Goal: Task Accomplishment & Management: Manage account settings

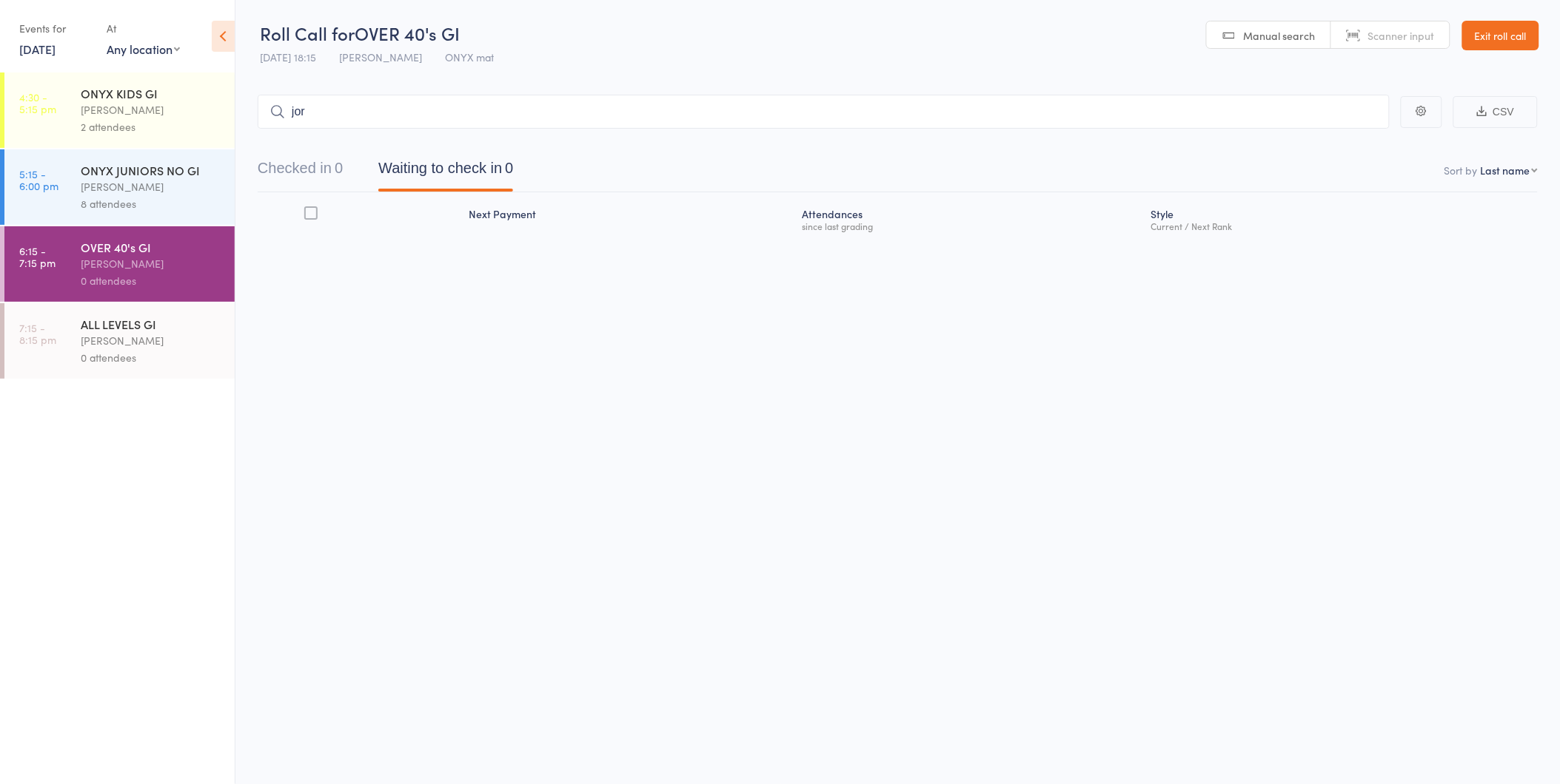
type input "jord"
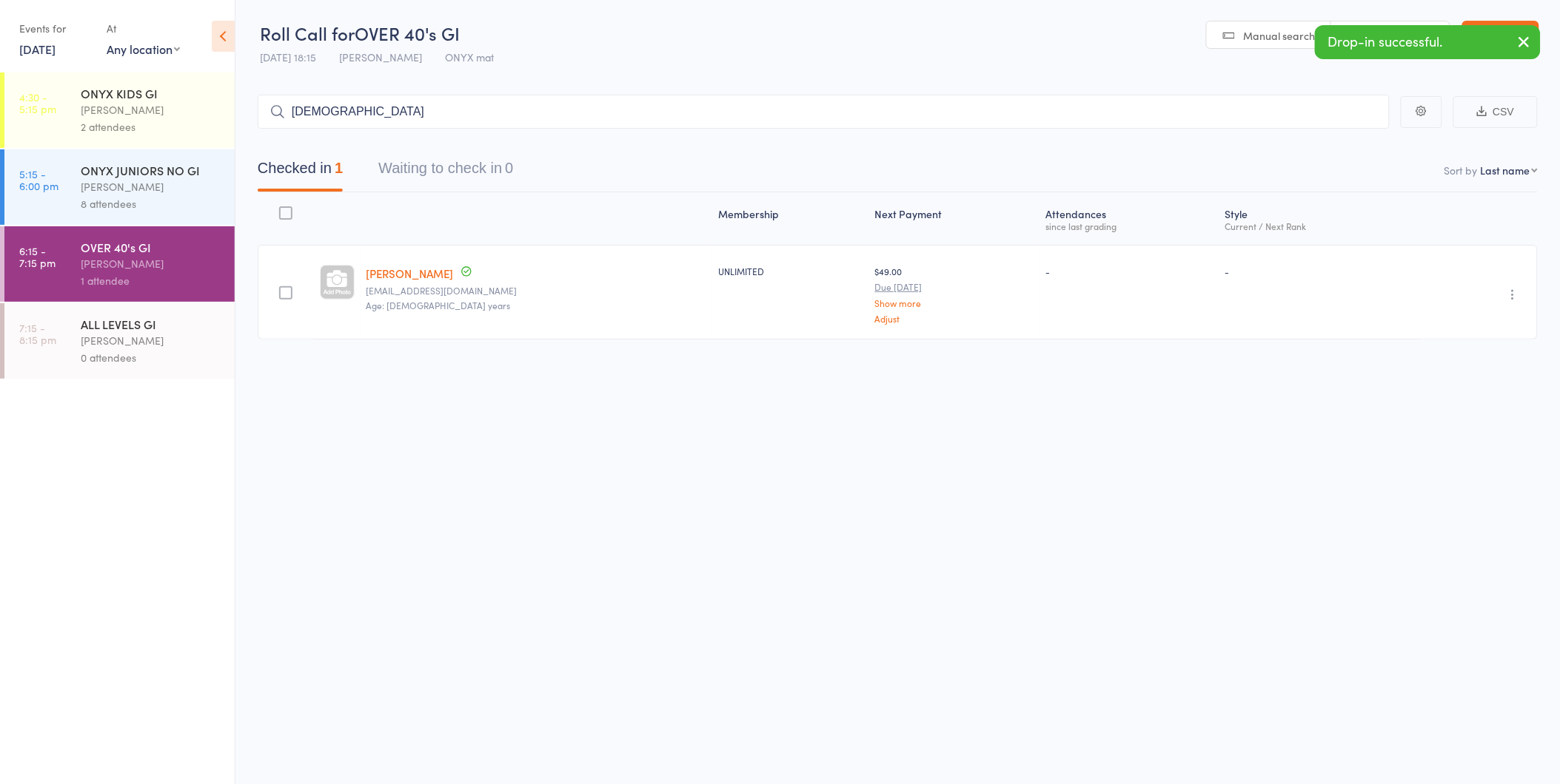
type input "cristia"
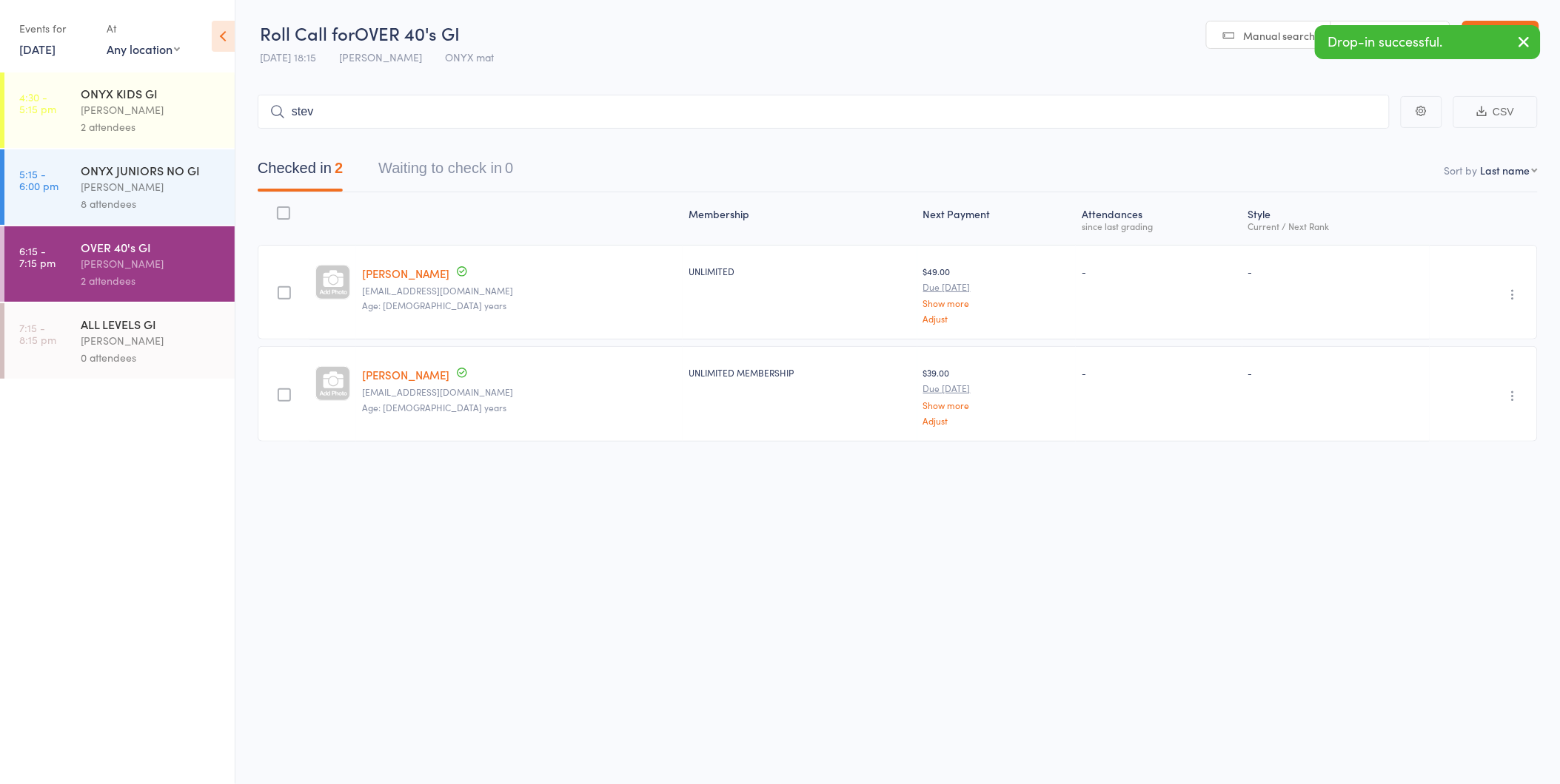
type input "steve"
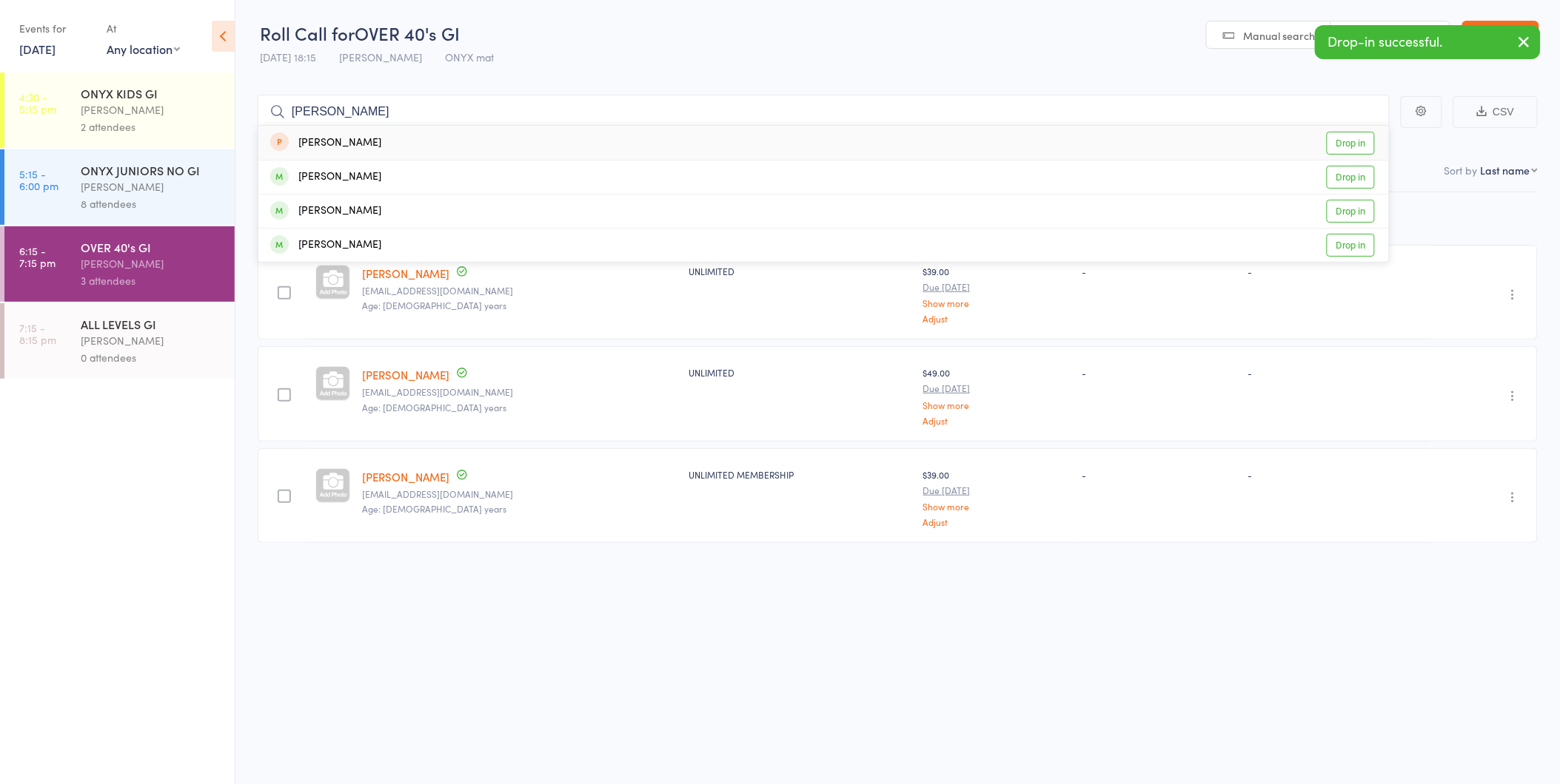
type input "david de"
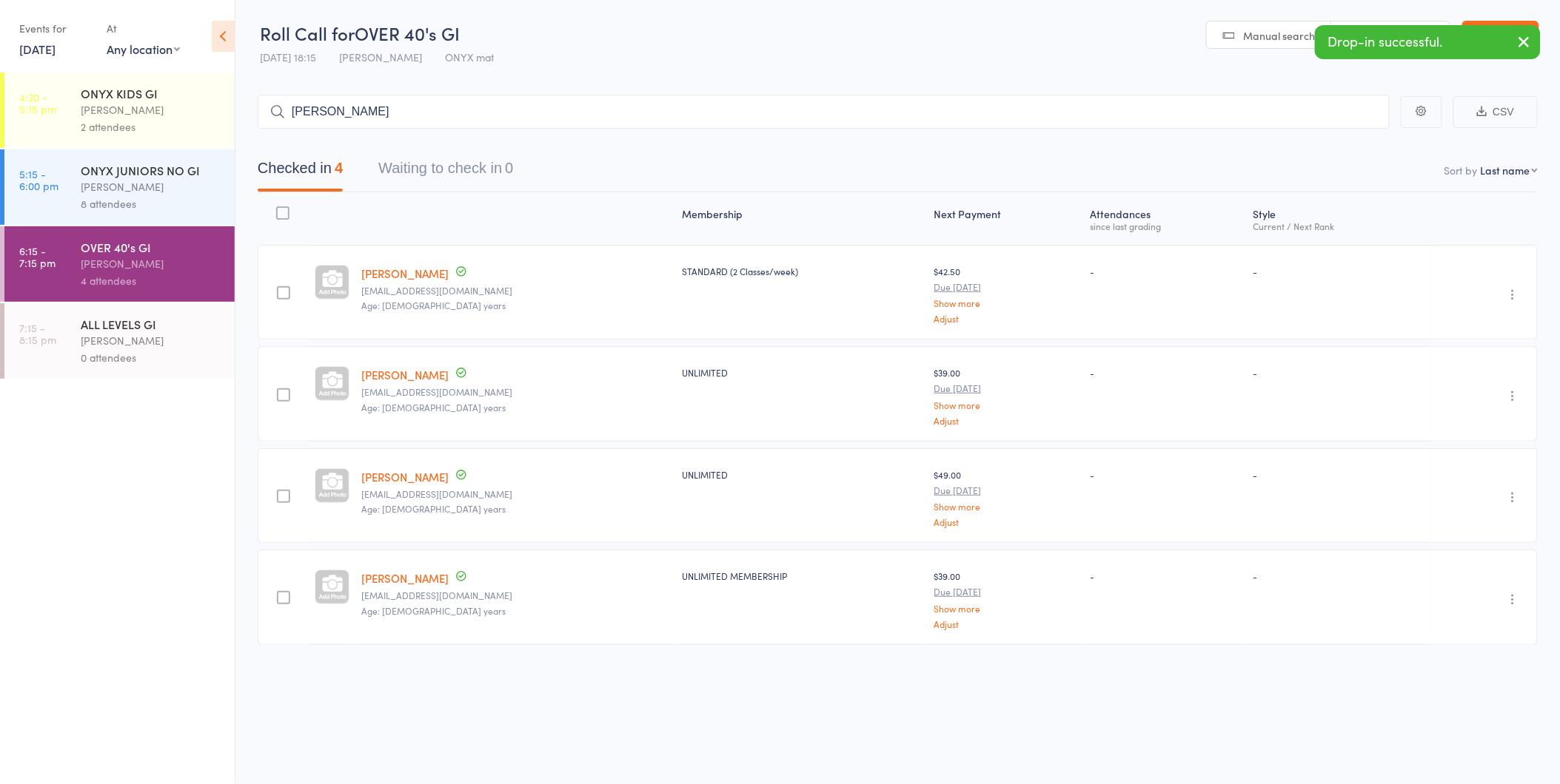
type input "lance b"
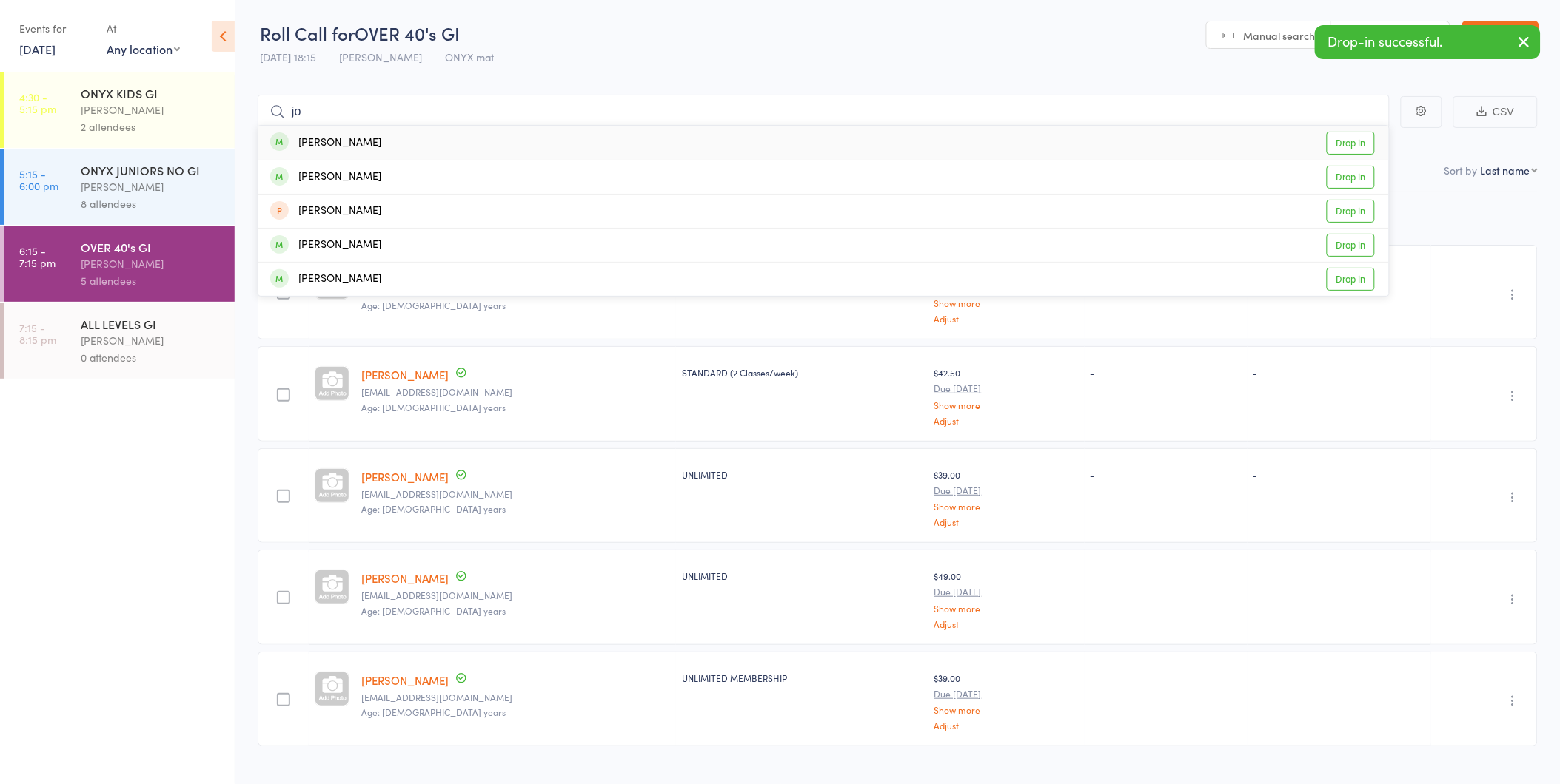
type input "j"
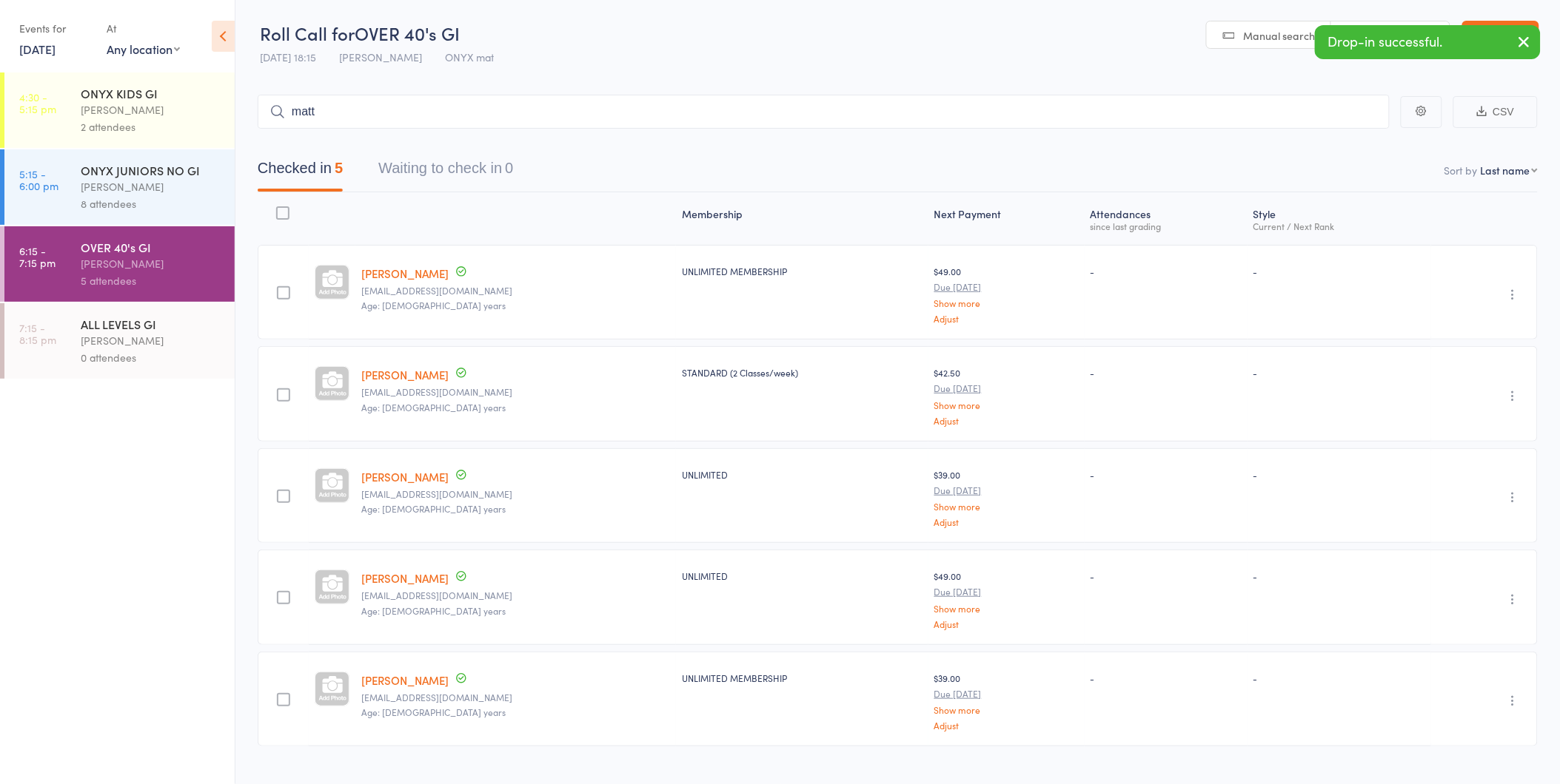
type input "matt m"
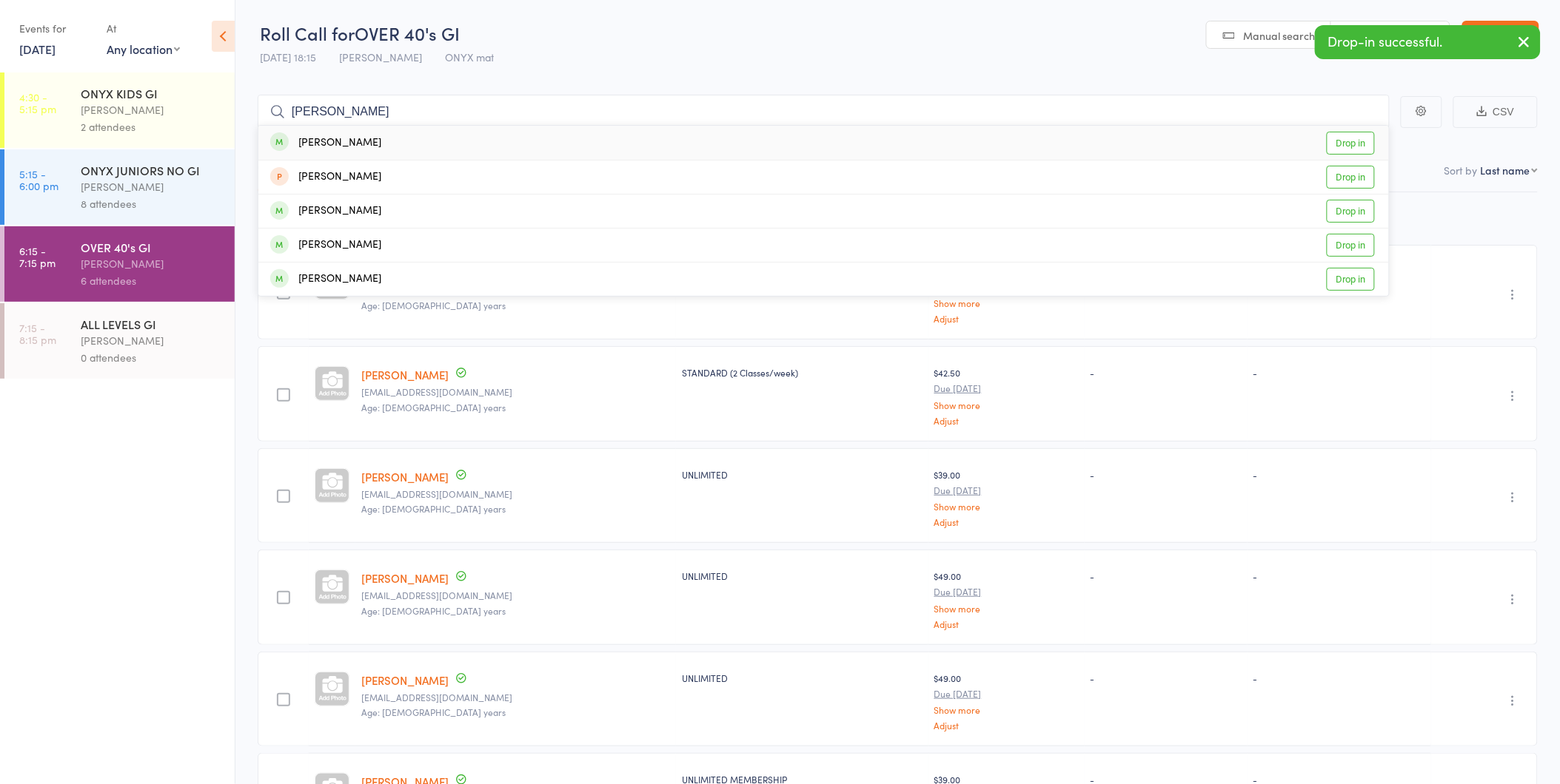
type input "joseph"
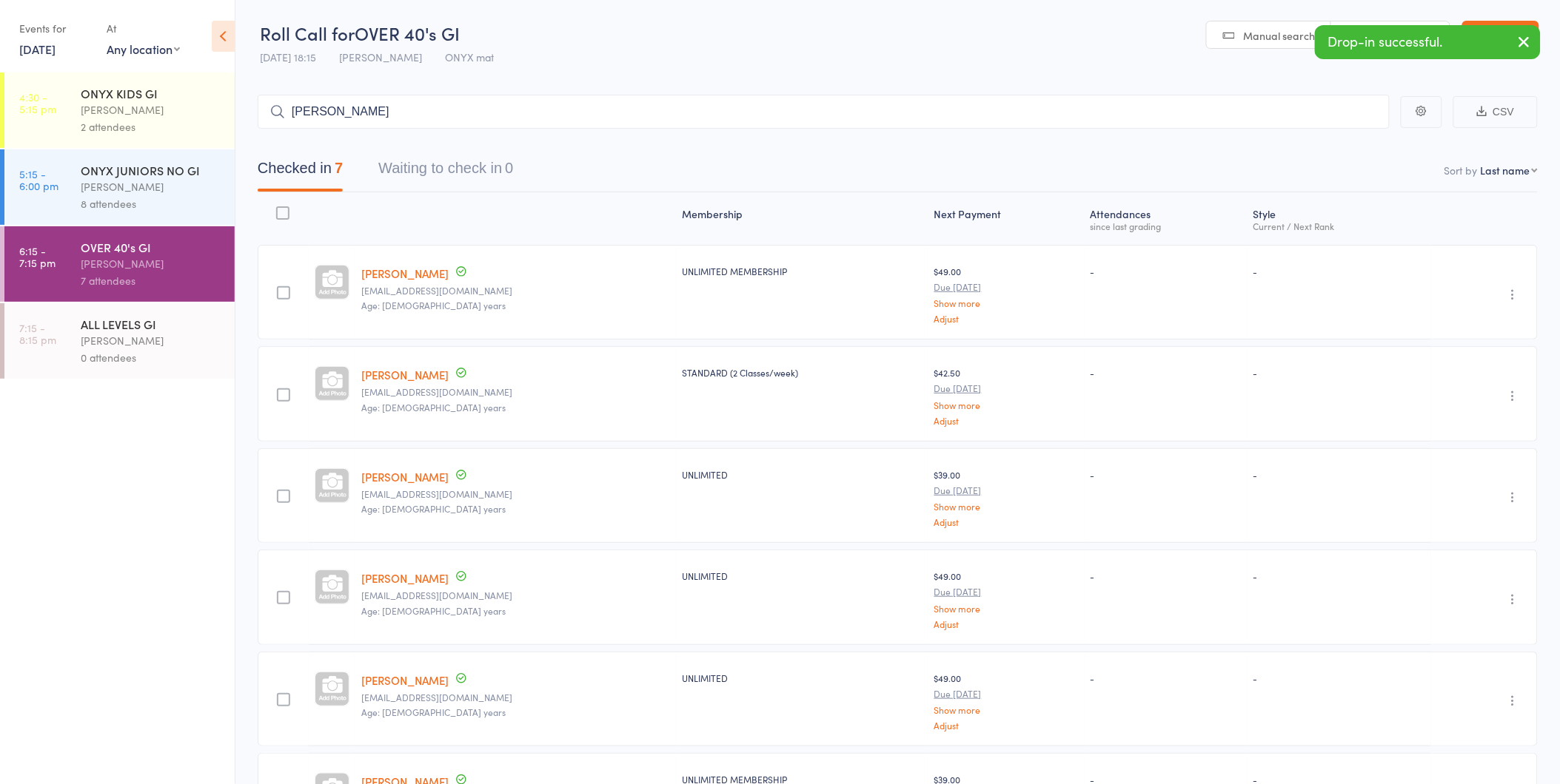
type input "tobias"
click at [1502, 31] on link "Exit roll call" at bounding box center [1501, 36] width 77 height 30
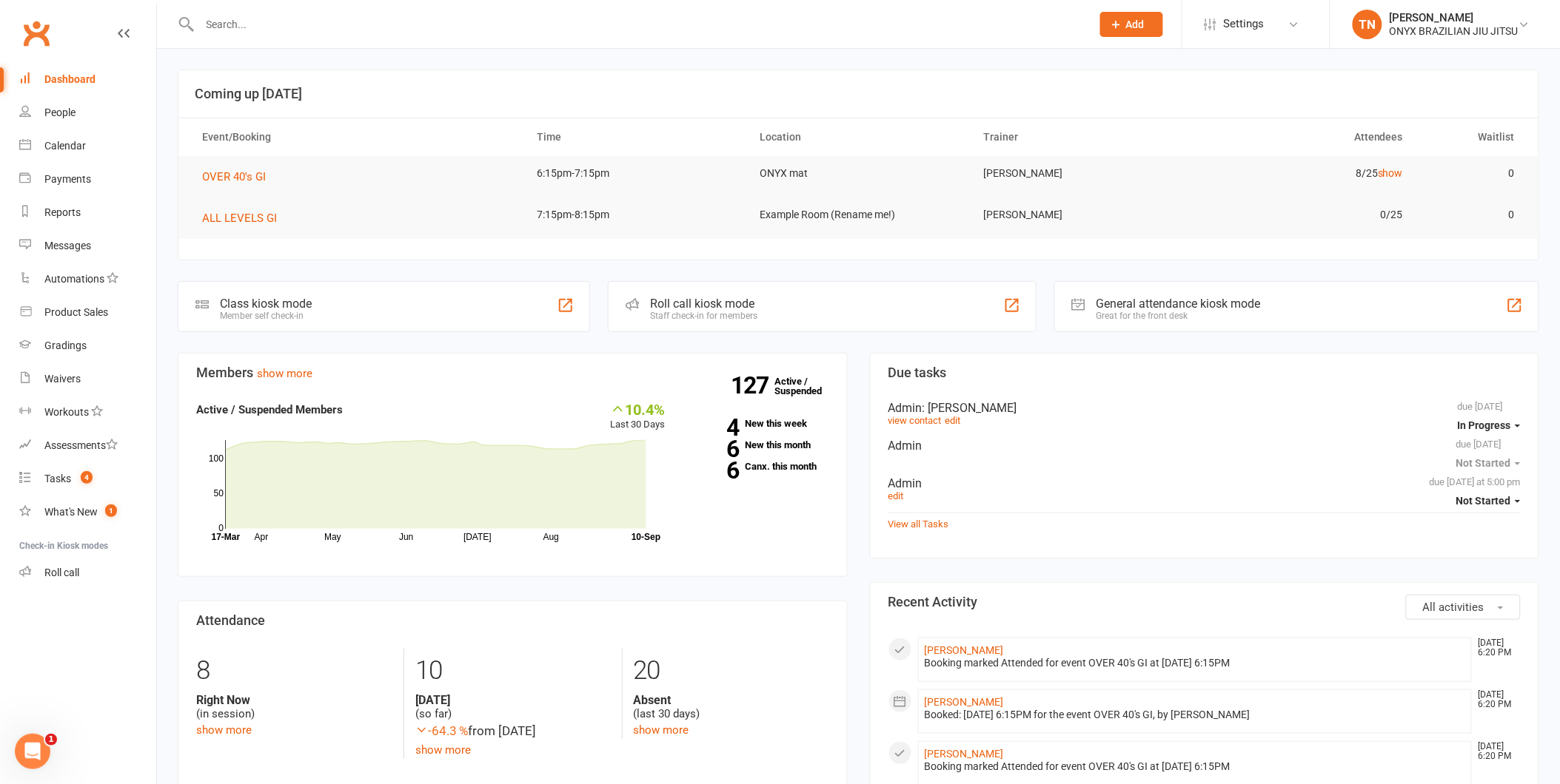
click at [334, 38] on div at bounding box center [629, 24] width 903 height 48
click at [323, 26] on input "text" at bounding box center [638, 24] width 886 height 21
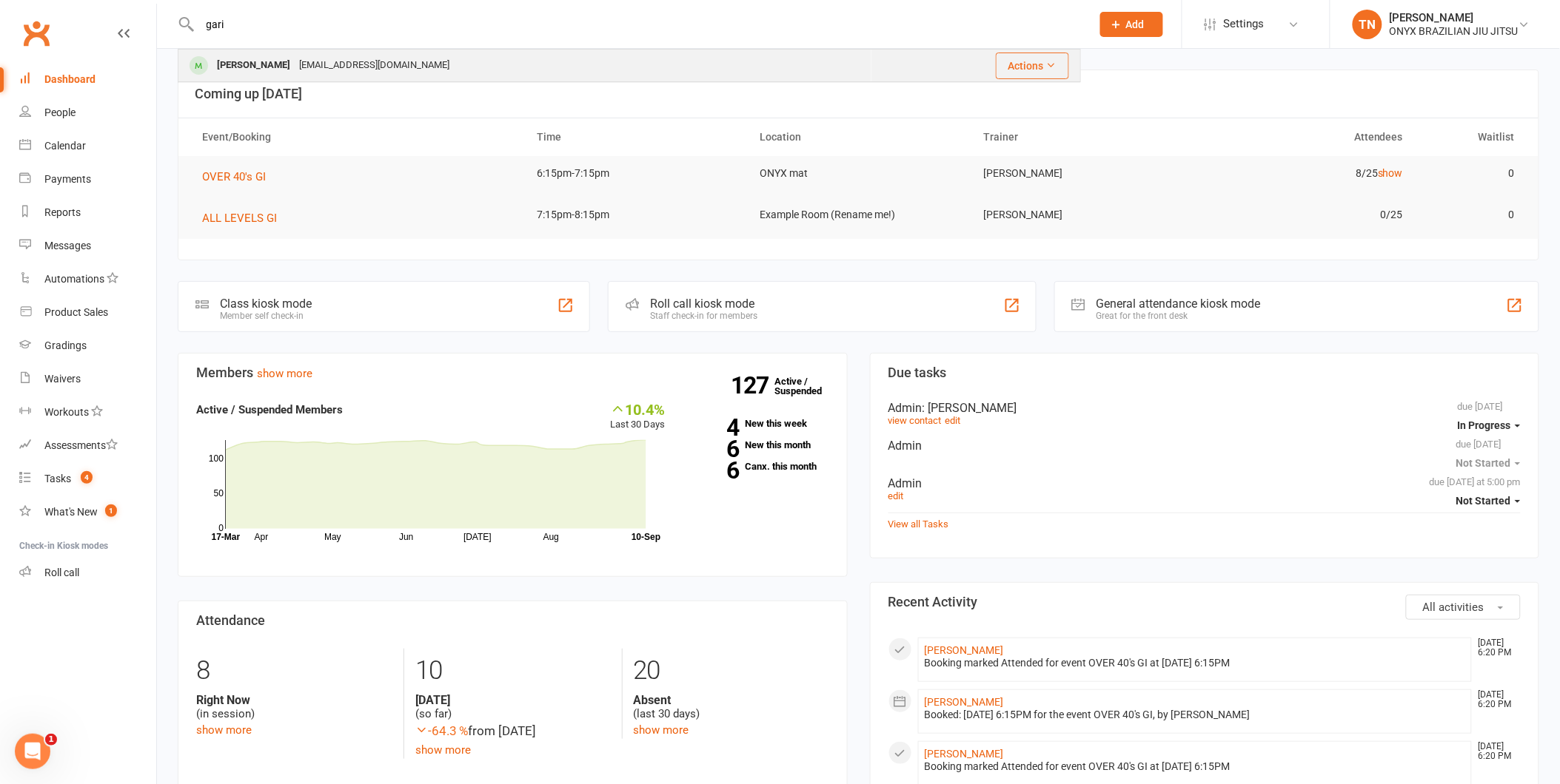
type input "gari"
click at [393, 64] on div "[EMAIL_ADDRESS][DOMAIN_NAME]" at bounding box center [374, 65] width 159 height 22
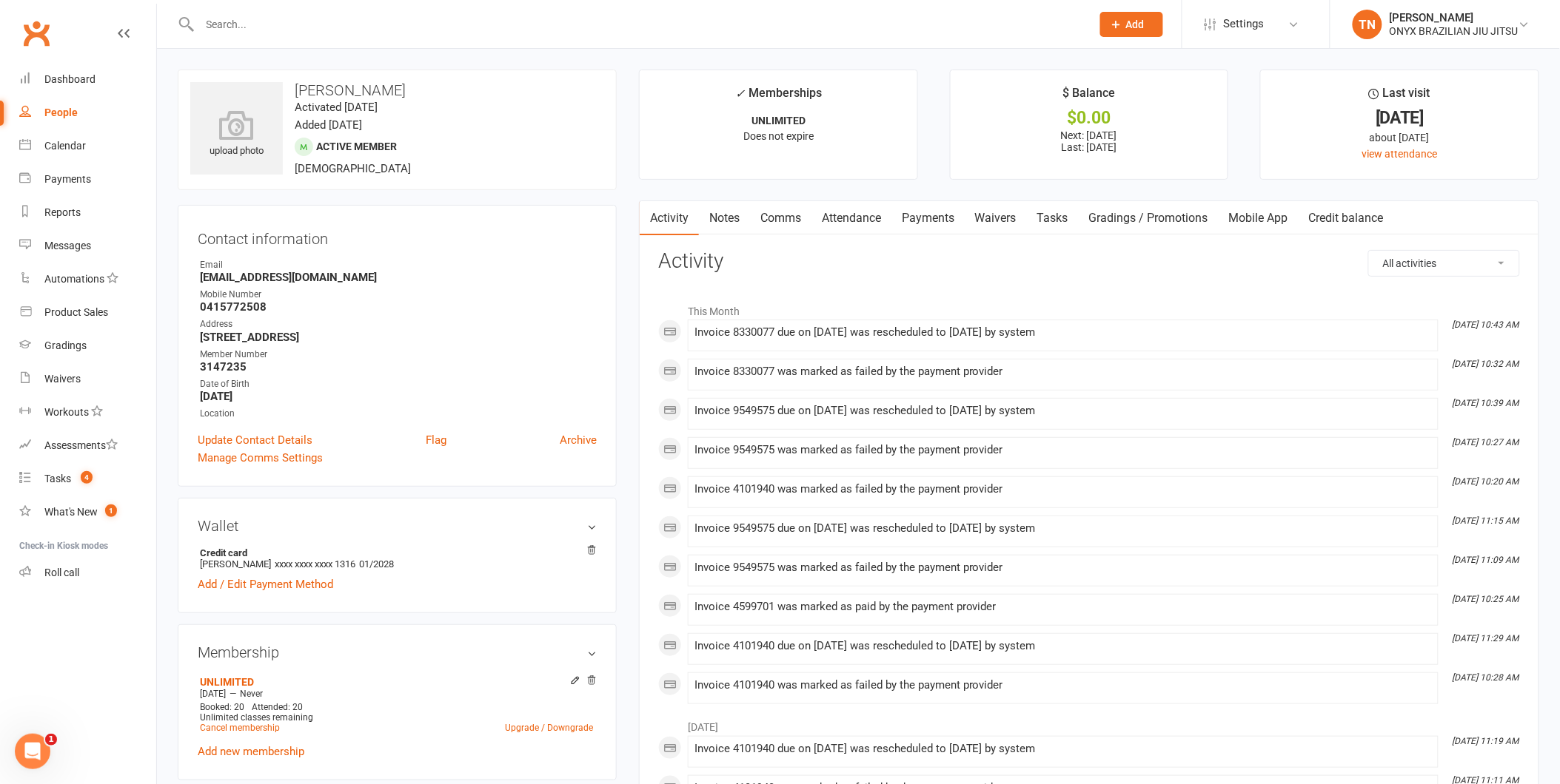
click at [929, 219] on link "Payments" at bounding box center [928, 218] width 73 height 34
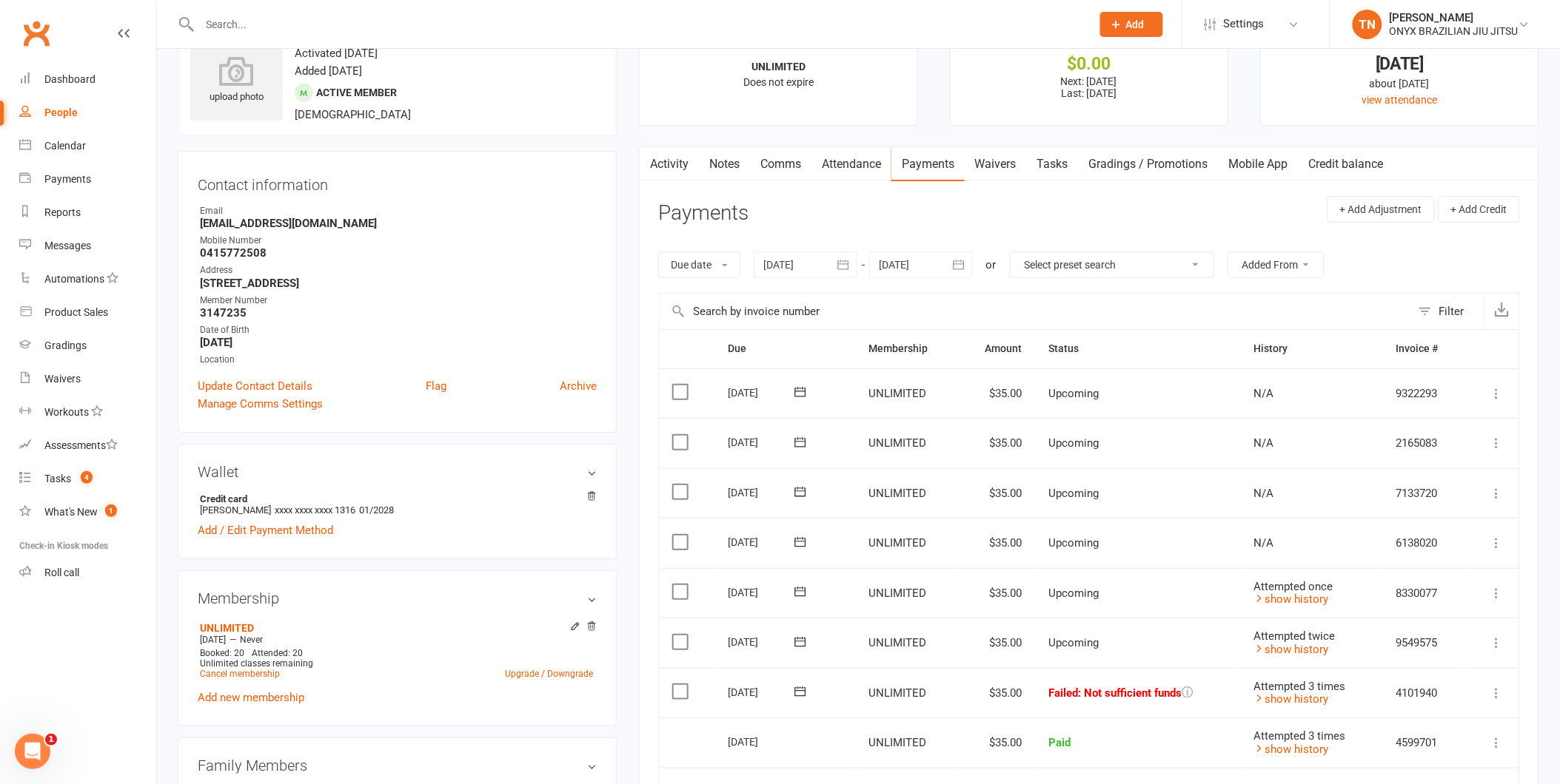
scroll to position [82, 0]
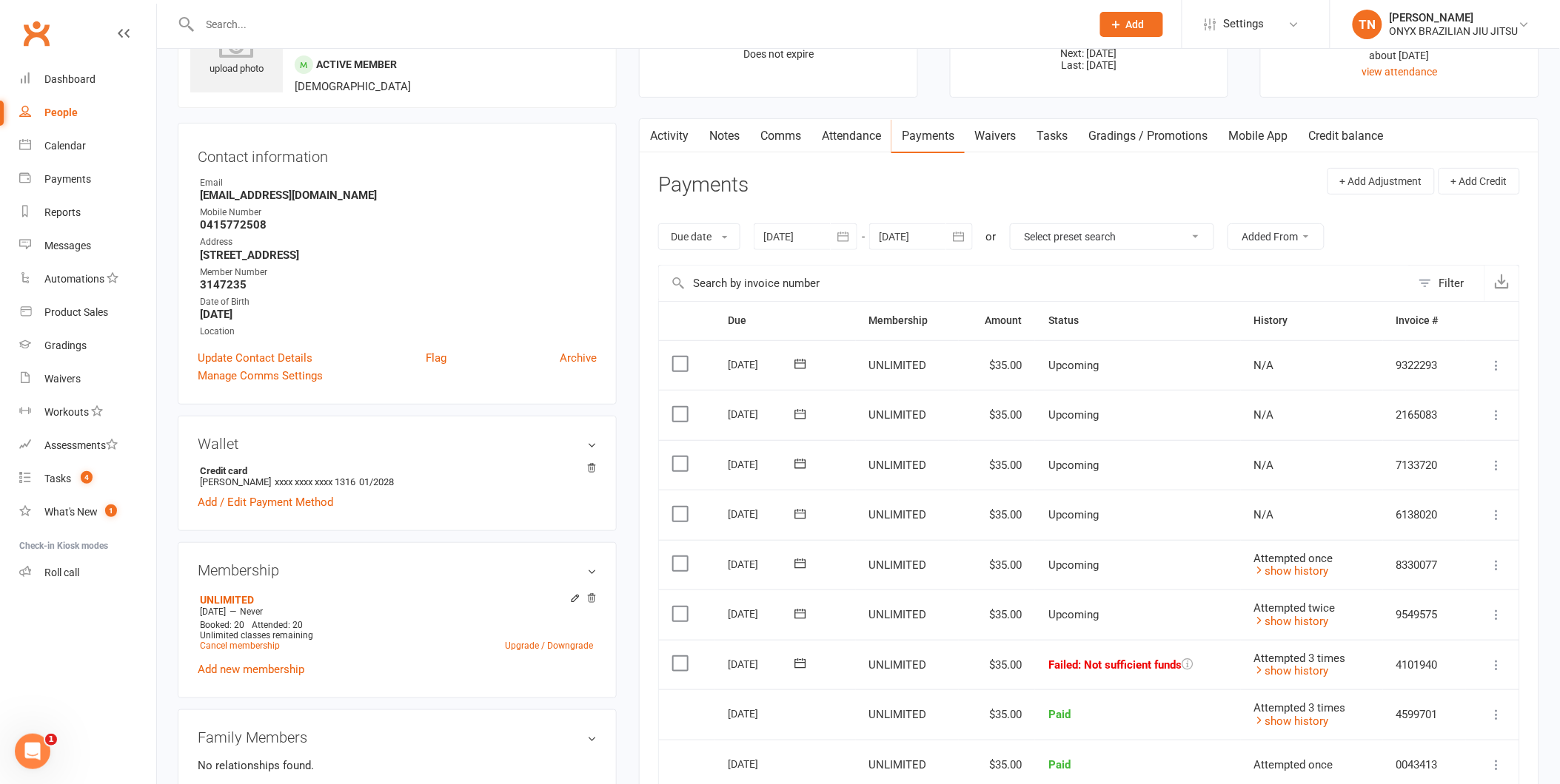
click at [1491, 664] on icon at bounding box center [1496, 664] width 15 height 15
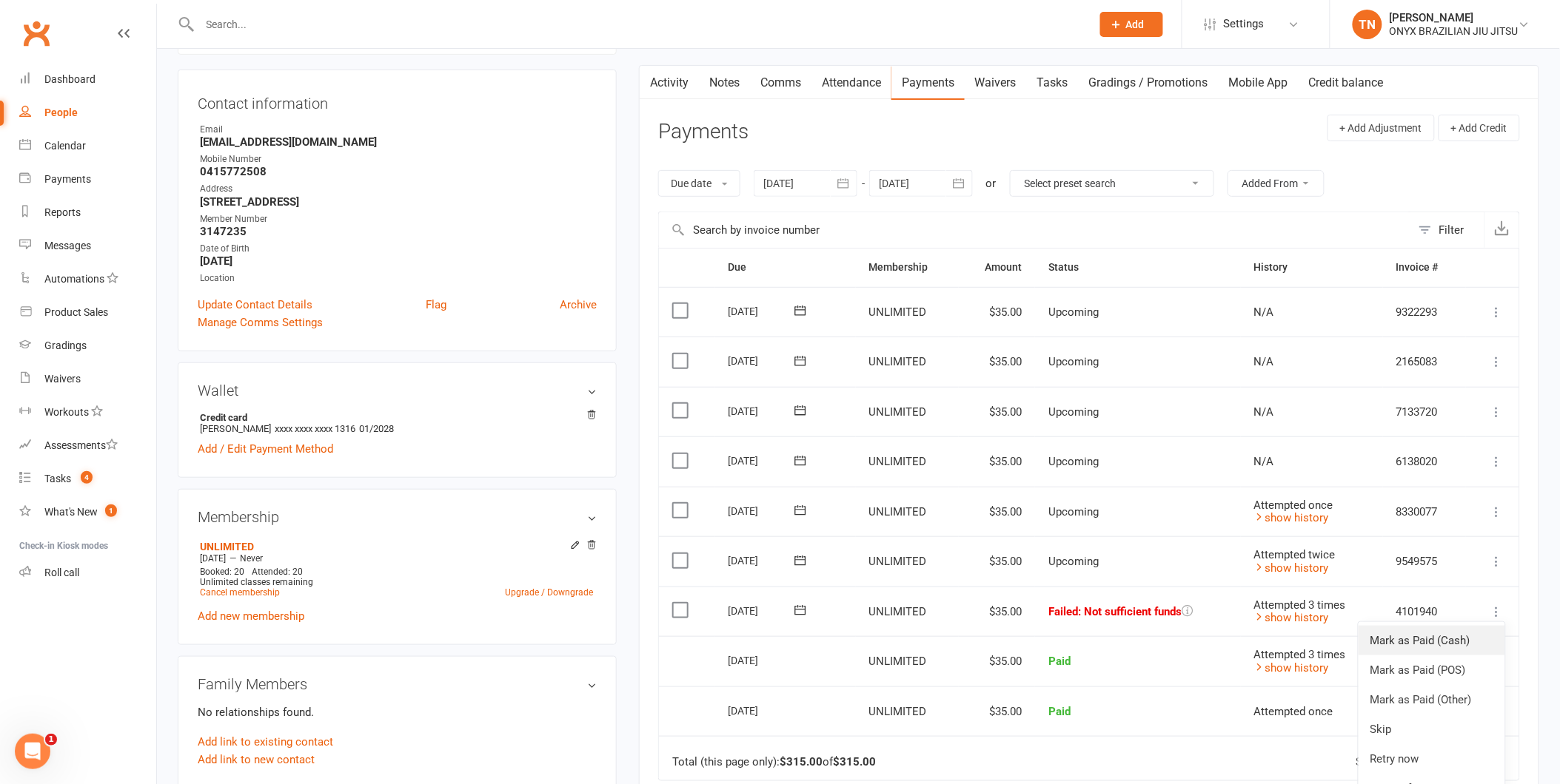
scroll to position [164, 0]
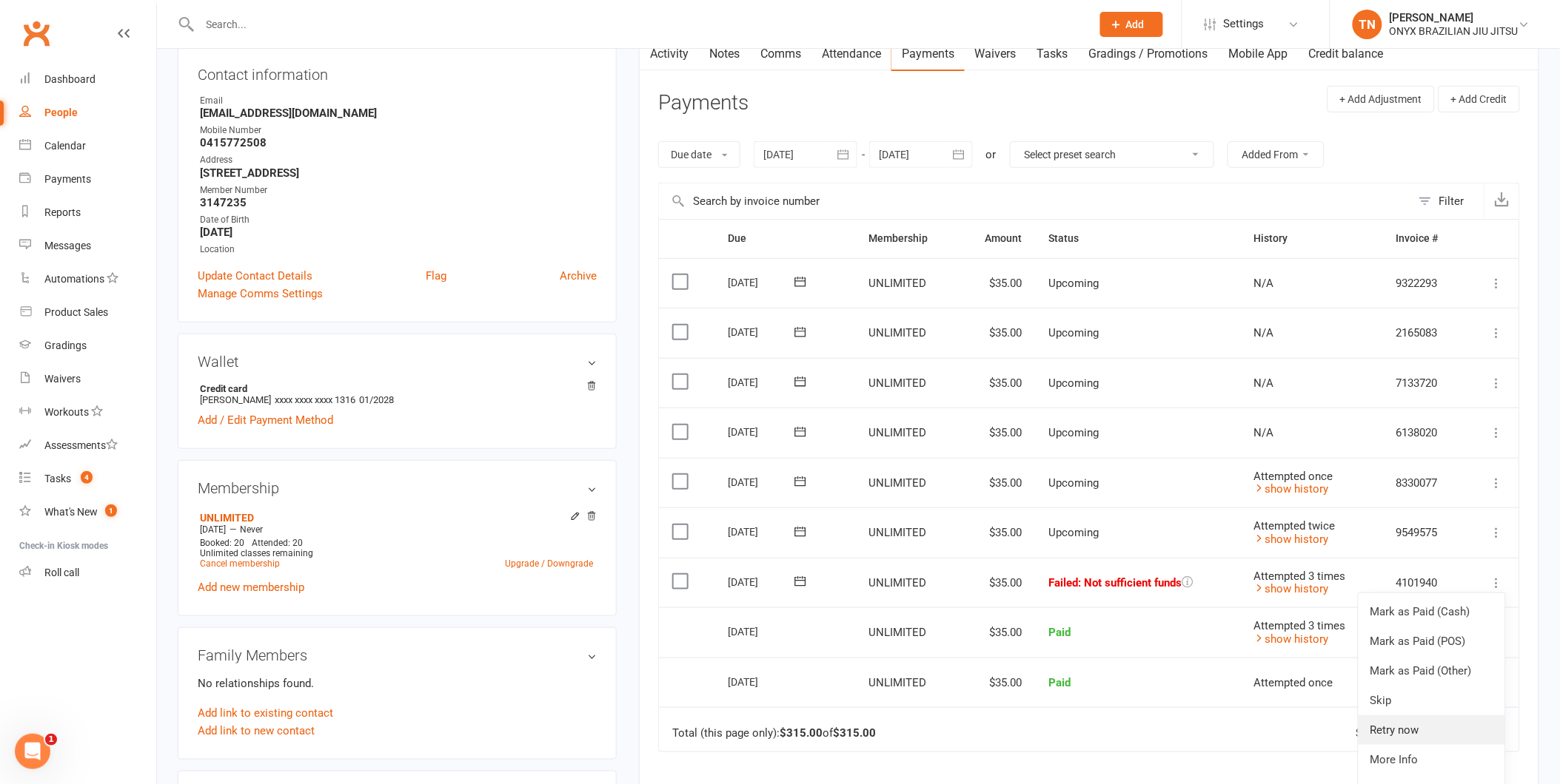
click at [1422, 738] on link "Retry now" at bounding box center [1432, 731] width 147 height 30
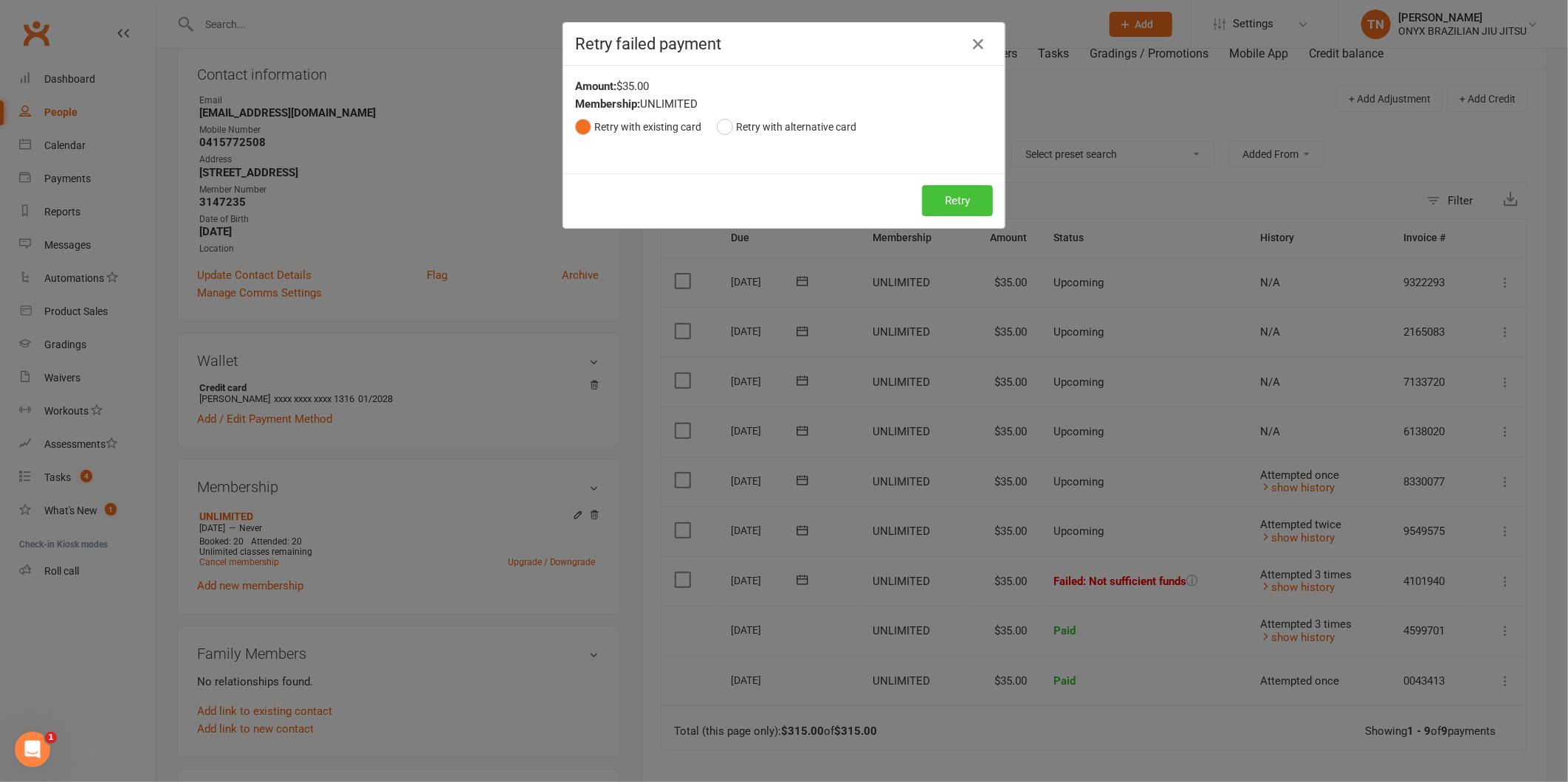
click at [936, 202] on button "Retry" at bounding box center [957, 201] width 71 height 31
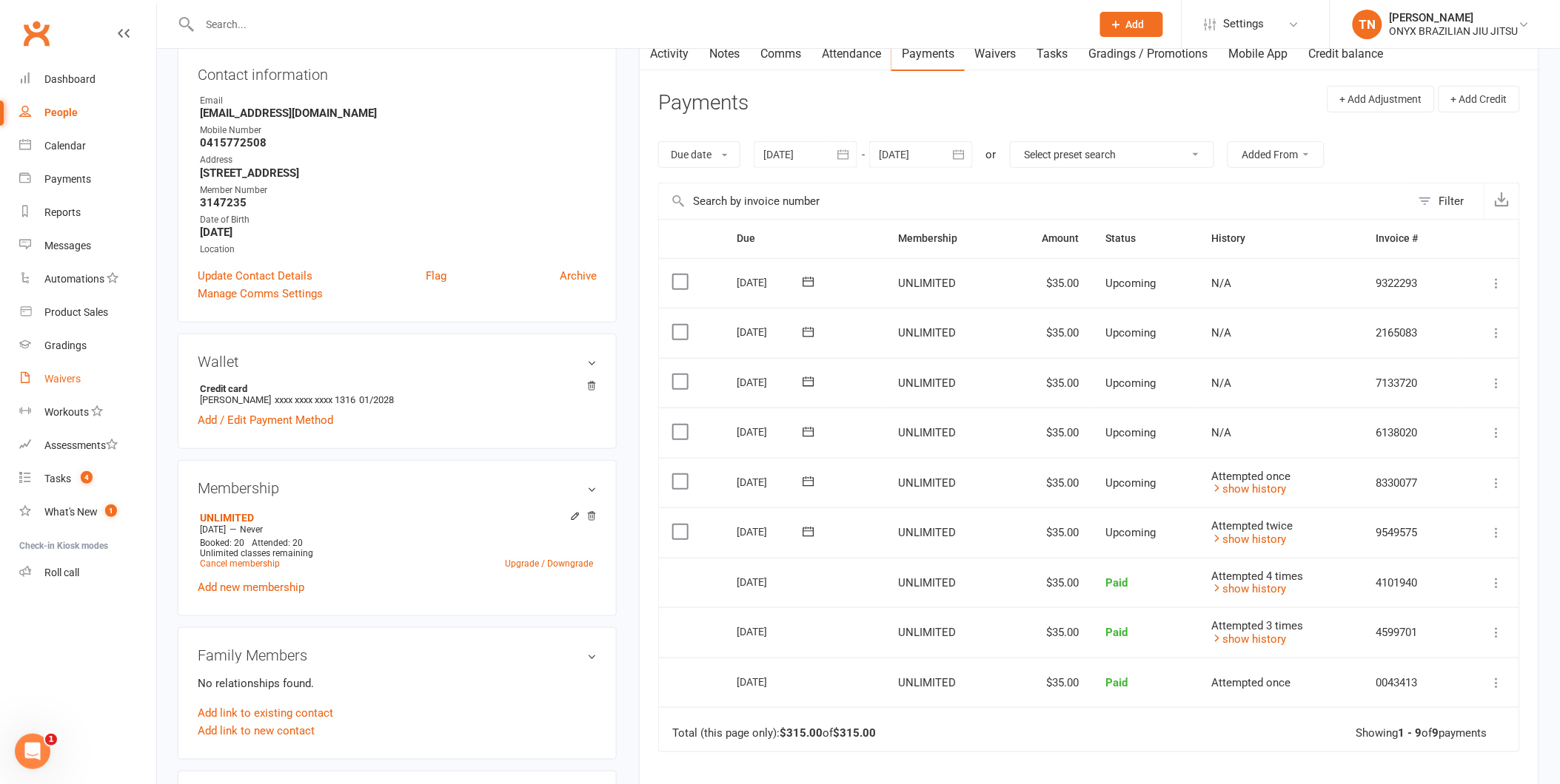
click at [51, 379] on div "Waivers" at bounding box center [63, 379] width 37 height 12
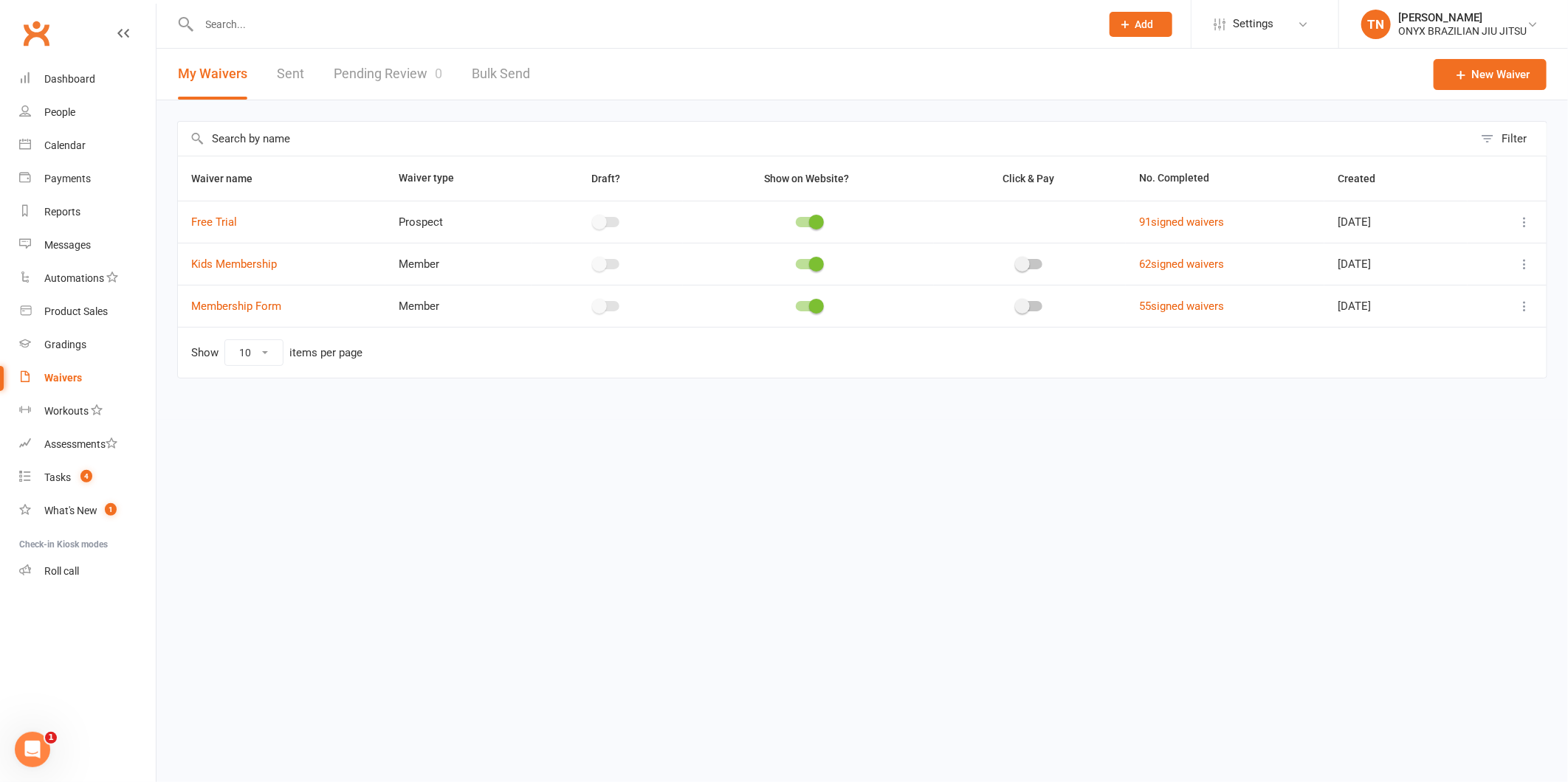
click at [435, 76] on span "0" at bounding box center [438, 73] width 7 height 16
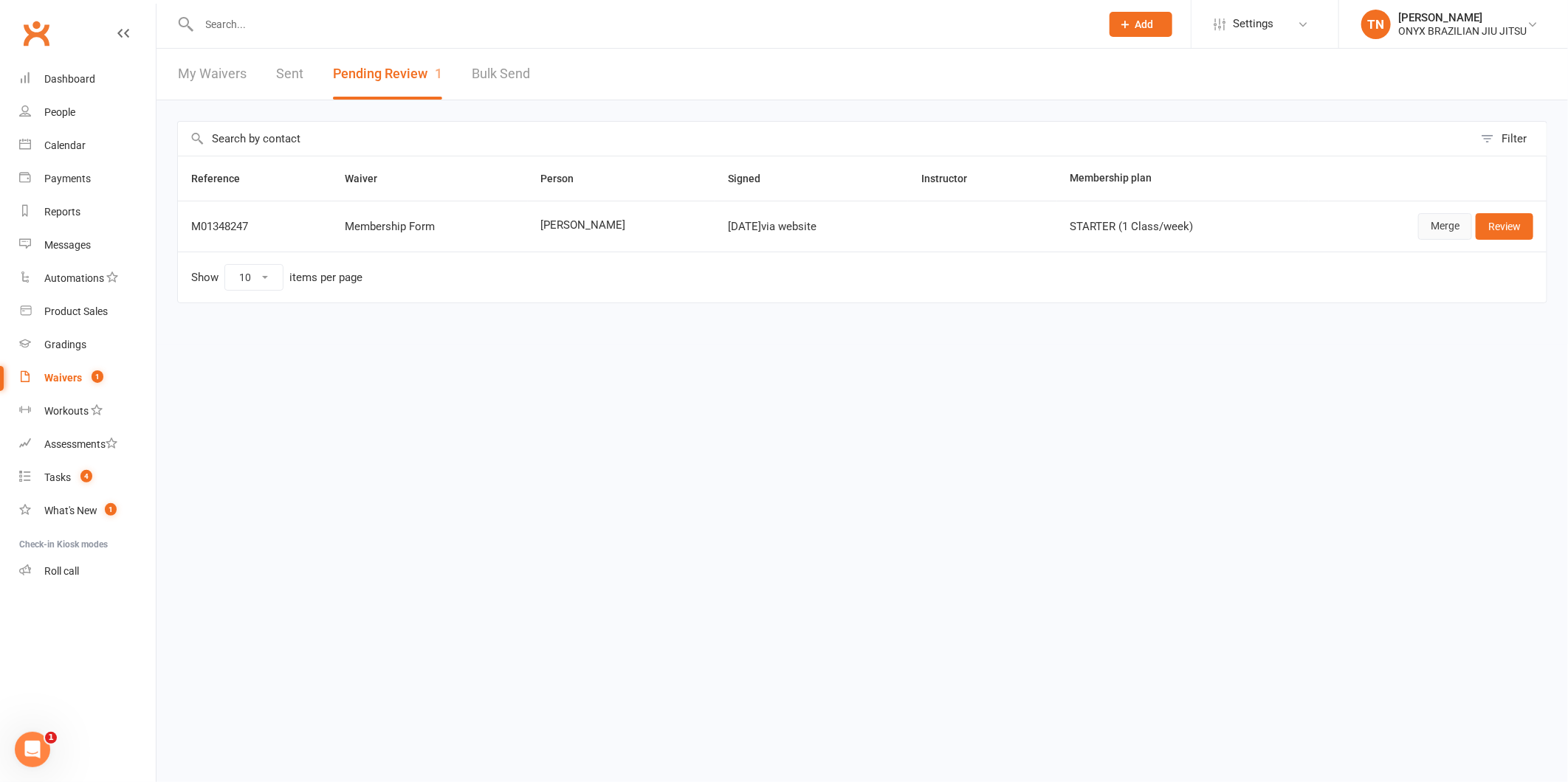
click at [1422, 233] on link "Merge" at bounding box center [1445, 226] width 54 height 27
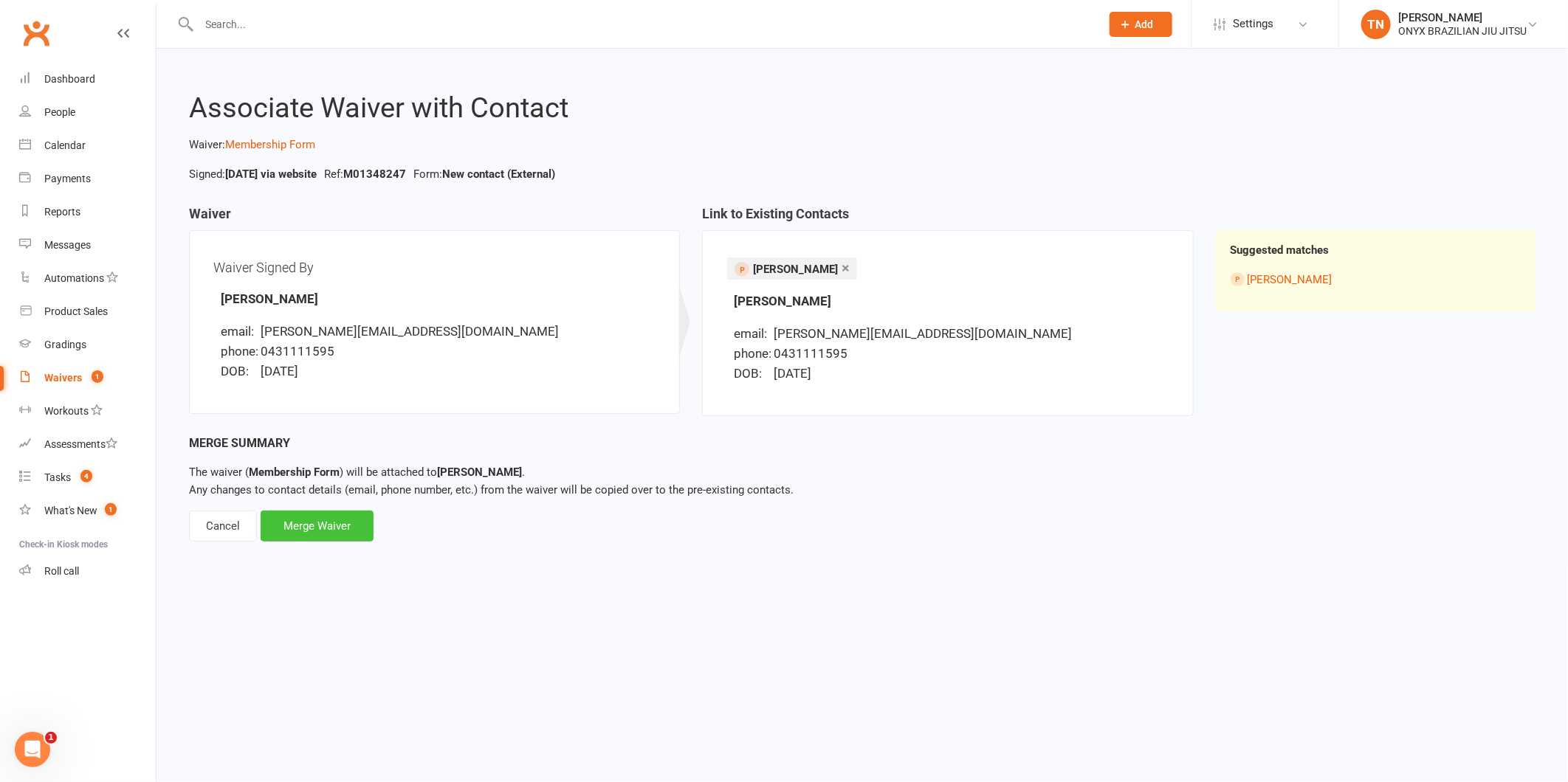
click at [298, 519] on div "Merge Waiver" at bounding box center [317, 526] width 113 height 31
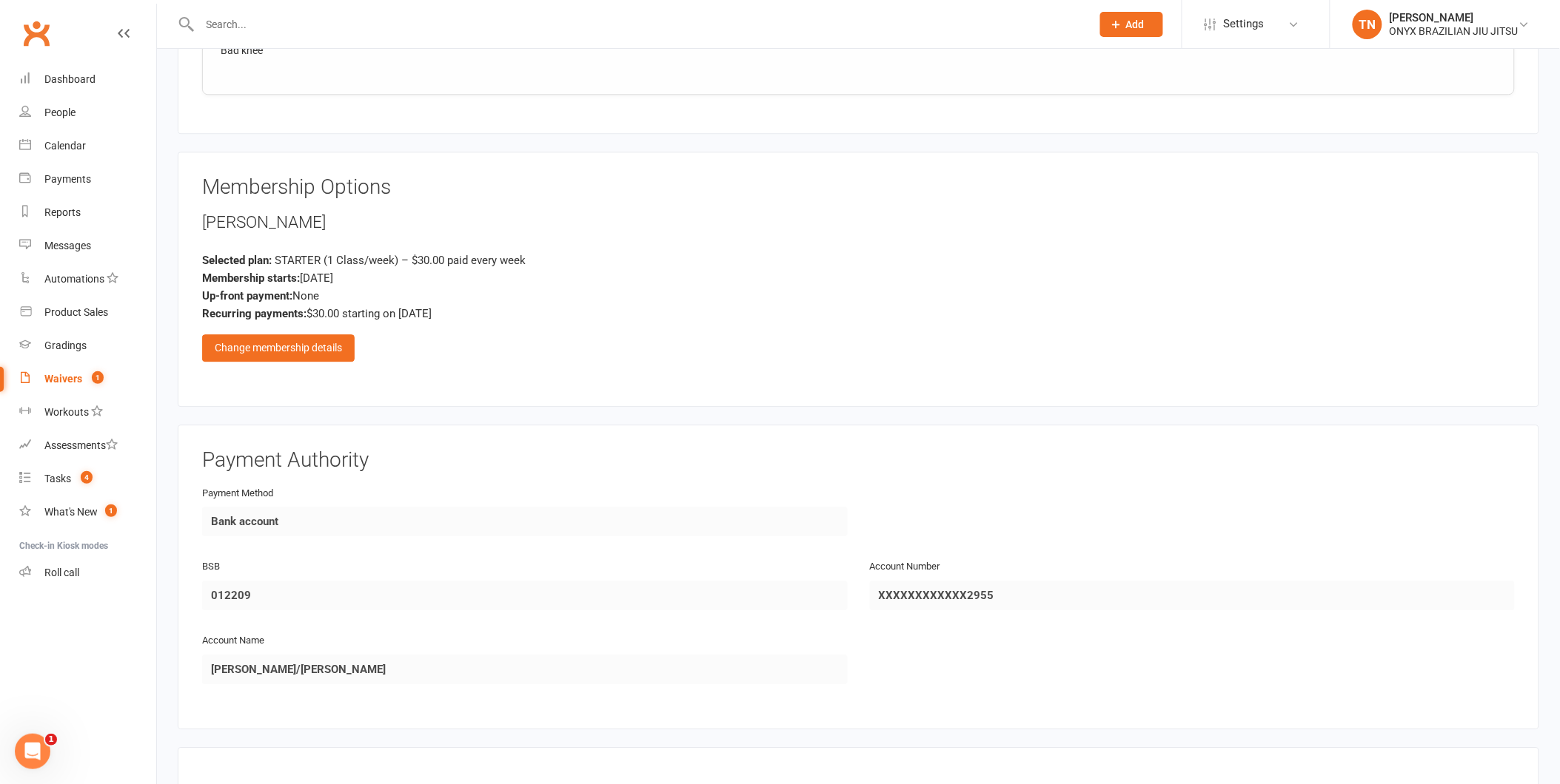
scroll to position [1315, 0]
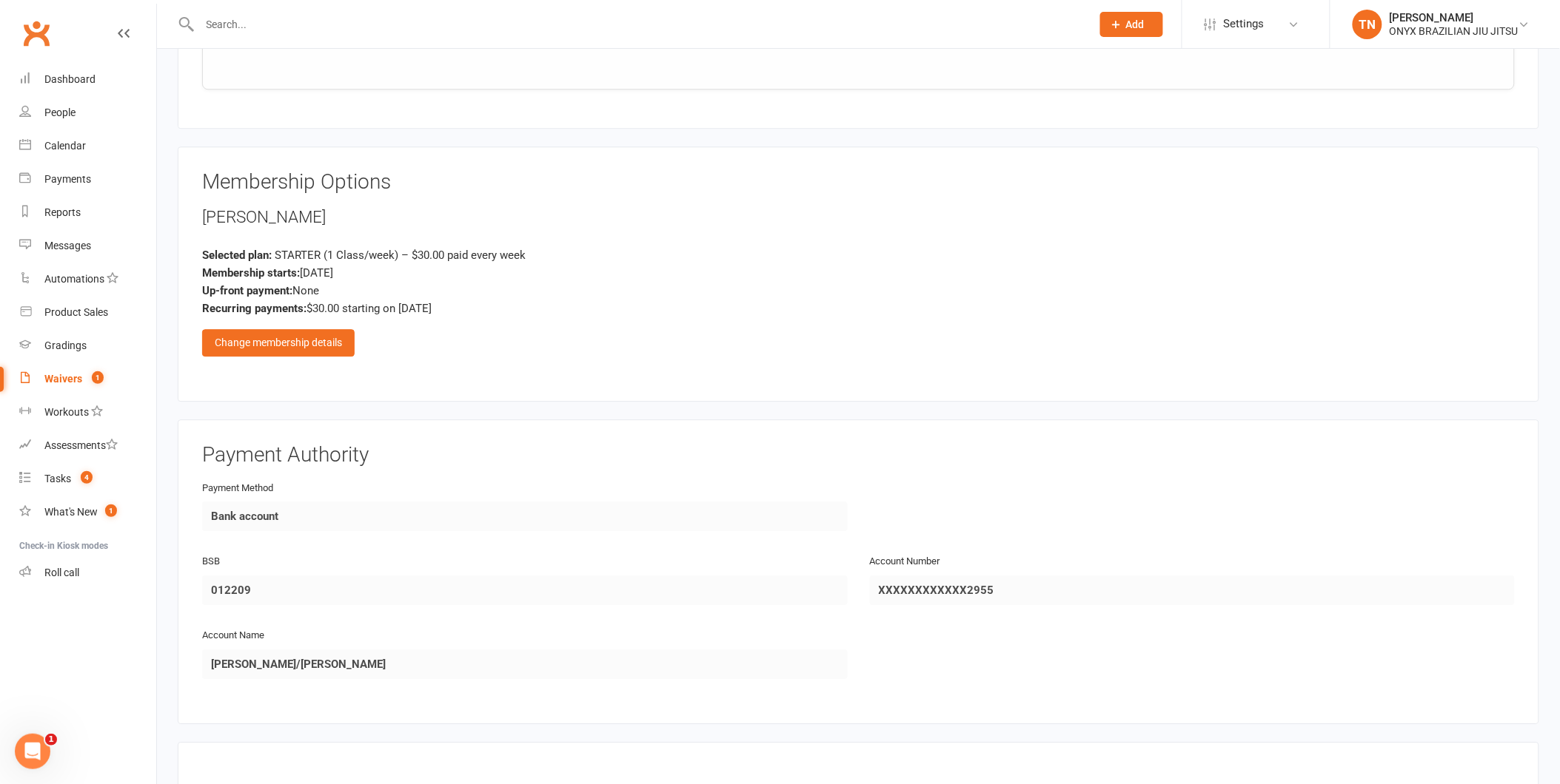
click at [329, 352] on div "Membership Options [PERSON_NAME] Selected plan: STARTER (1 Class/week) – $30.00…" at bounding box center [858, 274] width 1313 height 206
click at [327, 337] on div "Change membership details" at bounding box center [278, 342] width 153 height 27
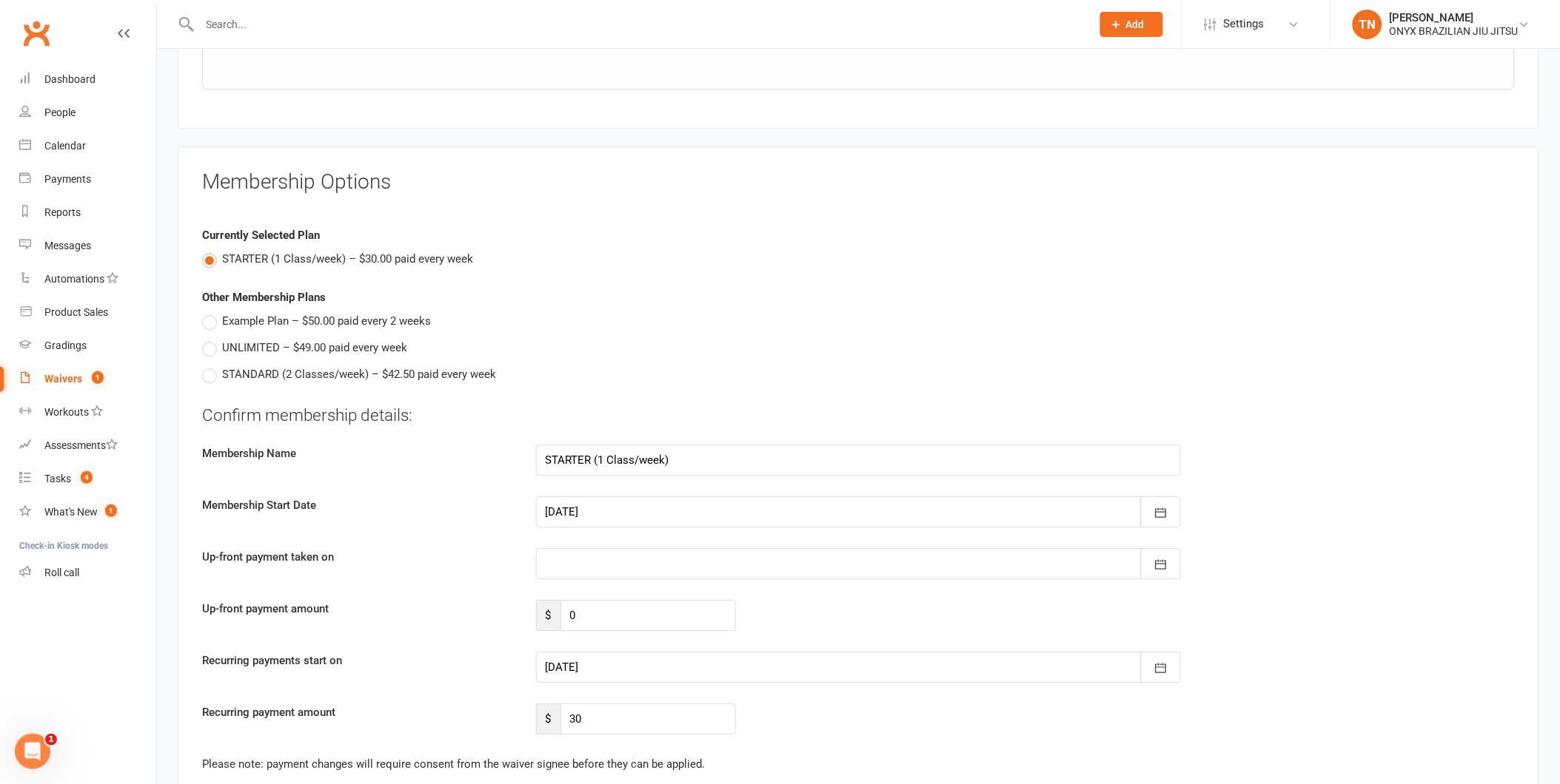
scroll to position [1397, 0]
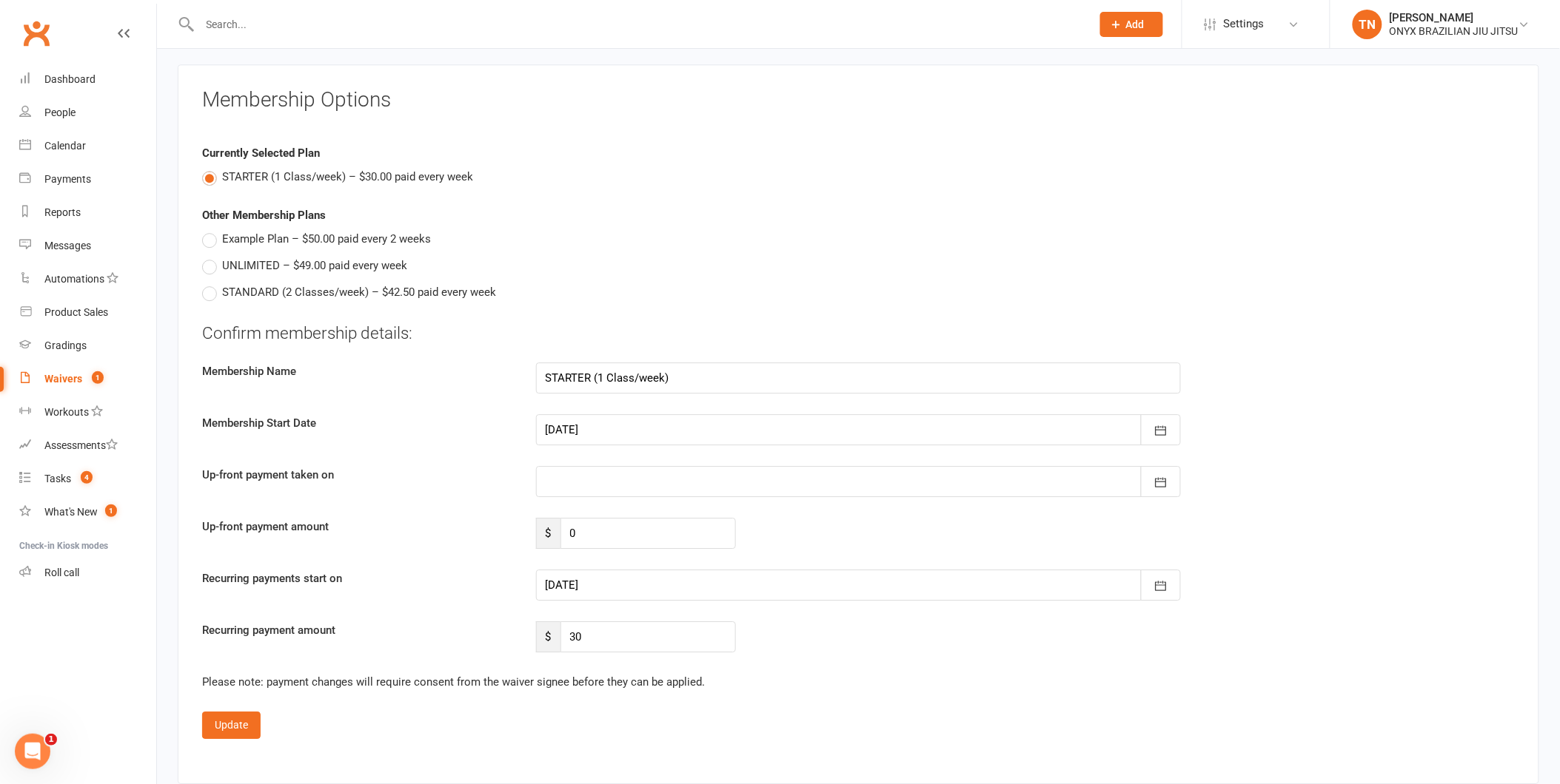
click at [595, 425] on div at bounding box center [859, 430] width 645 height 31
click at [753, 546] on span "12" at bounding box center [759, 552] width 12 height 12
type input "[DATE]"
click at [576, 570] on div at bounding box center [859, 586] width 645 height 31
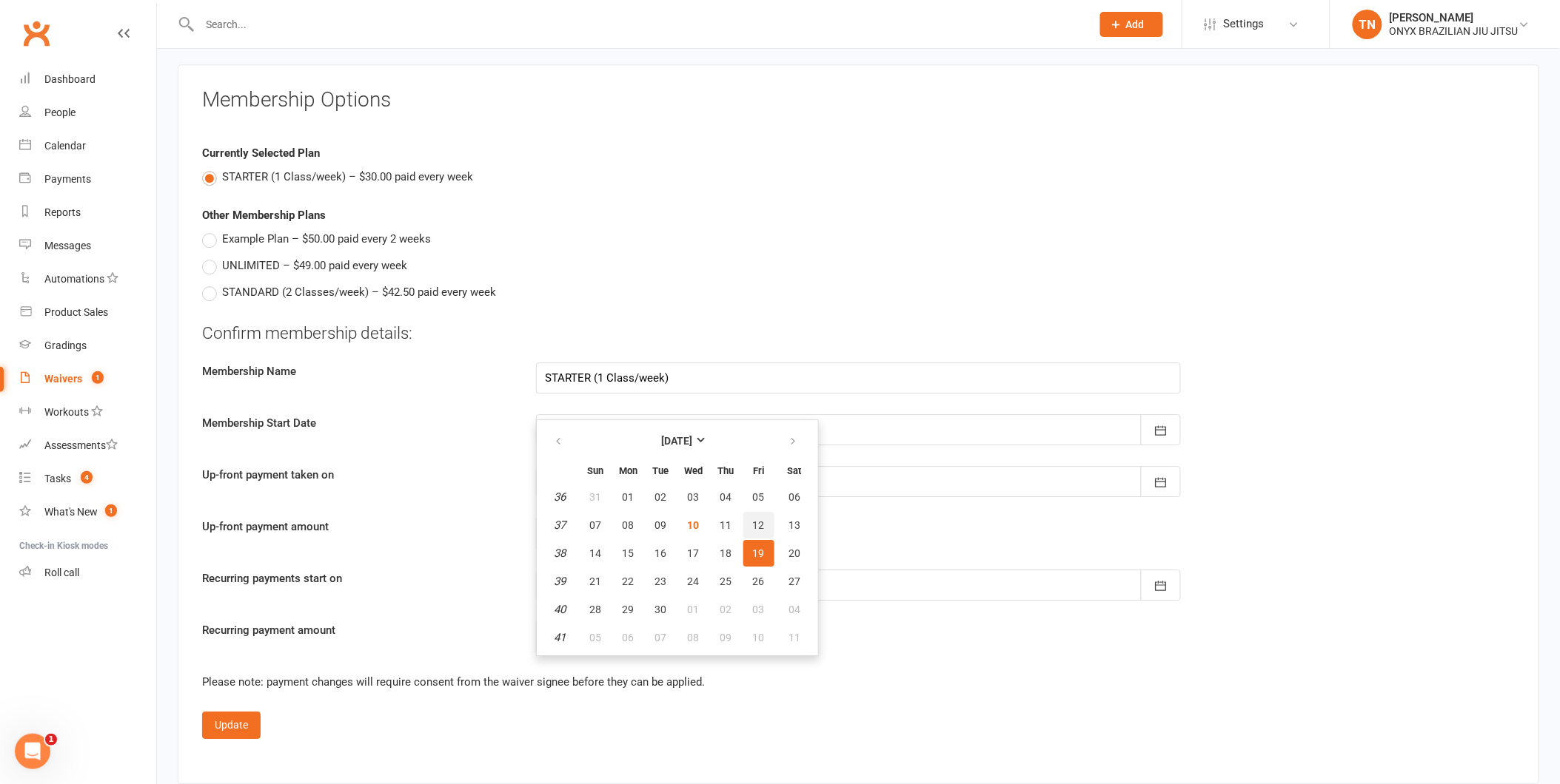
click at [753, 519] on span "12" at bounding box center [759, 526] width 12 height 12
type input "[DATE]"
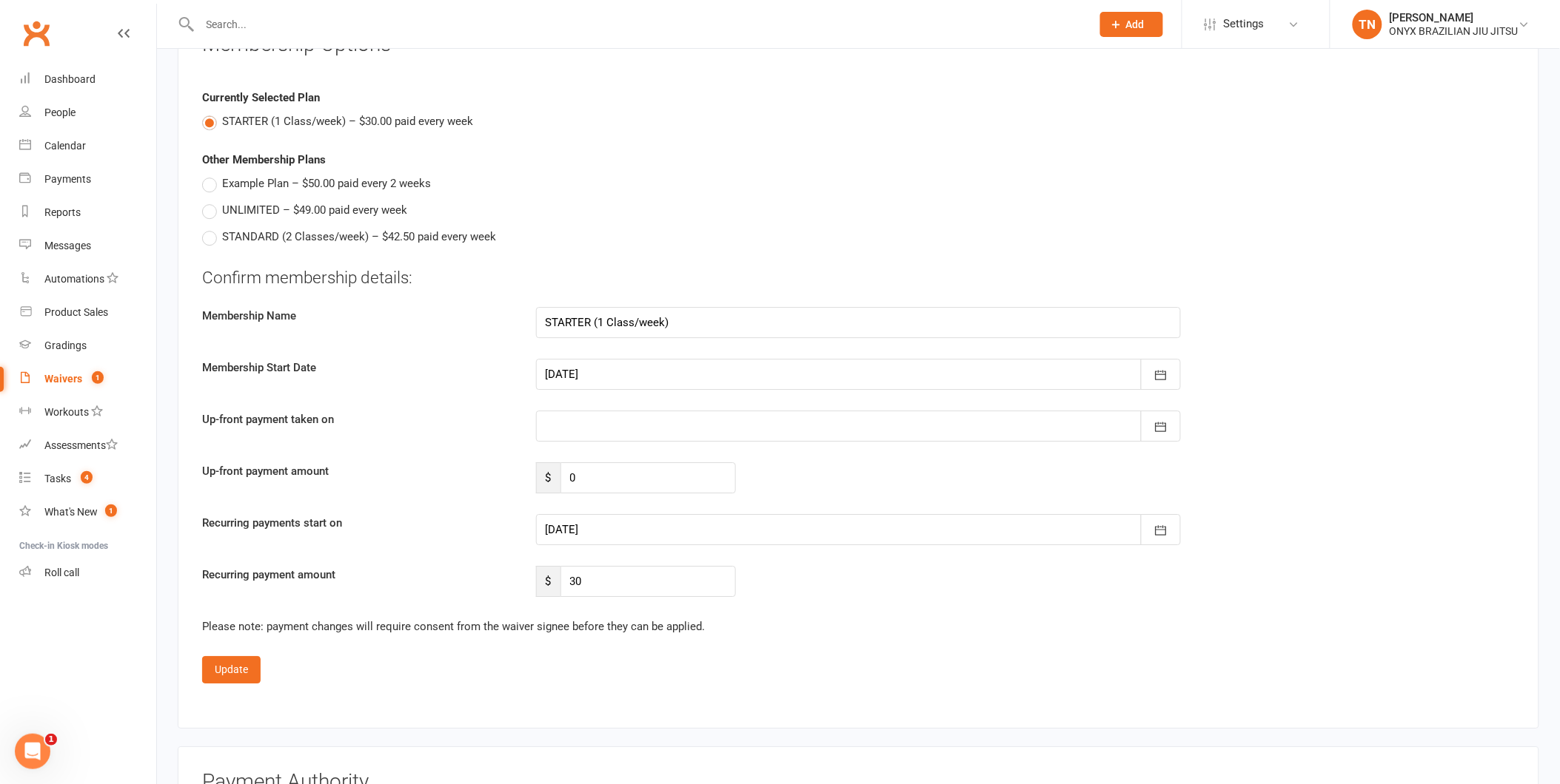
scroll to position [1480, 0]
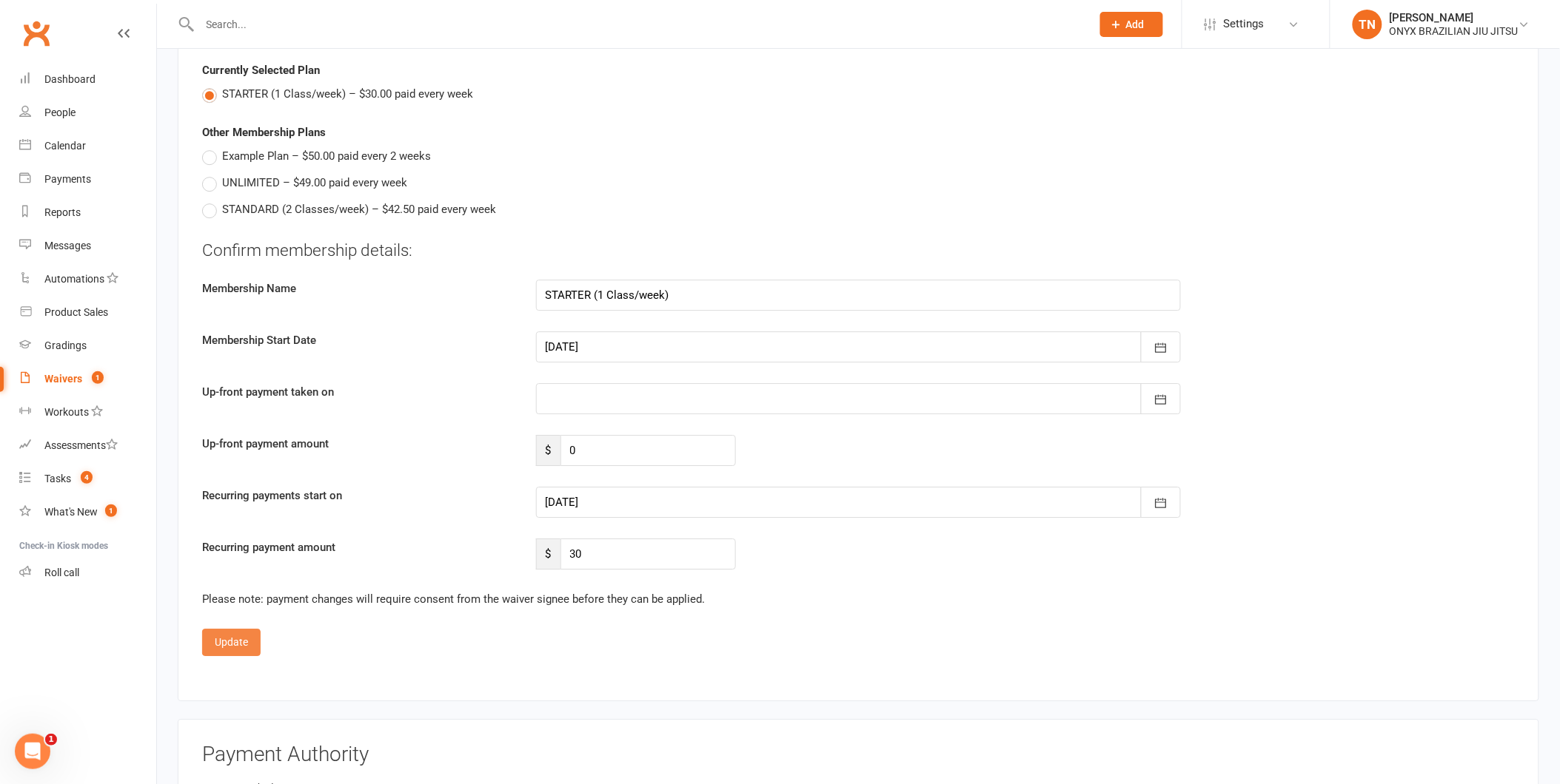
click at [254, 651] on button "Update" at bounding box center [231, 642] width 59 height 27
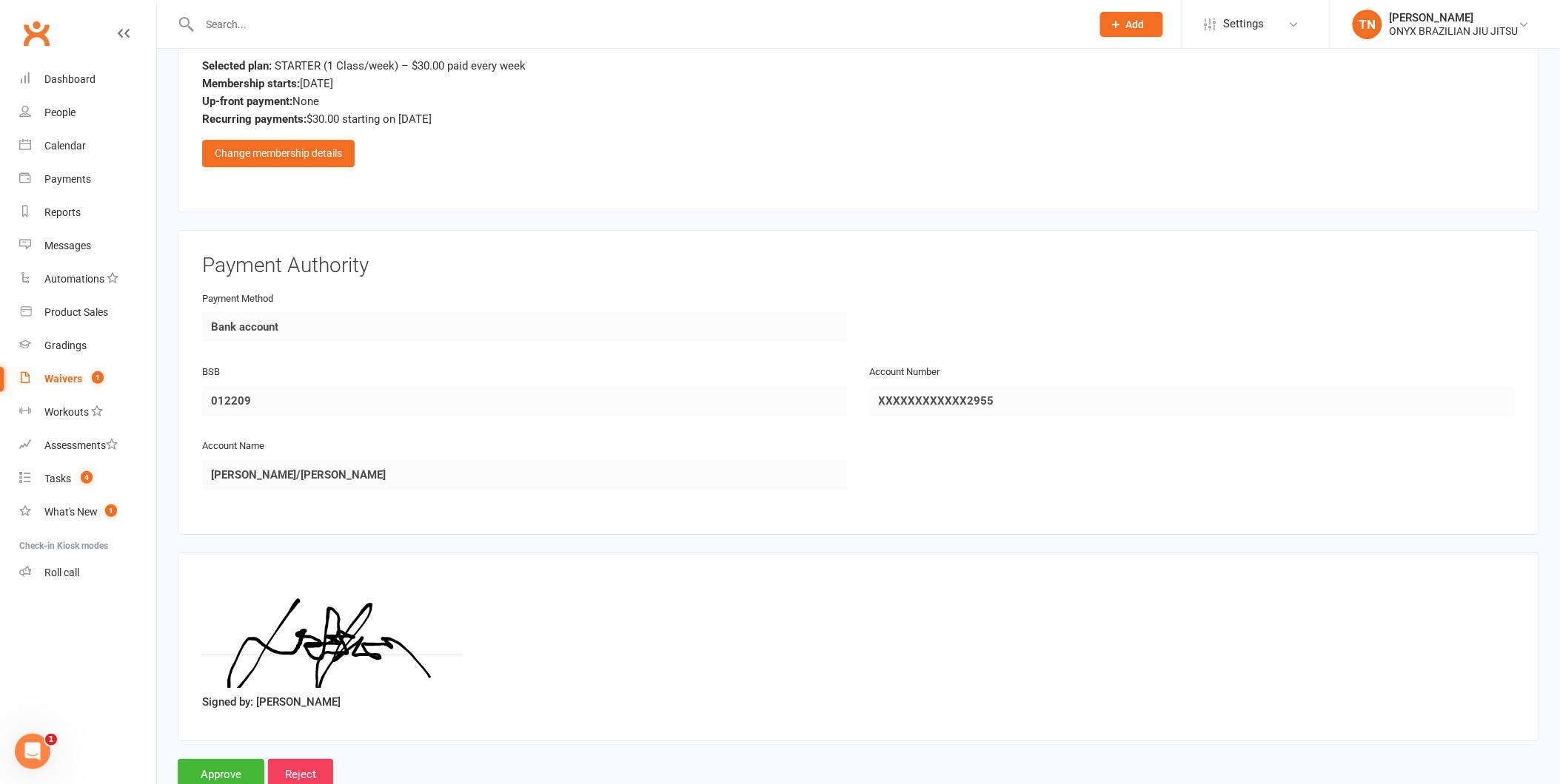
scroll to position [1547, 0]
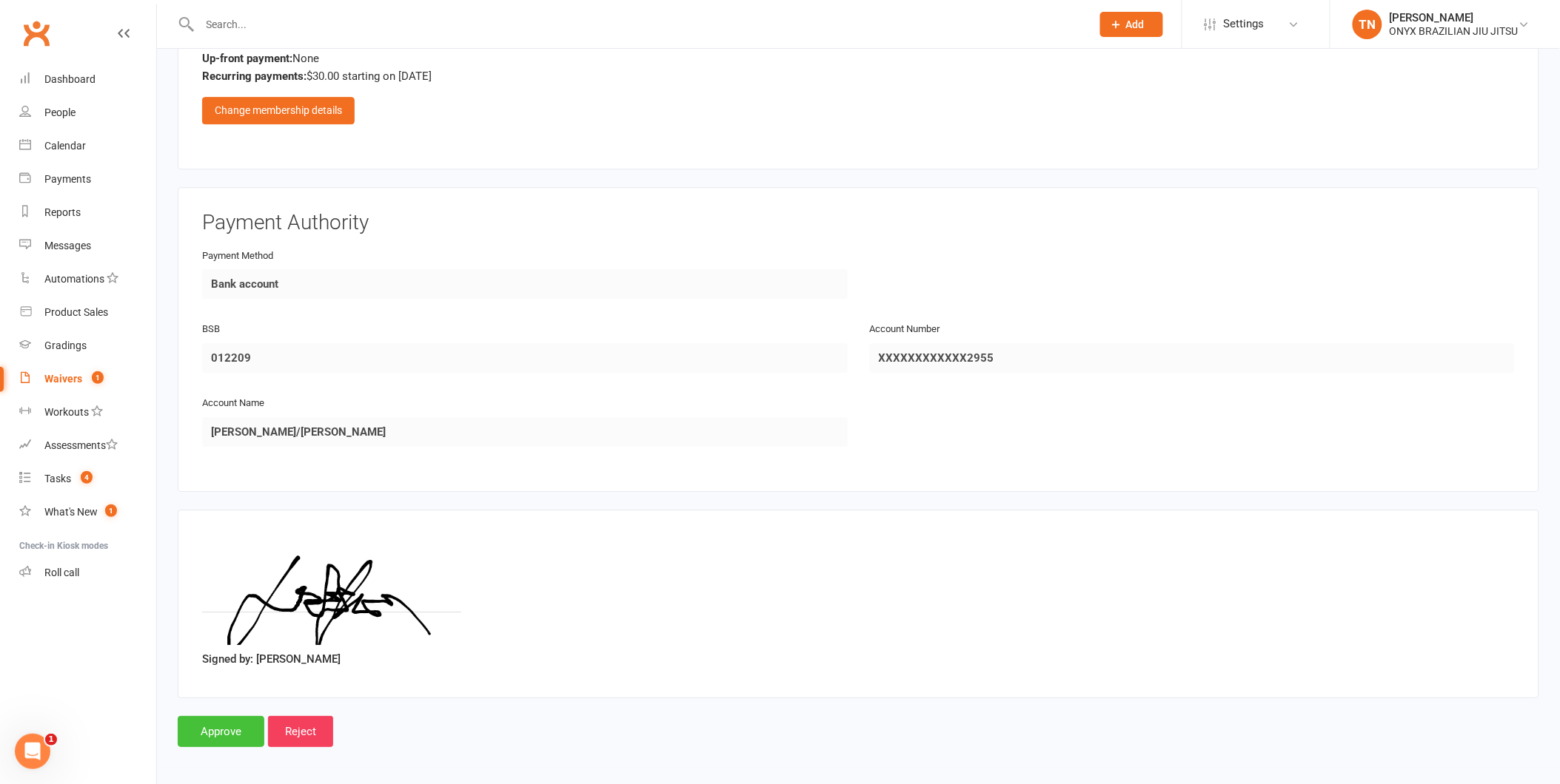
click at [242, 723] on input "Approve" at bounding box center [220, 732] width 86 height 31
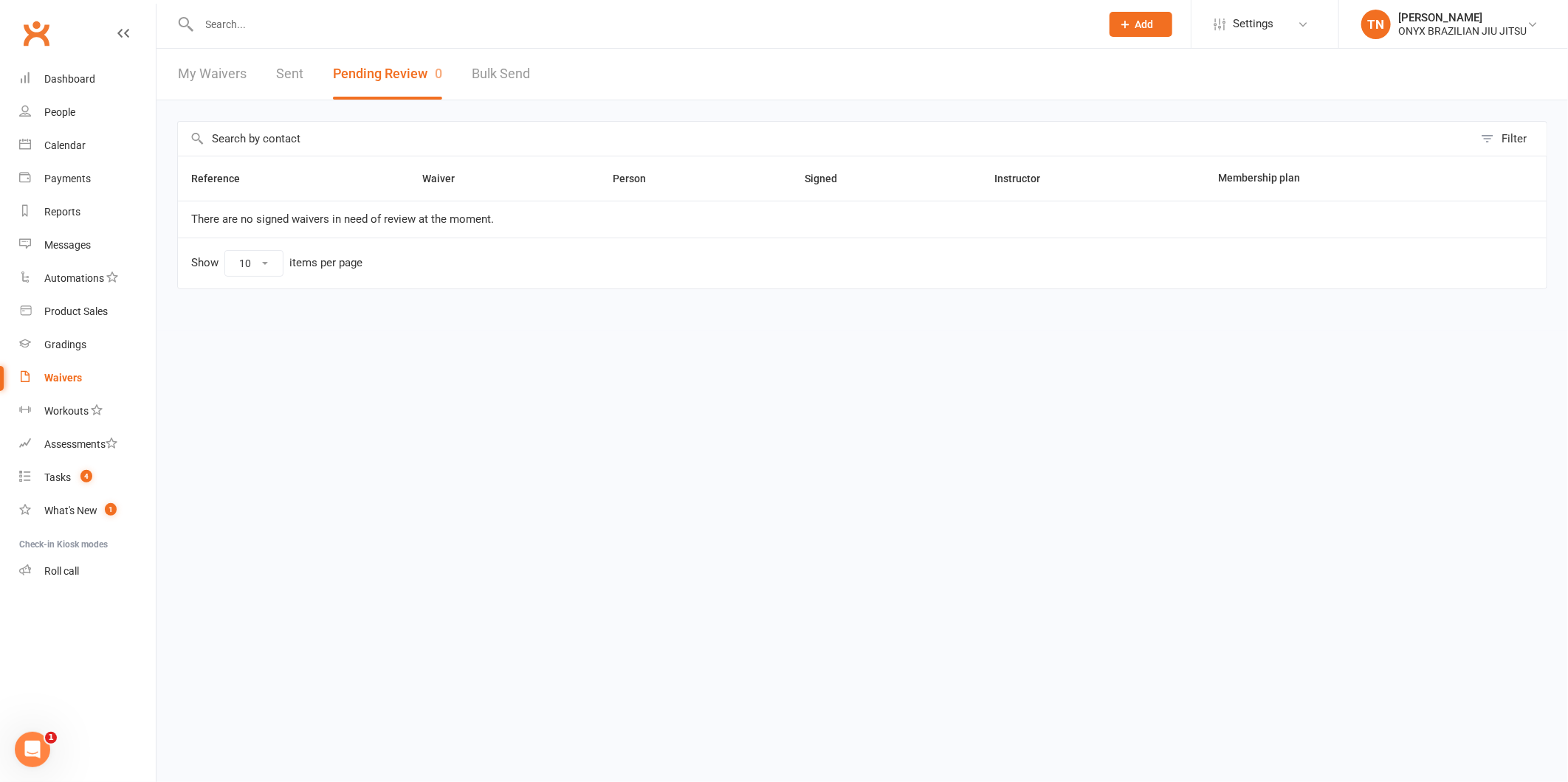
drag, startPoint x: 825, startPoint y: 45, endPoint x: 767, endPoint y: 63, distance: 60.7
click at [825, 45] on div at bounding box center [633, 24] width 913 height 48
click at [74, 89] on link "Dashboard" at bounding box center [87, 79] width 137 height 33
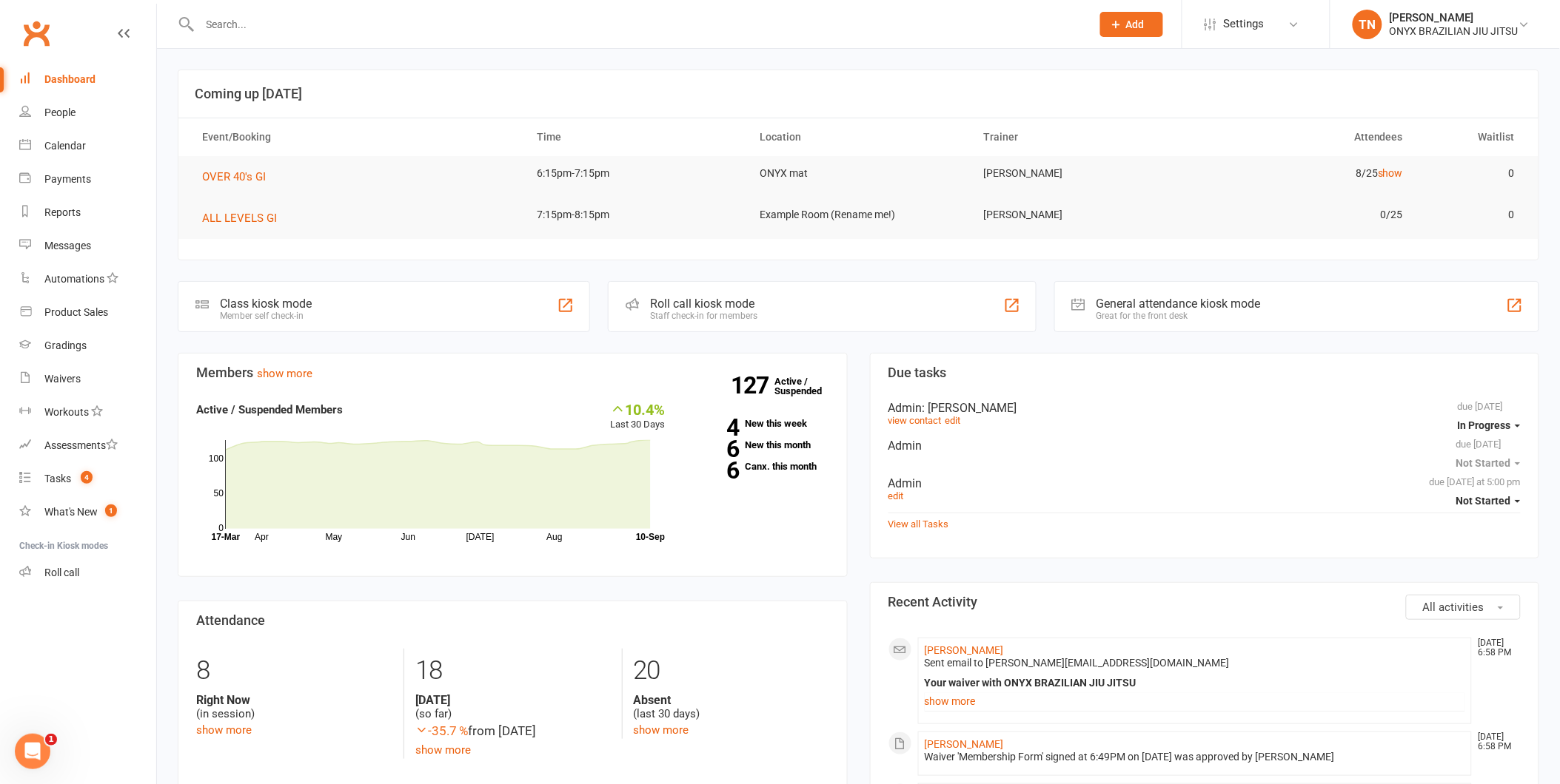
click at [256, 15] on input "text" at bounding box center [638, 24] width 886 height 21
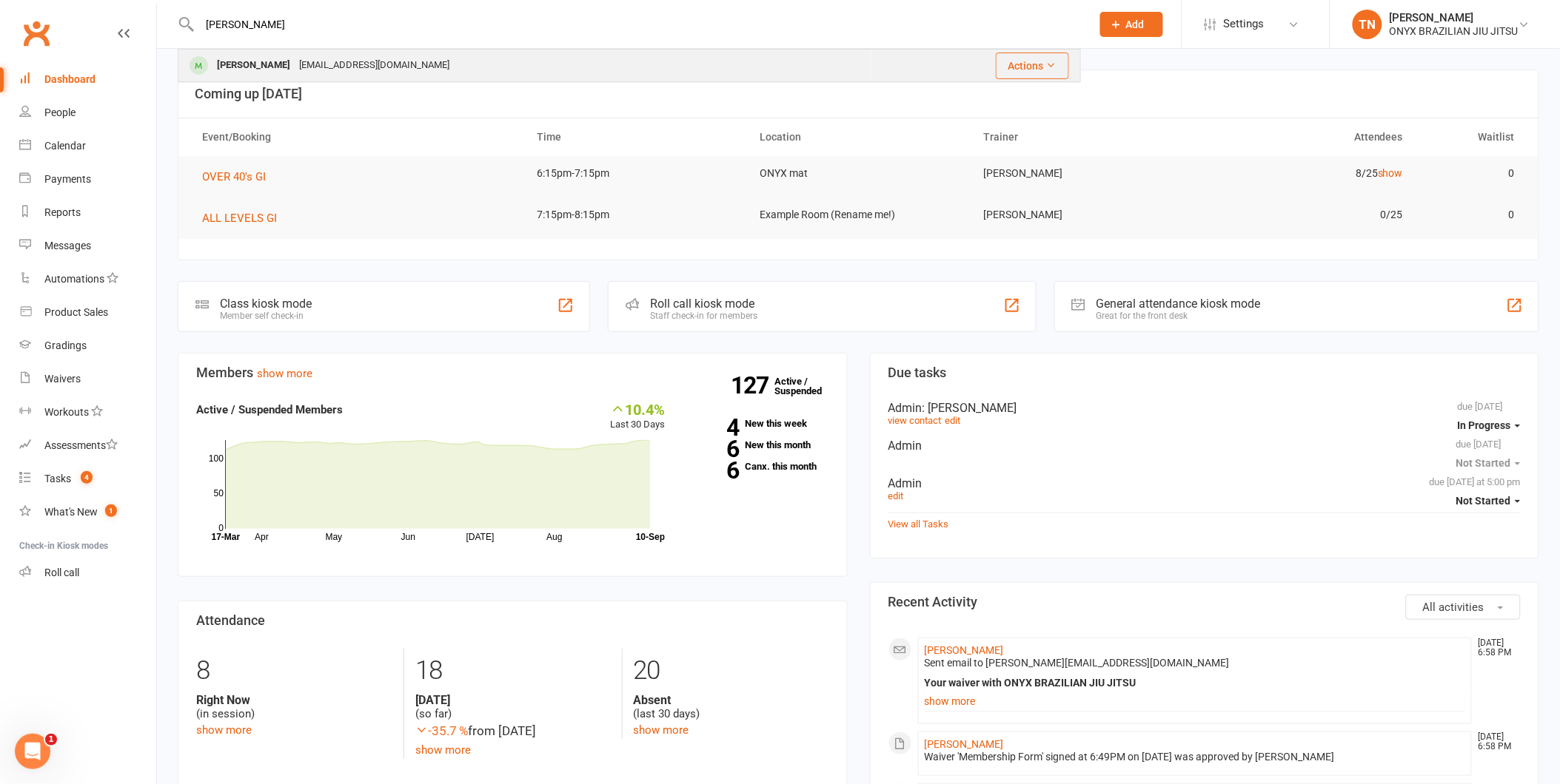
type input "[PERSON_NAME]"
click at [308, 74] on div "[EMAIL_ADDRESS][DOMAIN_NAME]" at bounding box center [374, 65] width 159 height 22
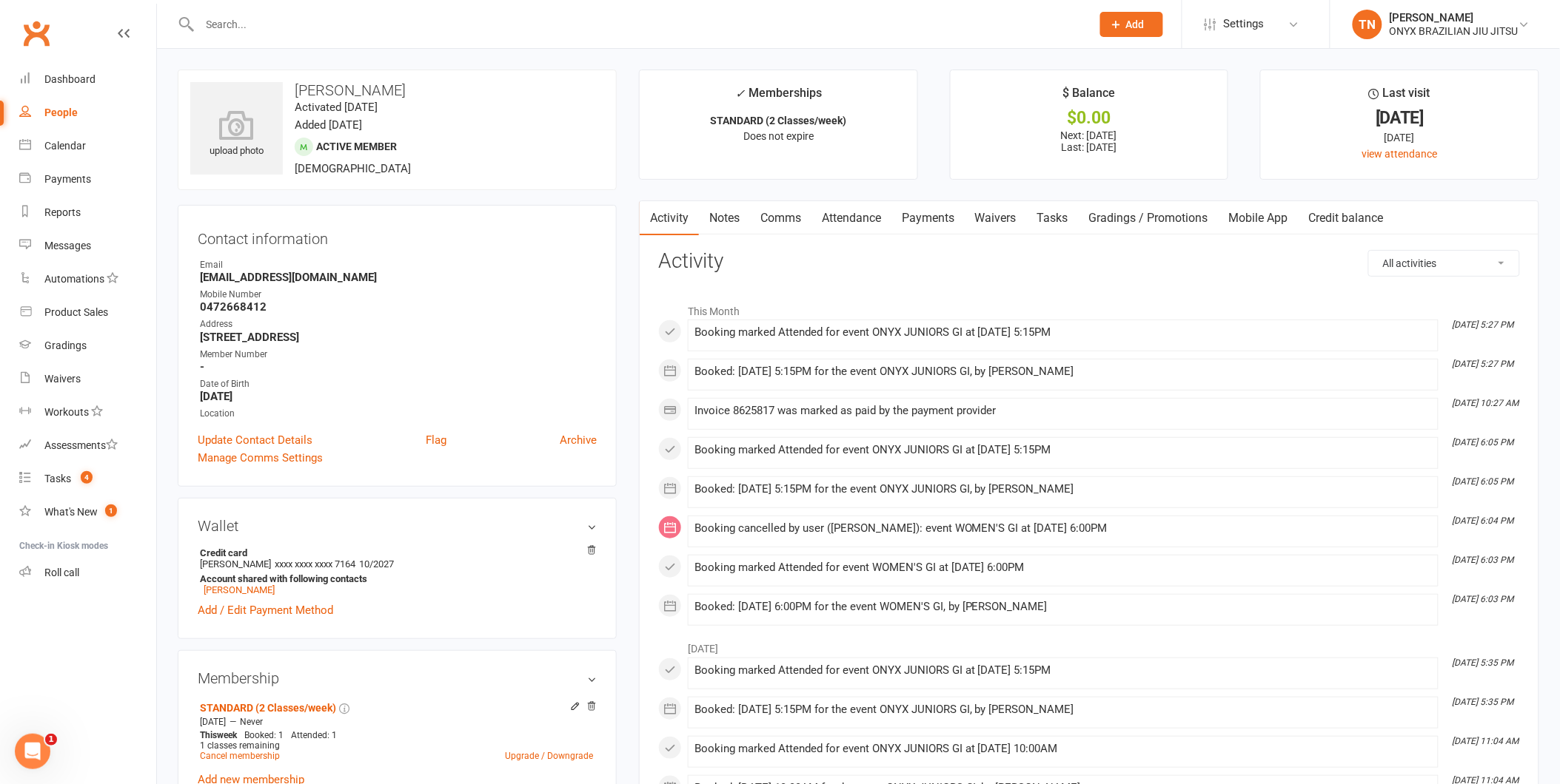
click at [739, 220] on link "Notes" at bounding box center [724, 218] width 51 height 34
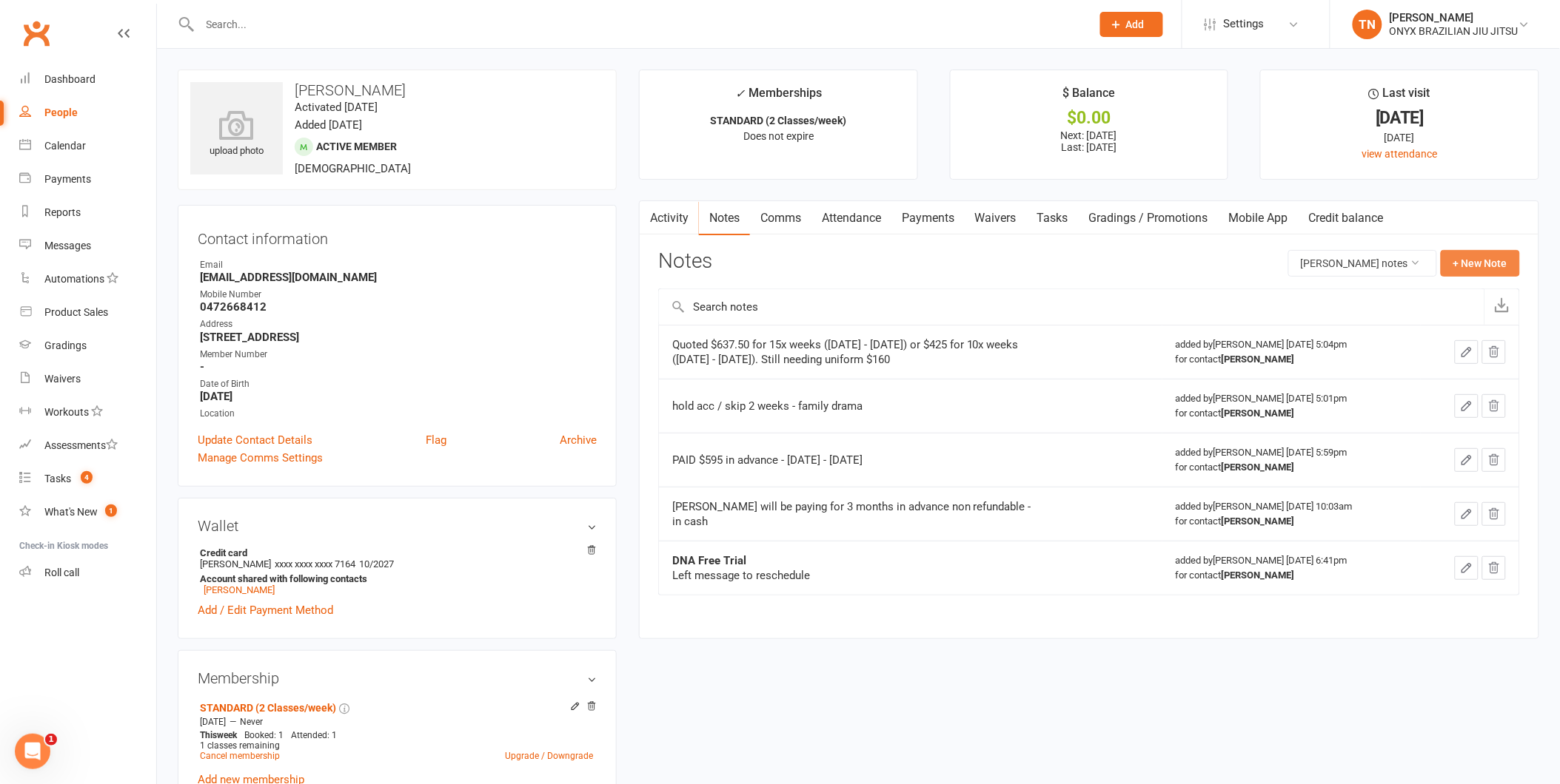
click at [1459, 271] on button "+ New Note" at bounding box center [1480, 263] width 79 height 27
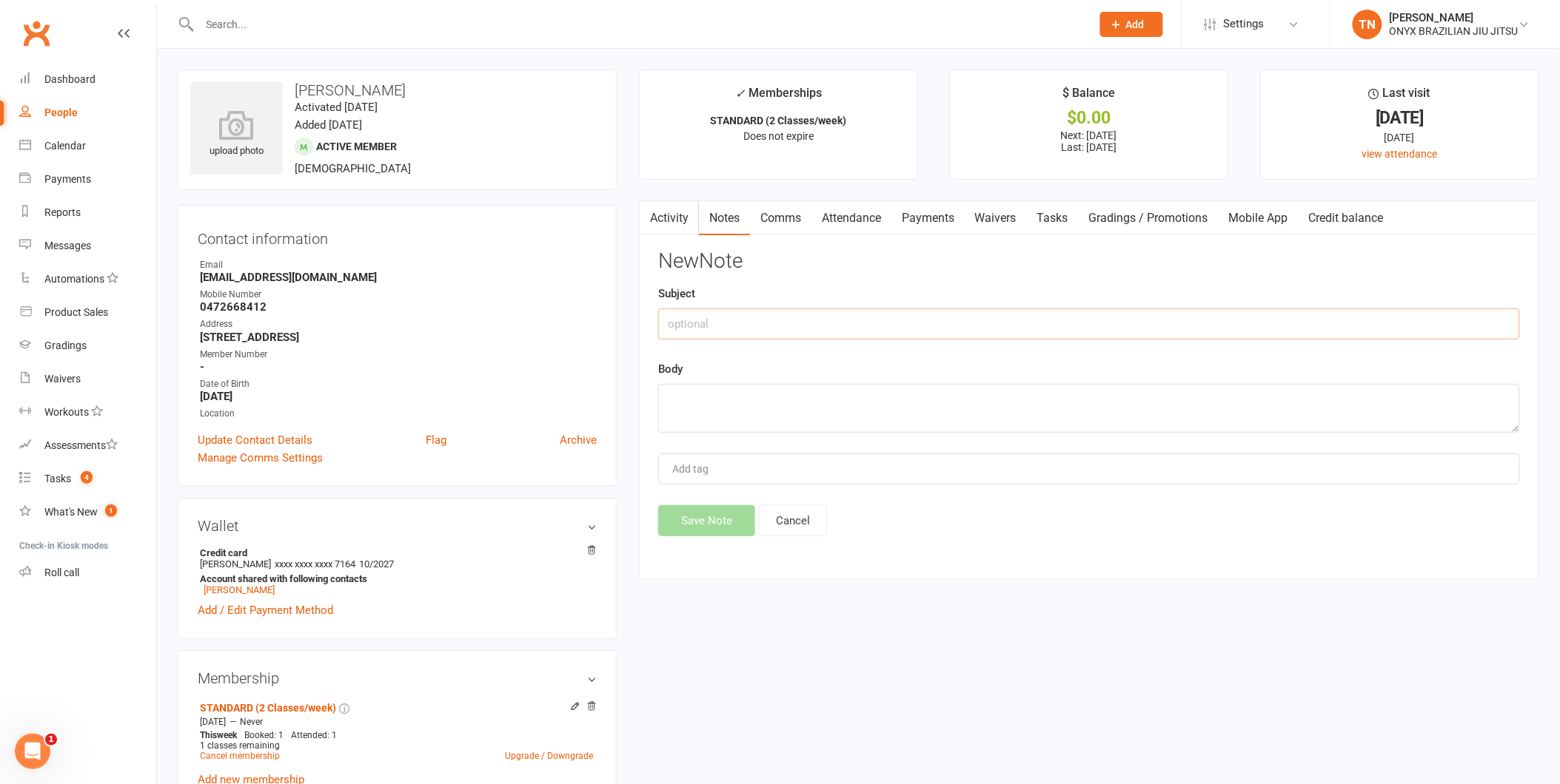
click at [735, 336] on input "text" at bounding box center [1088, 324] width 862 height 31
click at [726, 388] on textarea at bounding box center [1088, 409] width 862 height 49
type textarea "[PERSON_NAME] paid for $15xwks $637.50"
click at [734, 519] on button "Save Note" at bounding box center [706, 521] width 97 height 31
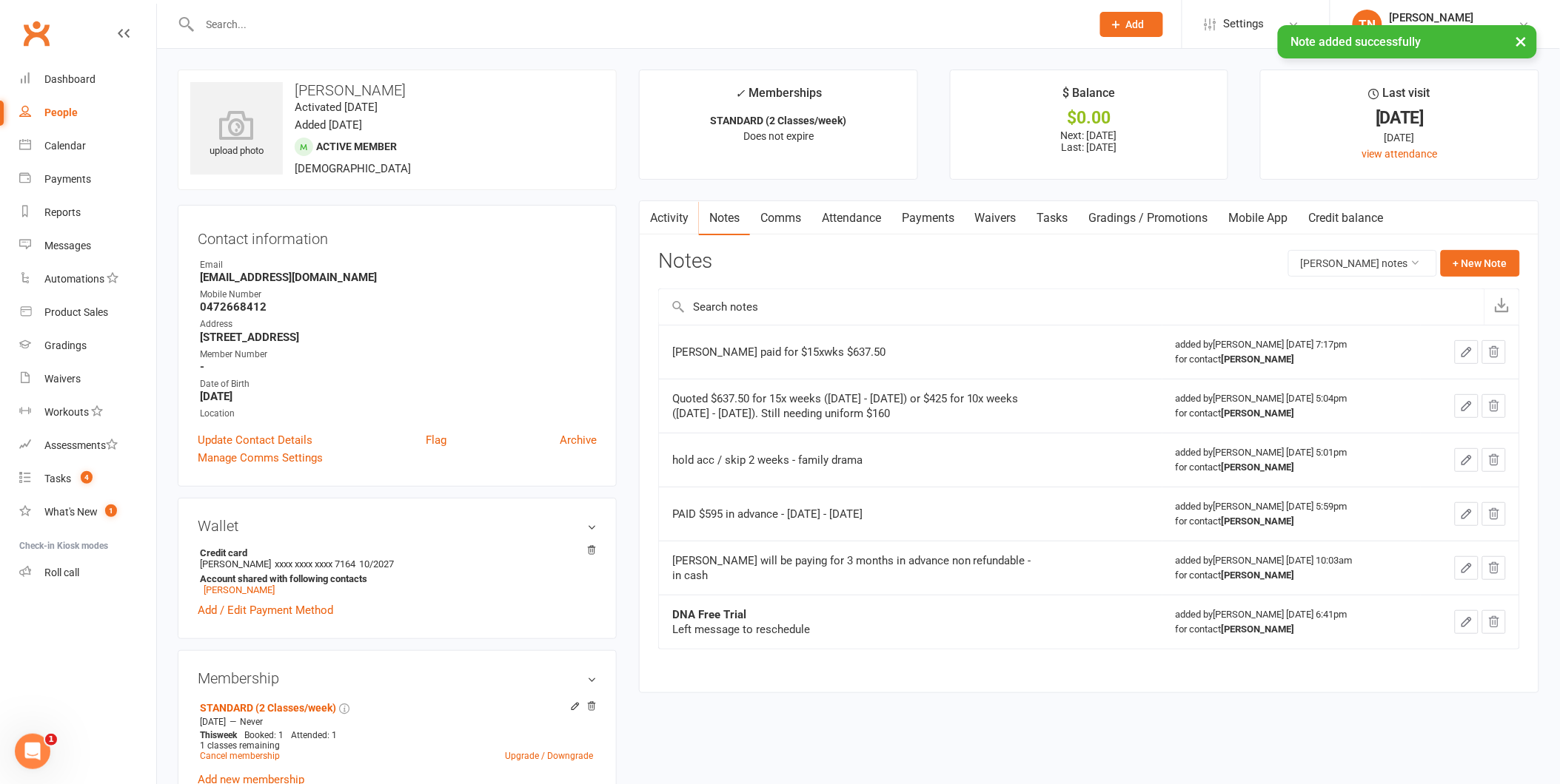
click at [928, 224] on link "Payments" at bounding box center [928, 218] width 73 height 34
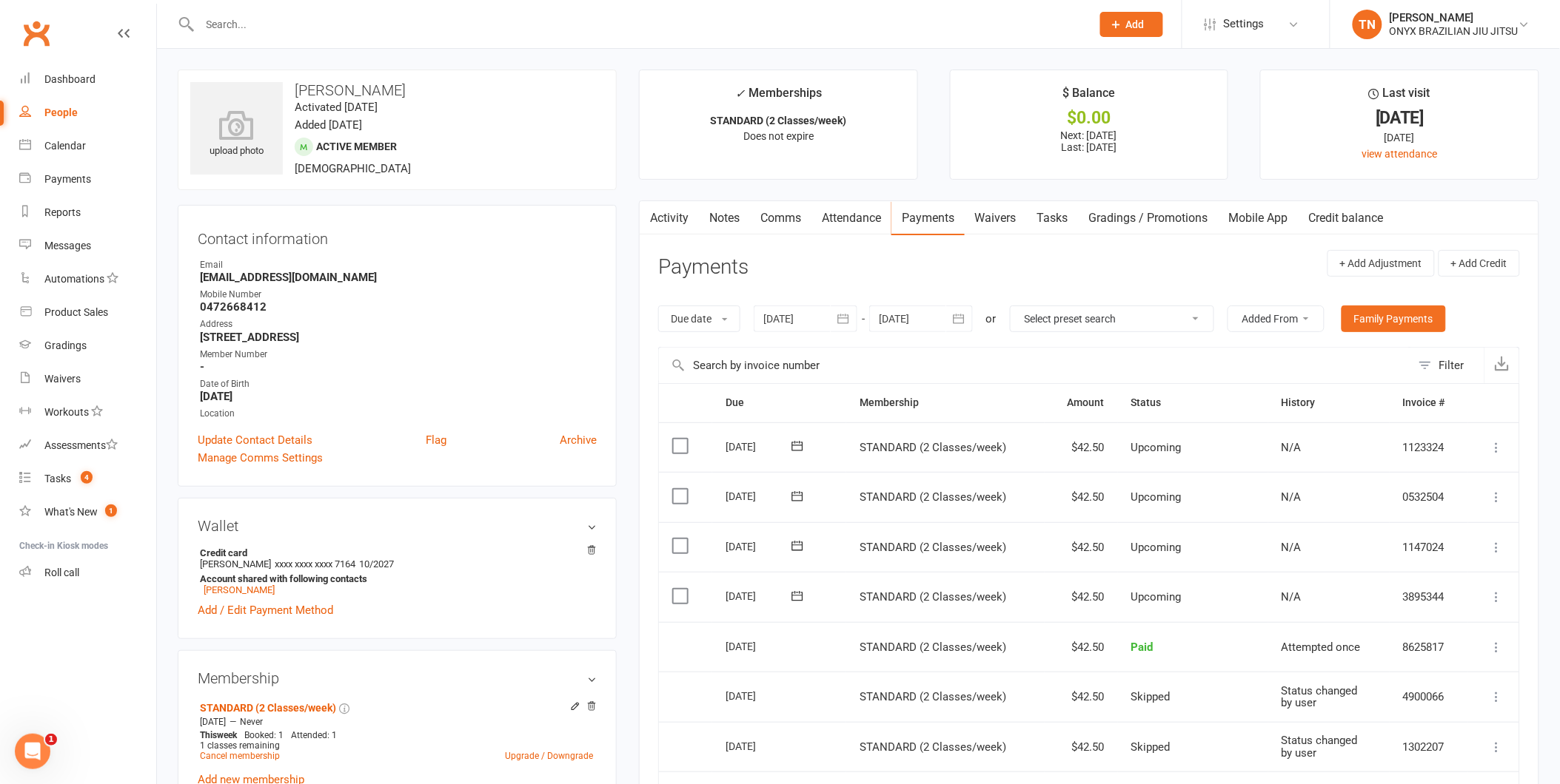
click at [1343, 233] on link "Credit balance" at bounding box center [1346, 218] width 95 height 34
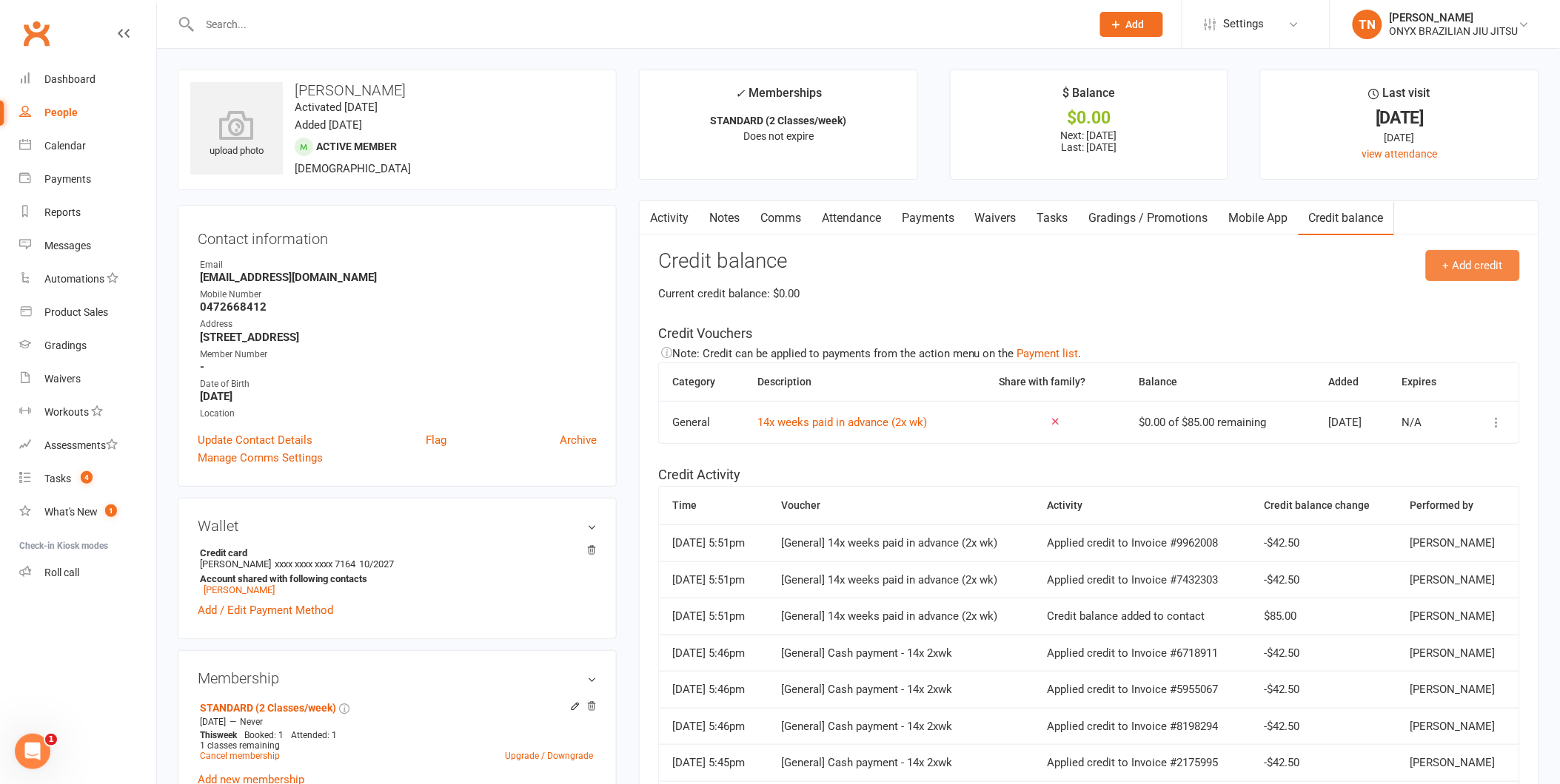
click at [1459, 264] on button "+ Add credit" at bounding box center [1473, 265] width 94 height 31
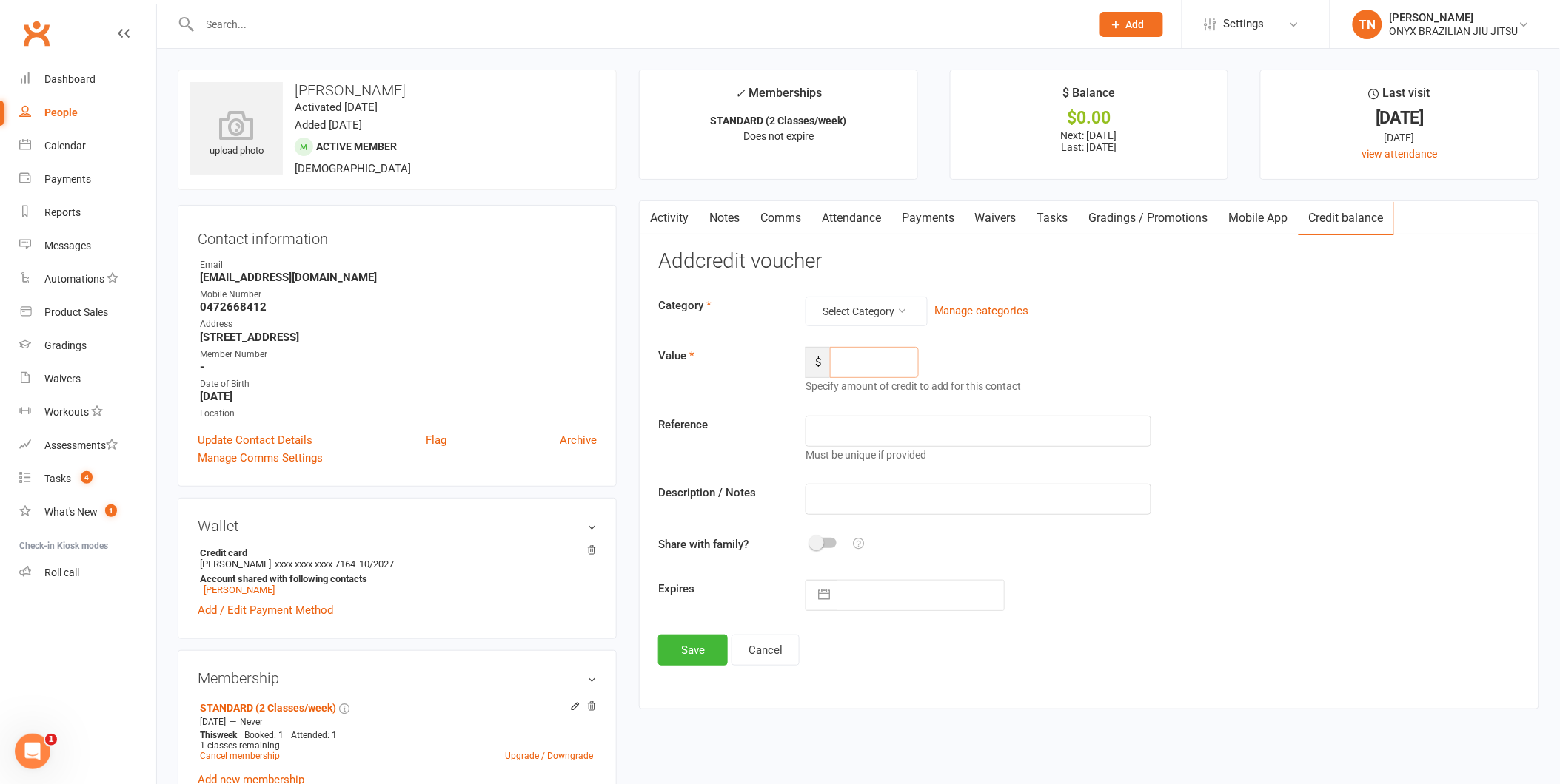
click at [867, 370] on input "number" at bounding box center [874, 362] width 89 height 31
type input "637.50"
click at [898, 308] on icon at bounding box center [901, 311] width 10 height 10
click at [893, 358] on link "General" at bounding box center [843, 347] width 147 height 30
click at [925, 499] on input "text" at bounding box center [978, 499] width 346 height 31
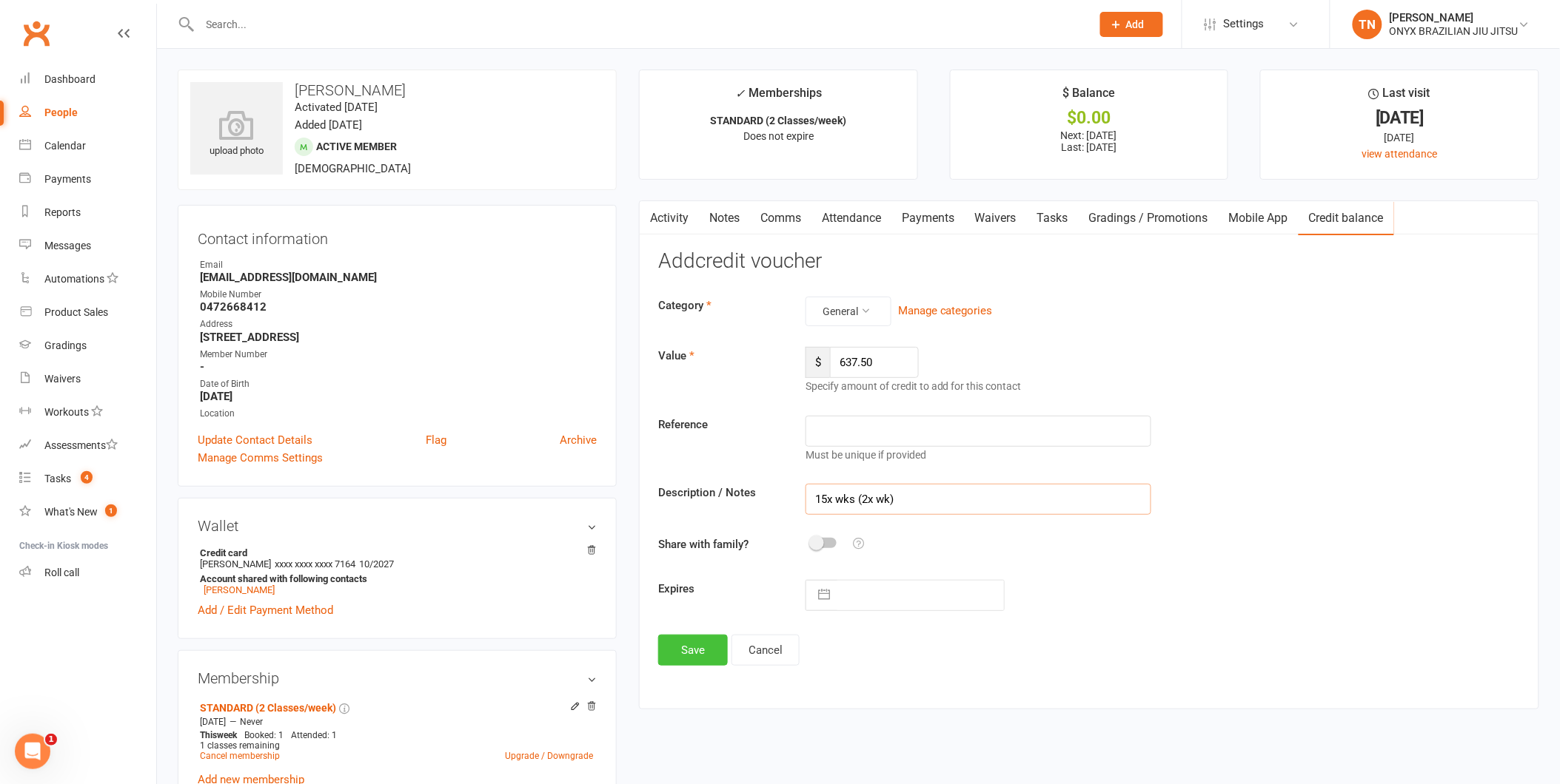
type input "15x wks (2x wk)"
click at [673, 642] on button "Save" at bounding box center [693, 650] width 70 height 31
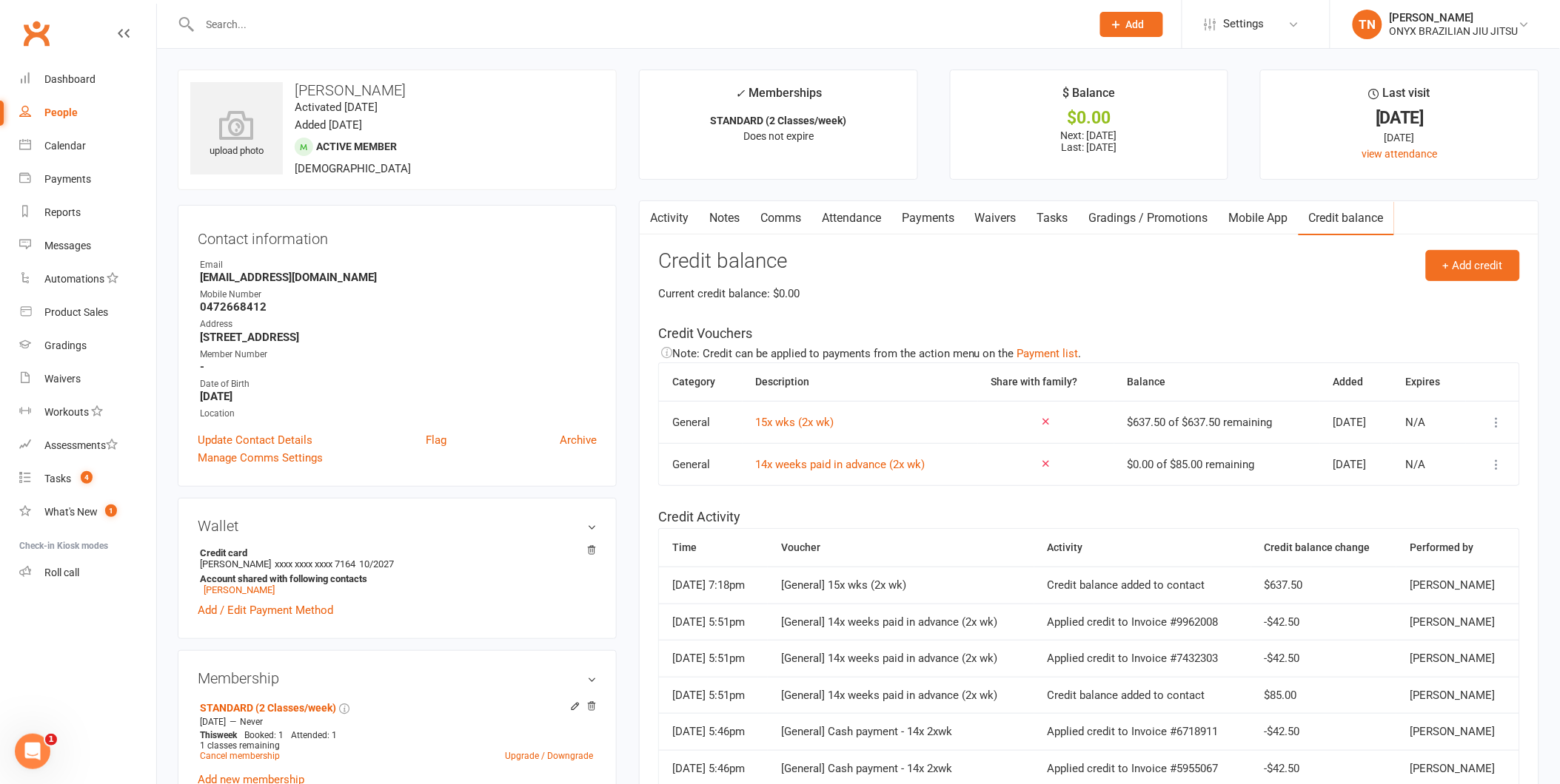
click at [922, 219] on link "Payments" at bounding box center [928, 218] width 73 height 34
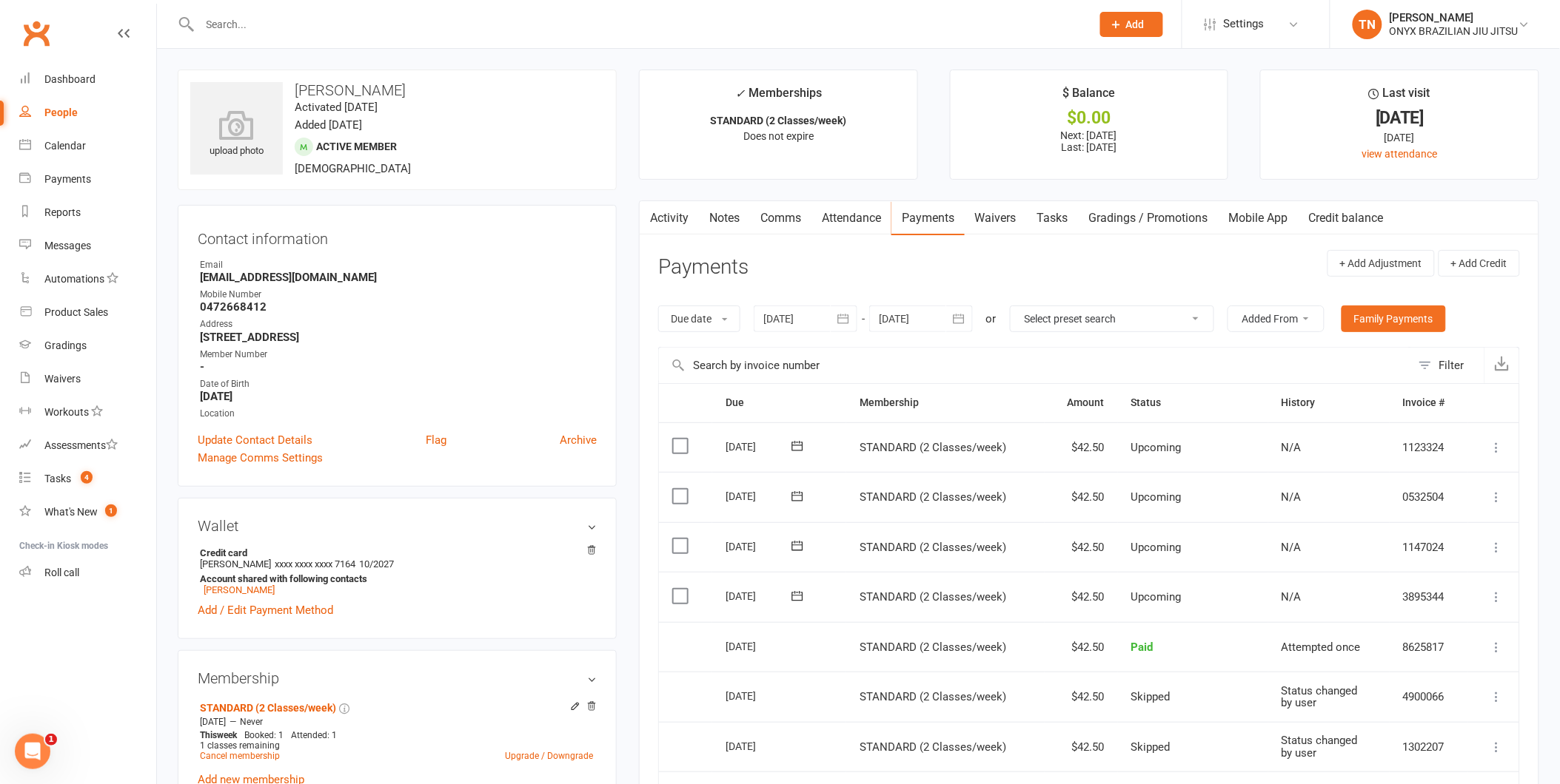
click at [1510, 601] on td "Mark as Paid (Cash) [PERSON_NAME] as Paid (POS) Mark as Paid (Other) Skip Chang…" at bounding box center [1494, 597] width 51 height 51
click at [1503, 599] on icon at bounding box center [1496, 596] width 15 height 15
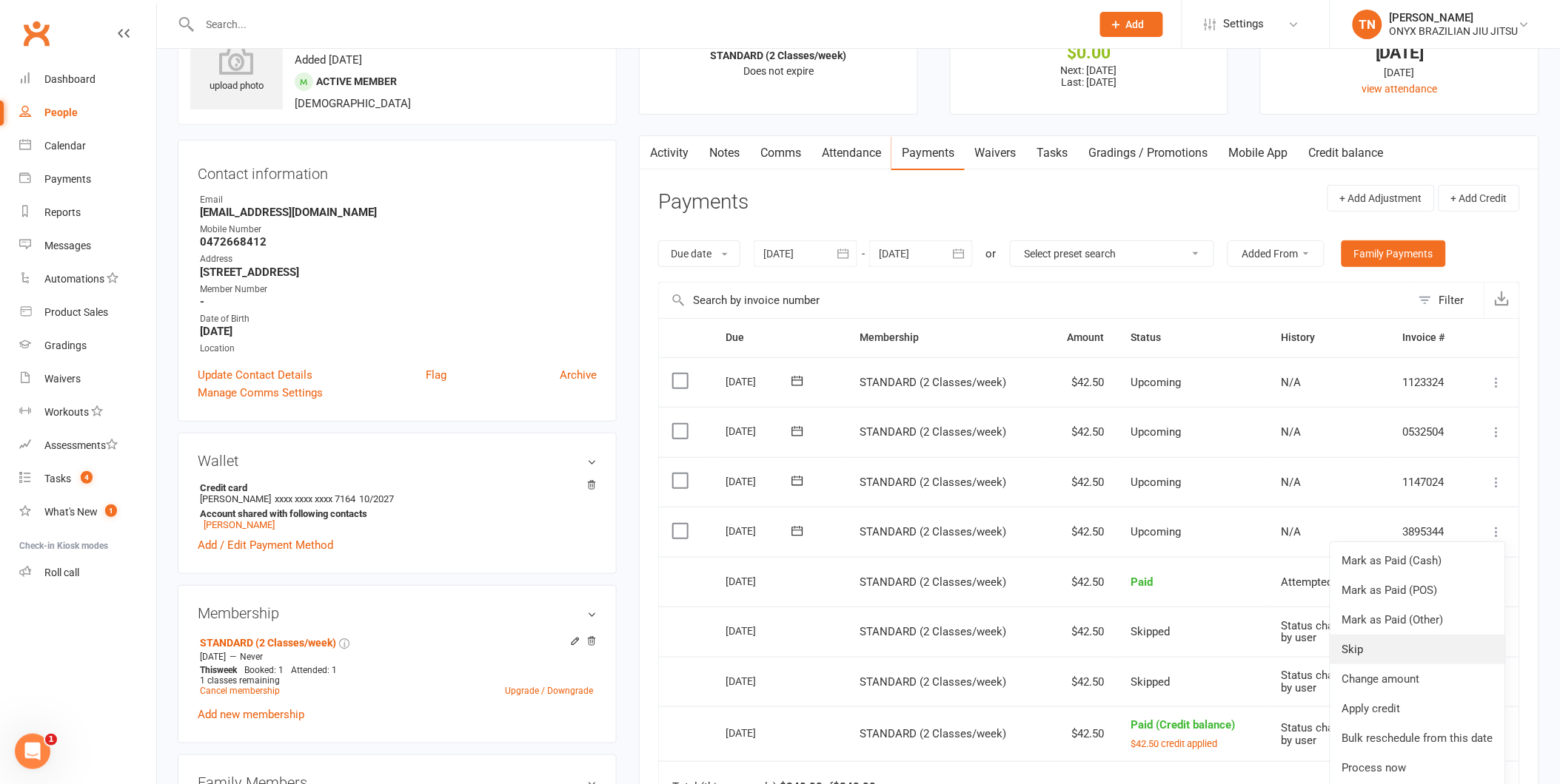
scroll to position [82, 0]
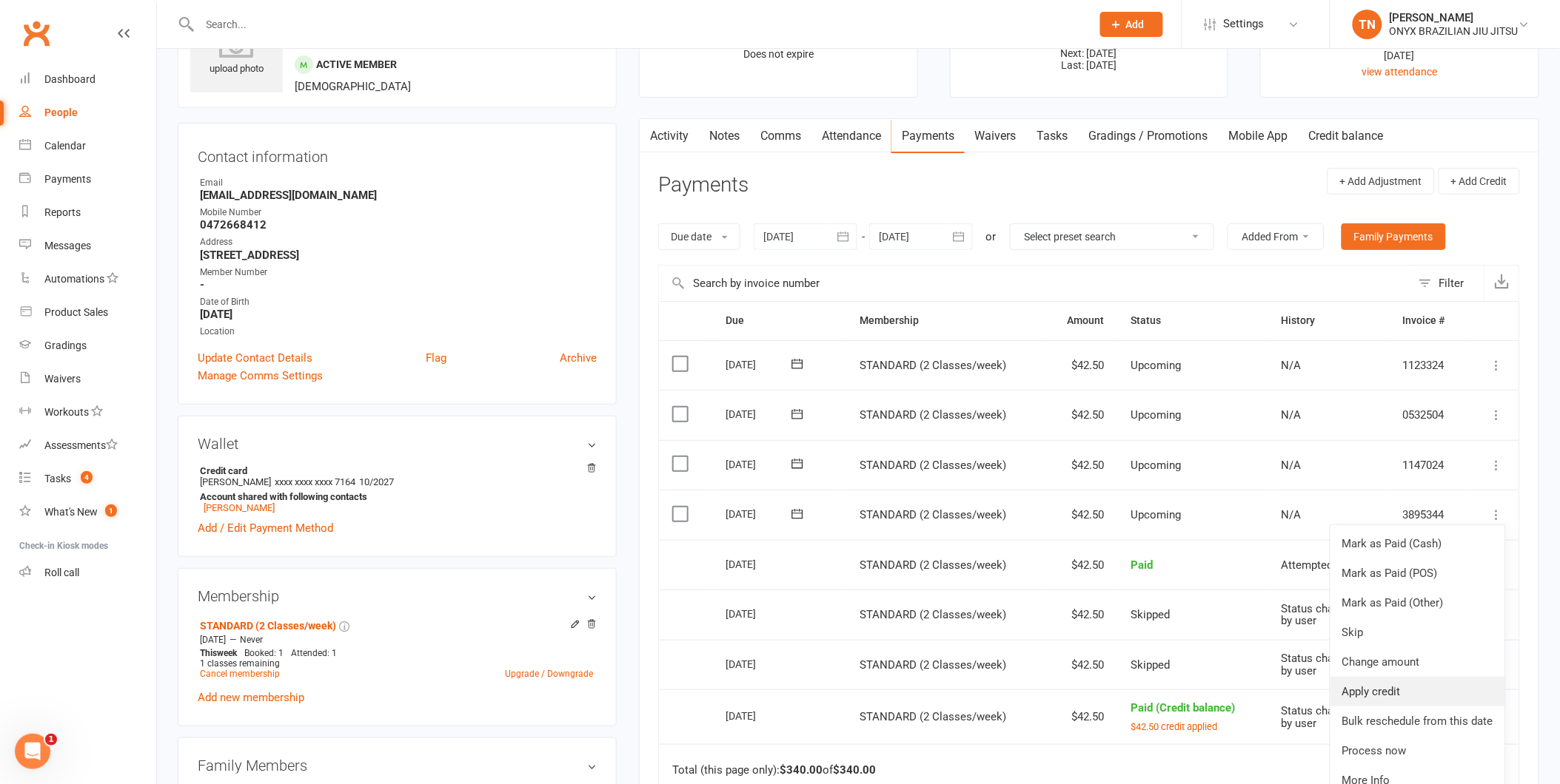
click at [1432, 694] on link "Apply credit" at bounding box center [1418, 691] width 175 height 30
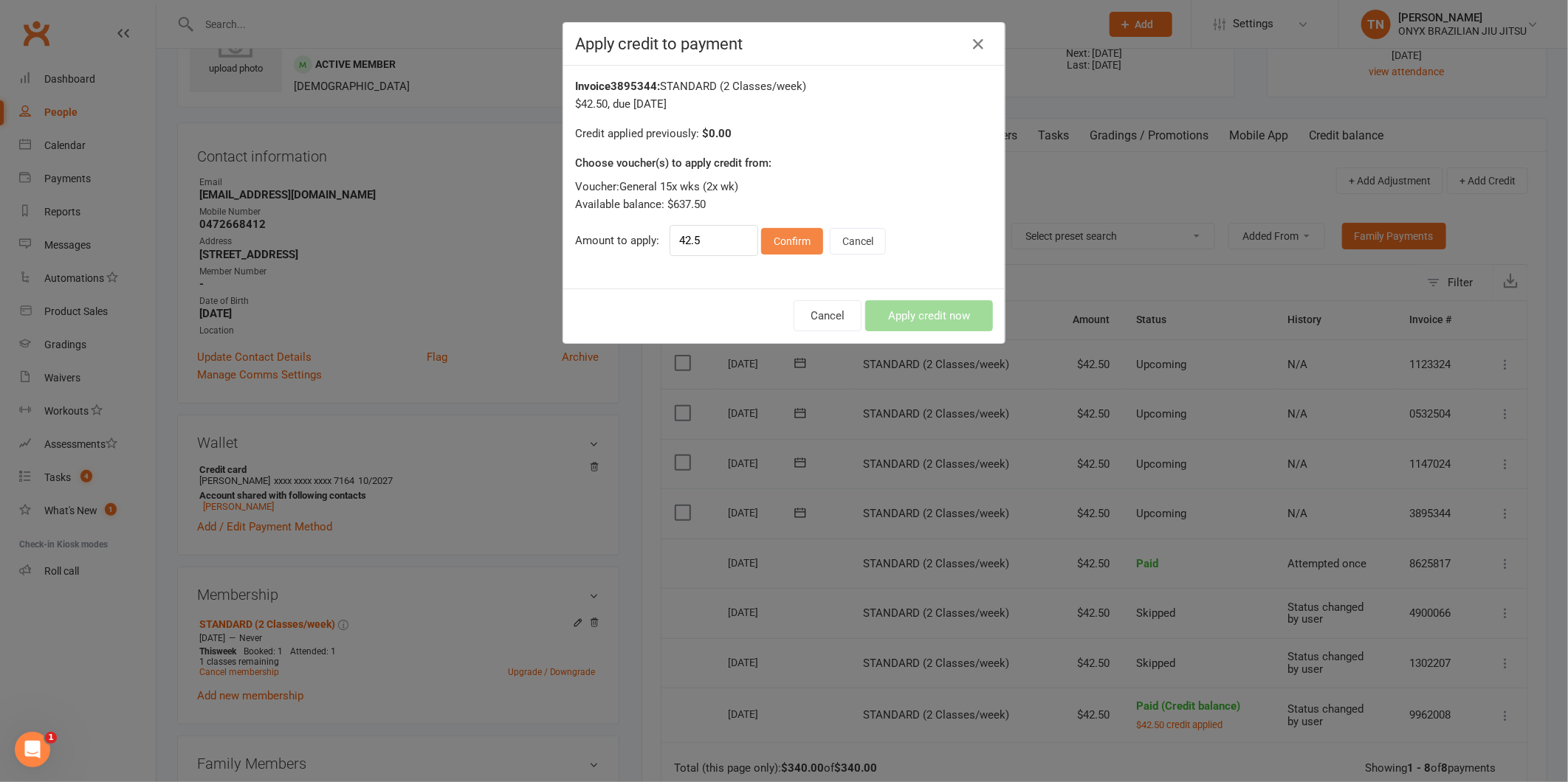
click at [792, 254] on button "Confirm" at bounding box center [792, 241] width 62 height 27
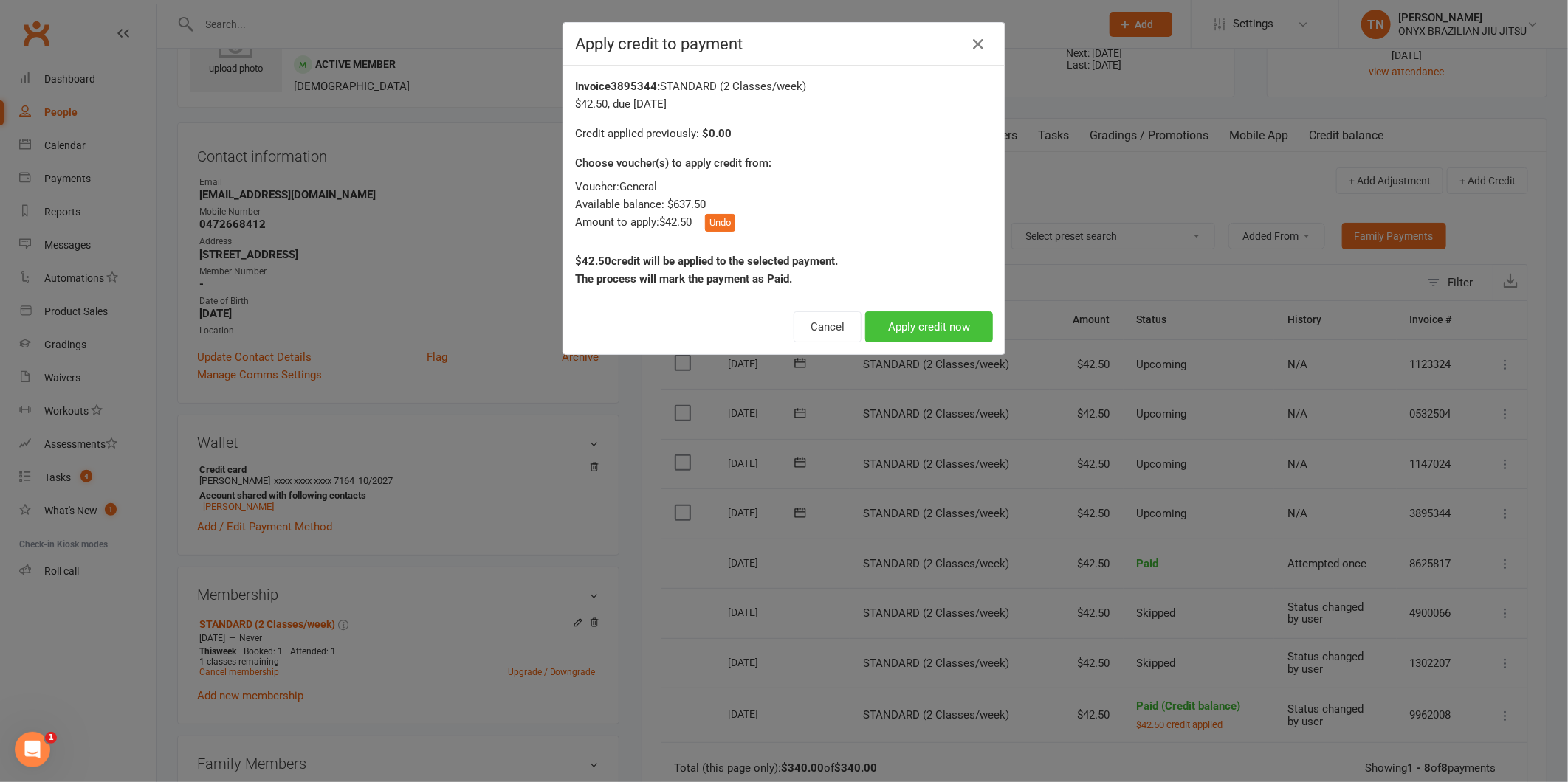
click at [933, 321] on button "Apply credit now" at bounding box center [929, 327] width 128 height 31
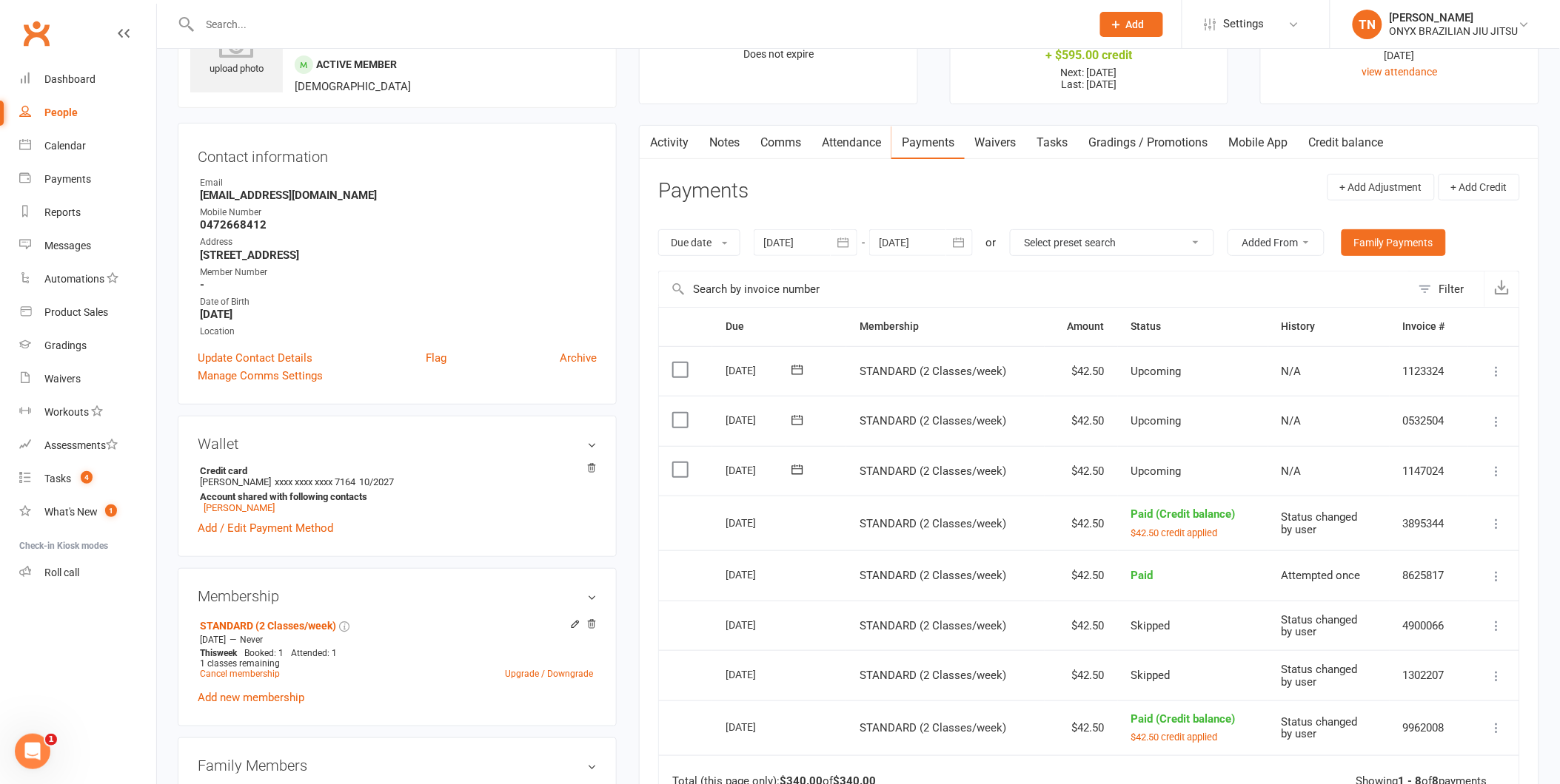
click at [1489, 469] on icon at bounding box center [1496, 471] width 15 height 15
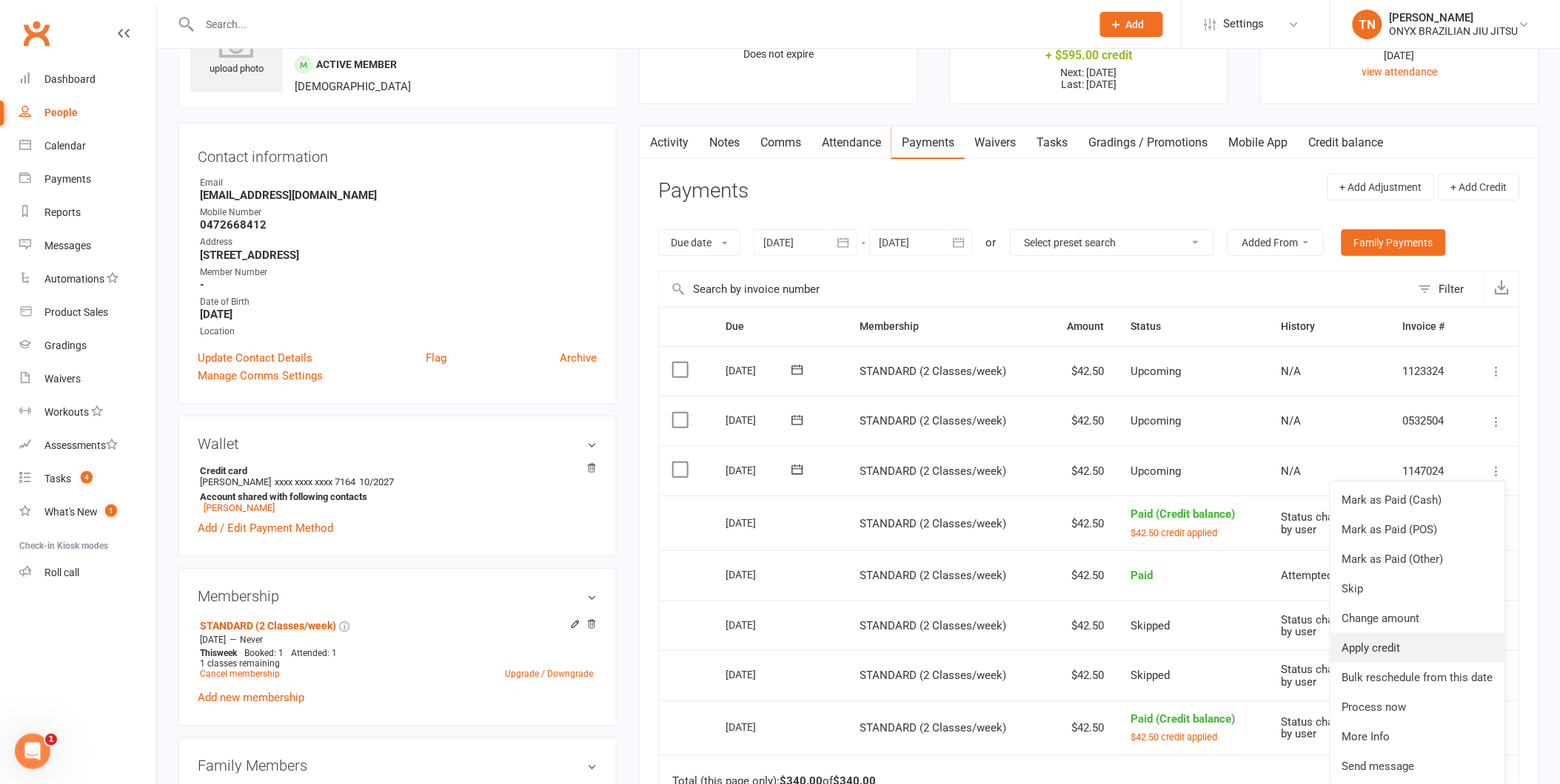
click at [1418, 641] on link "Apply credit" at bounding box center [1418, 648] width 175 height 30
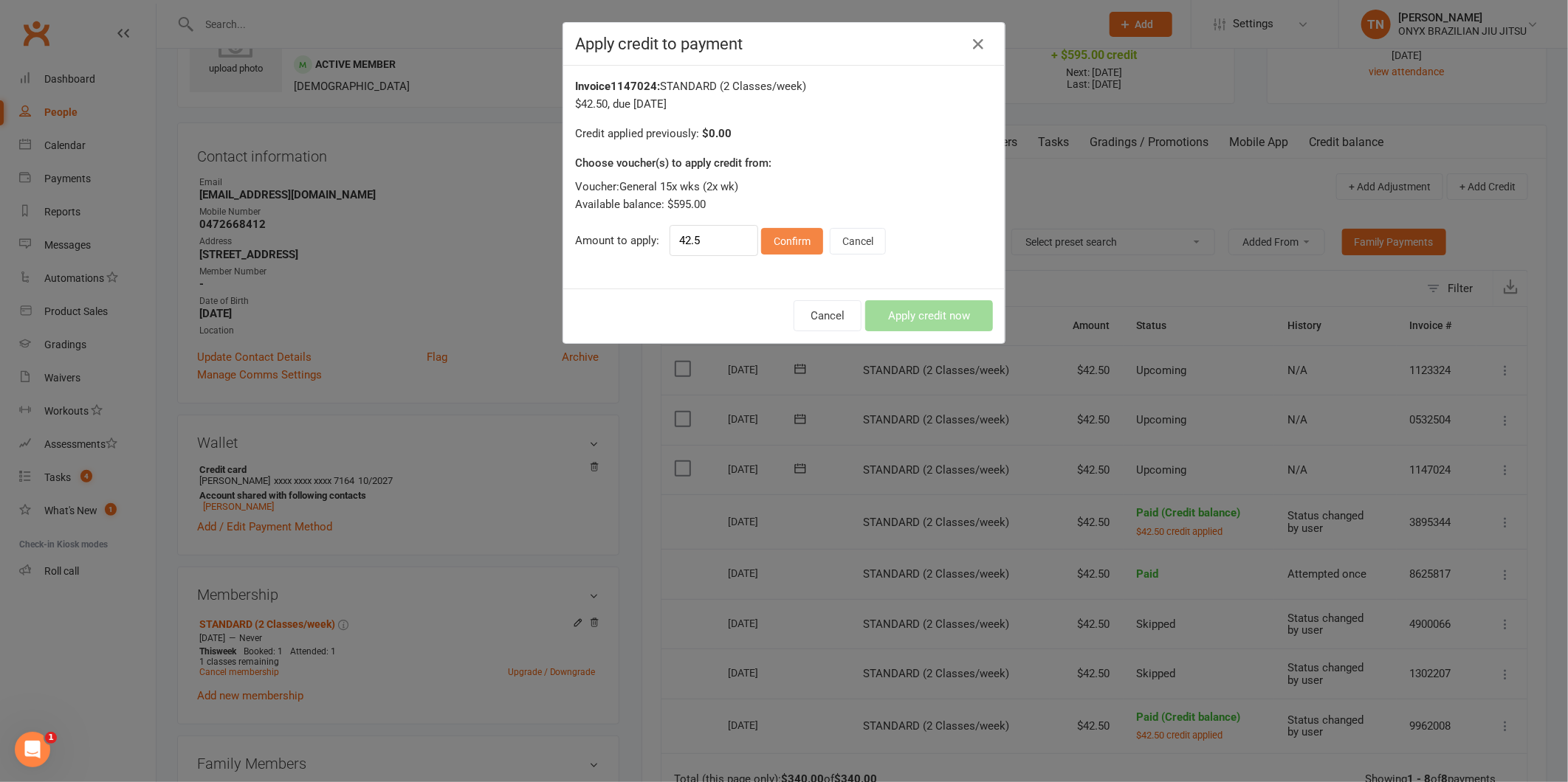
click at [777, 245] on button "Confirm" at bounding box center [792, 241] width 62 height 27
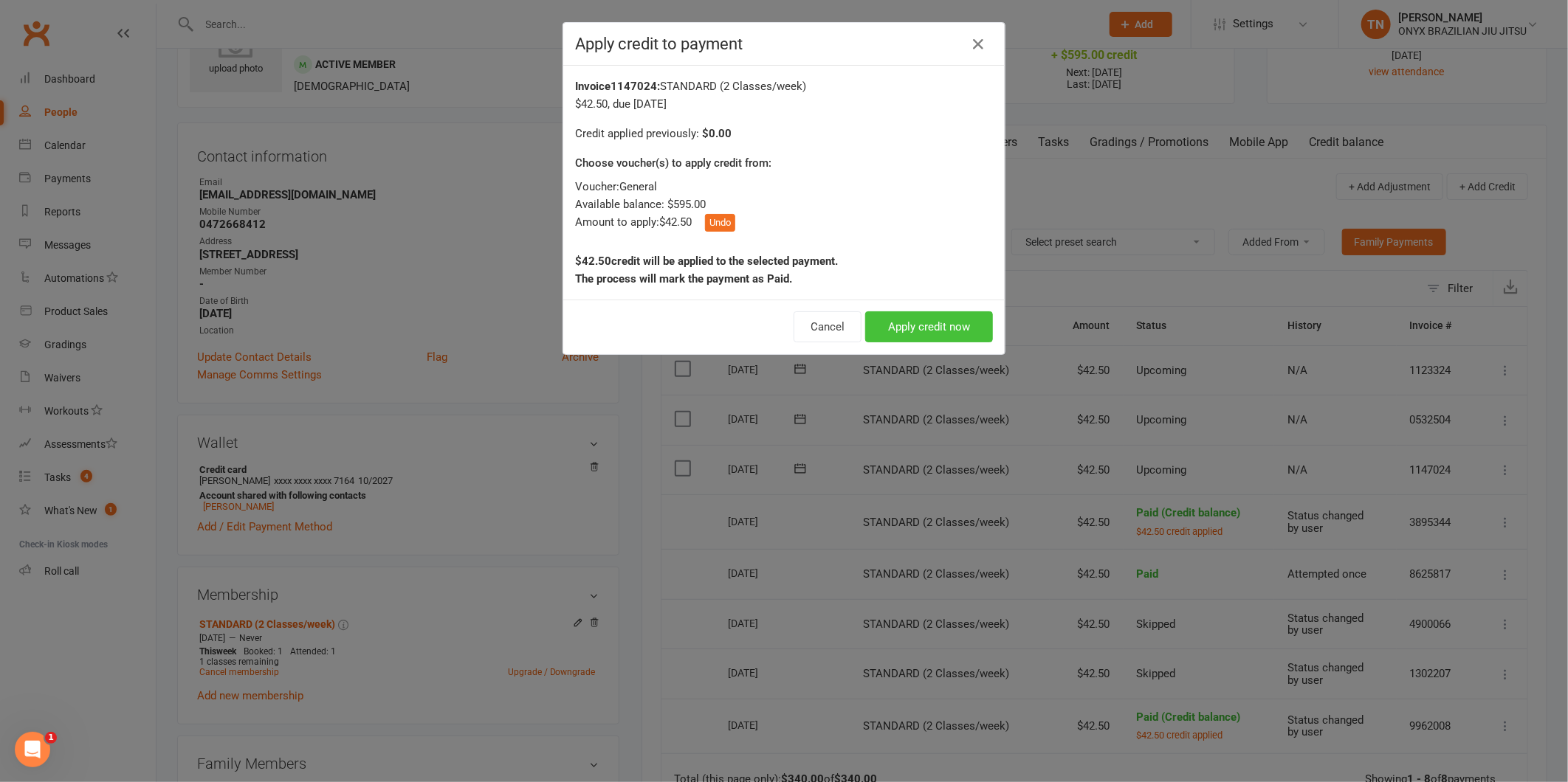
click at [958, 322] on button "Apply credit now" at bounding box center [929, 327] width 128 height 31
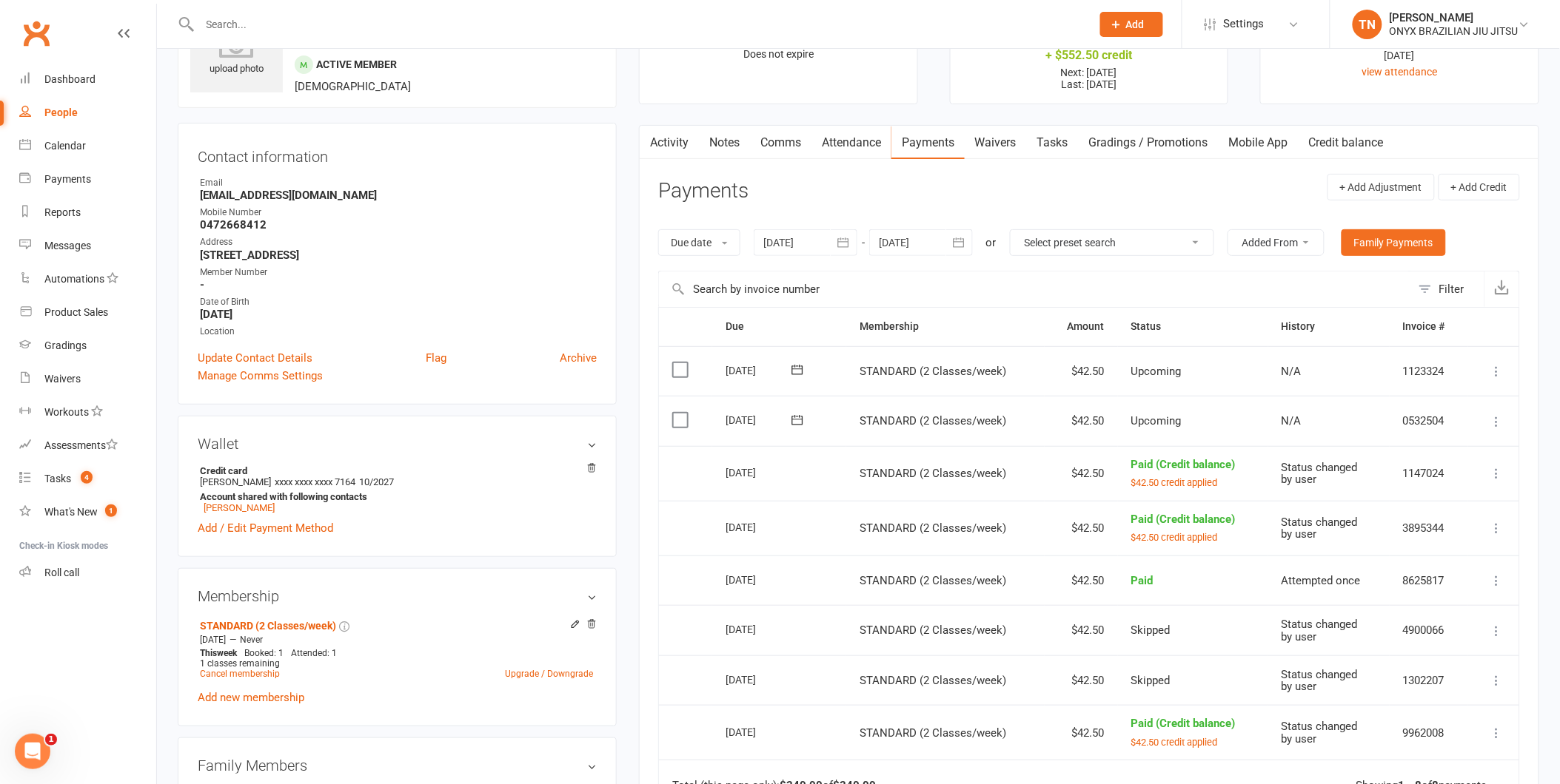
click at [1494, 419] on icon at bounding box center [1496, 422] width 15 height 15
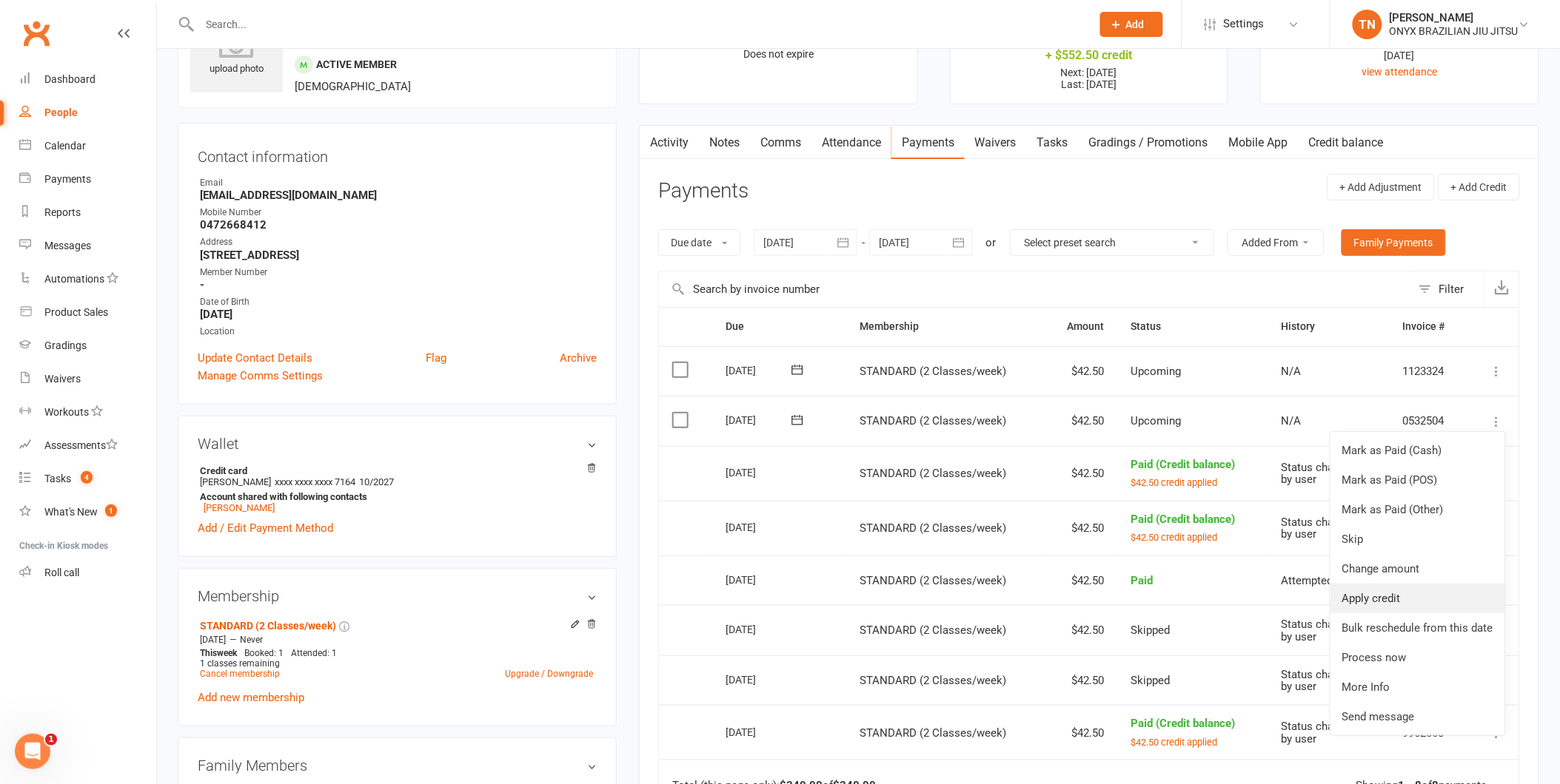
click at [1451, 601] on link "Apply credit" at bounding box center [1418, 599] width 175 height 30
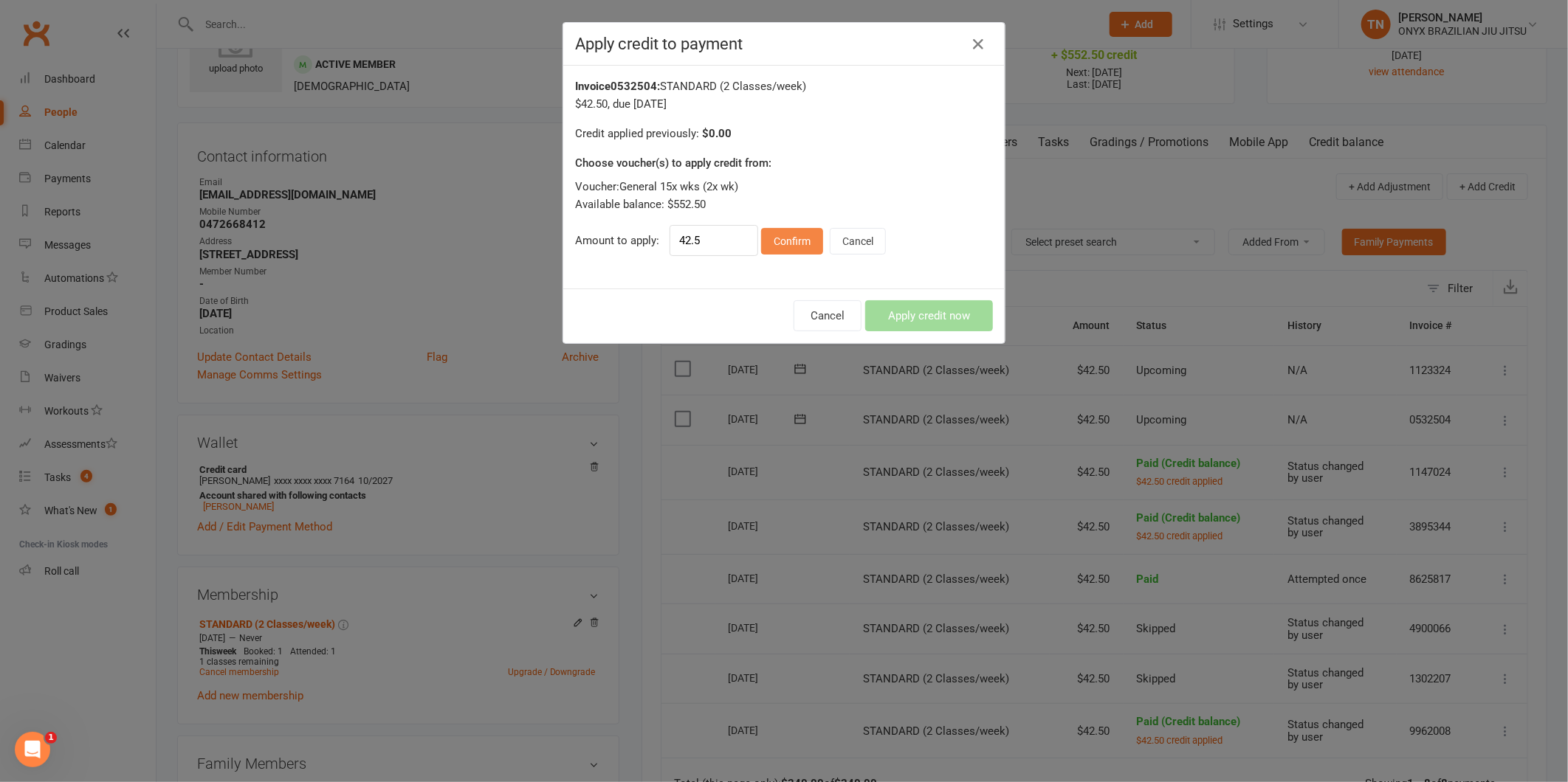
click at [788, 237] on button "Confirm" at bounding box center [792, 241] width 62 height 27
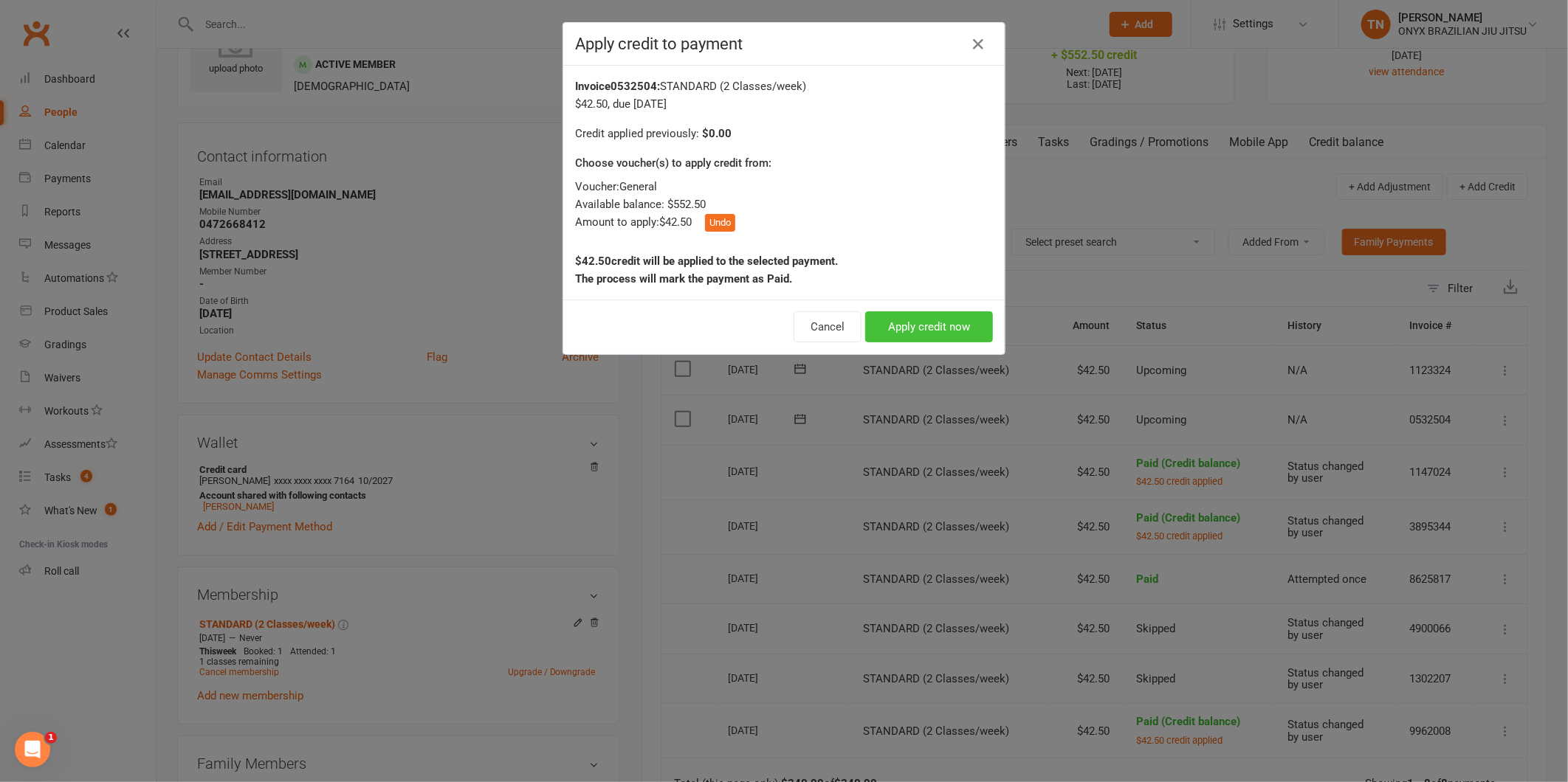
click at [952, 334] on button "Apply credit now" at bounding box center [929, 327] width 128 height 31
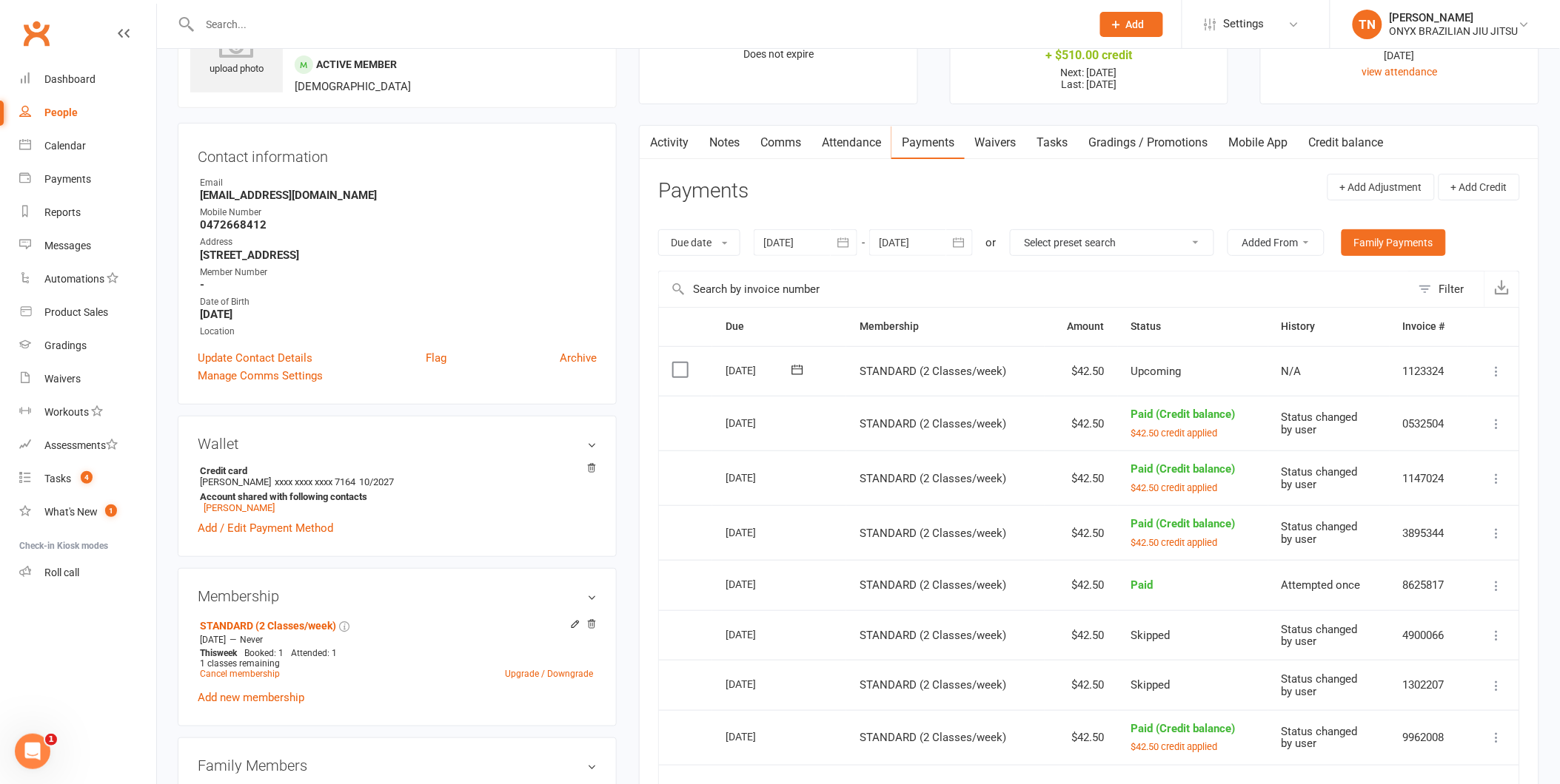
click at [1498, 368] on icon at bounding box center [1496, 371] width 15 height 15
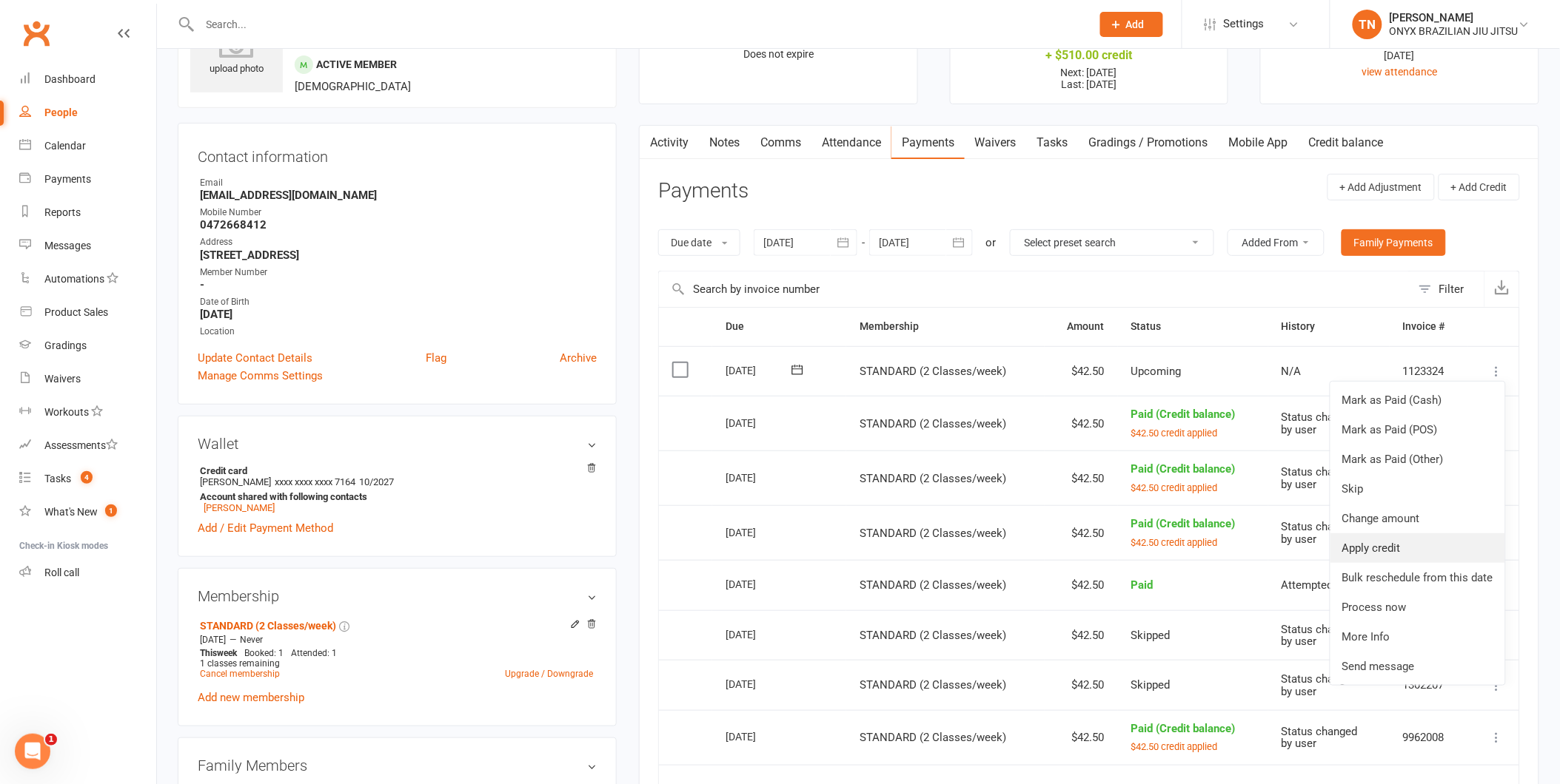
click at [1431, 554] on link "Apply credit" at bounding box center [1418, 548] width 175 height 30
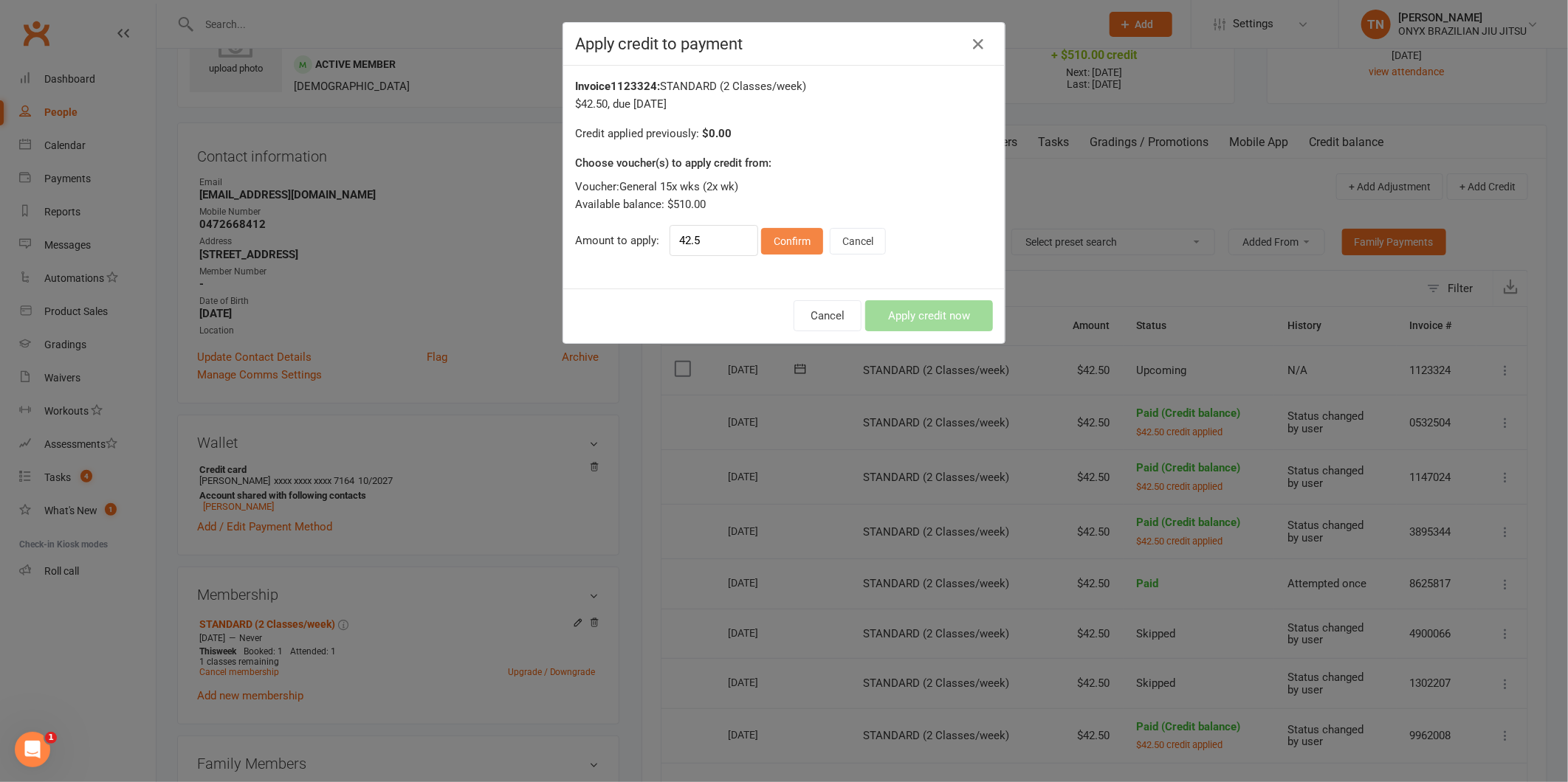
click at [783, 235] on button "Confirm" at bounding box center [792, 241] width 62 height 27
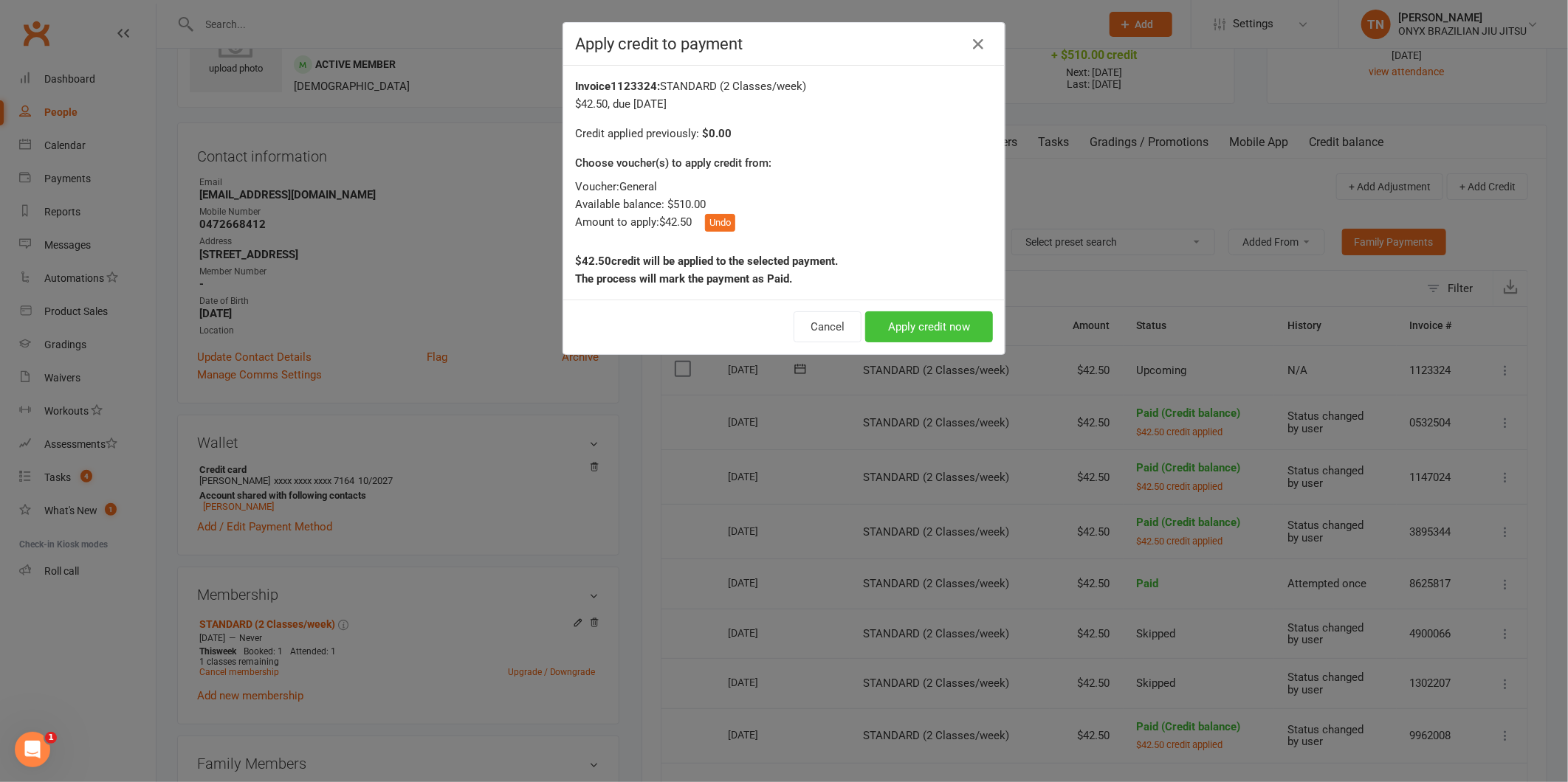
click at [912, 322] on button "Apply credit now" at bounding box center [929, 327] width 128 height 31
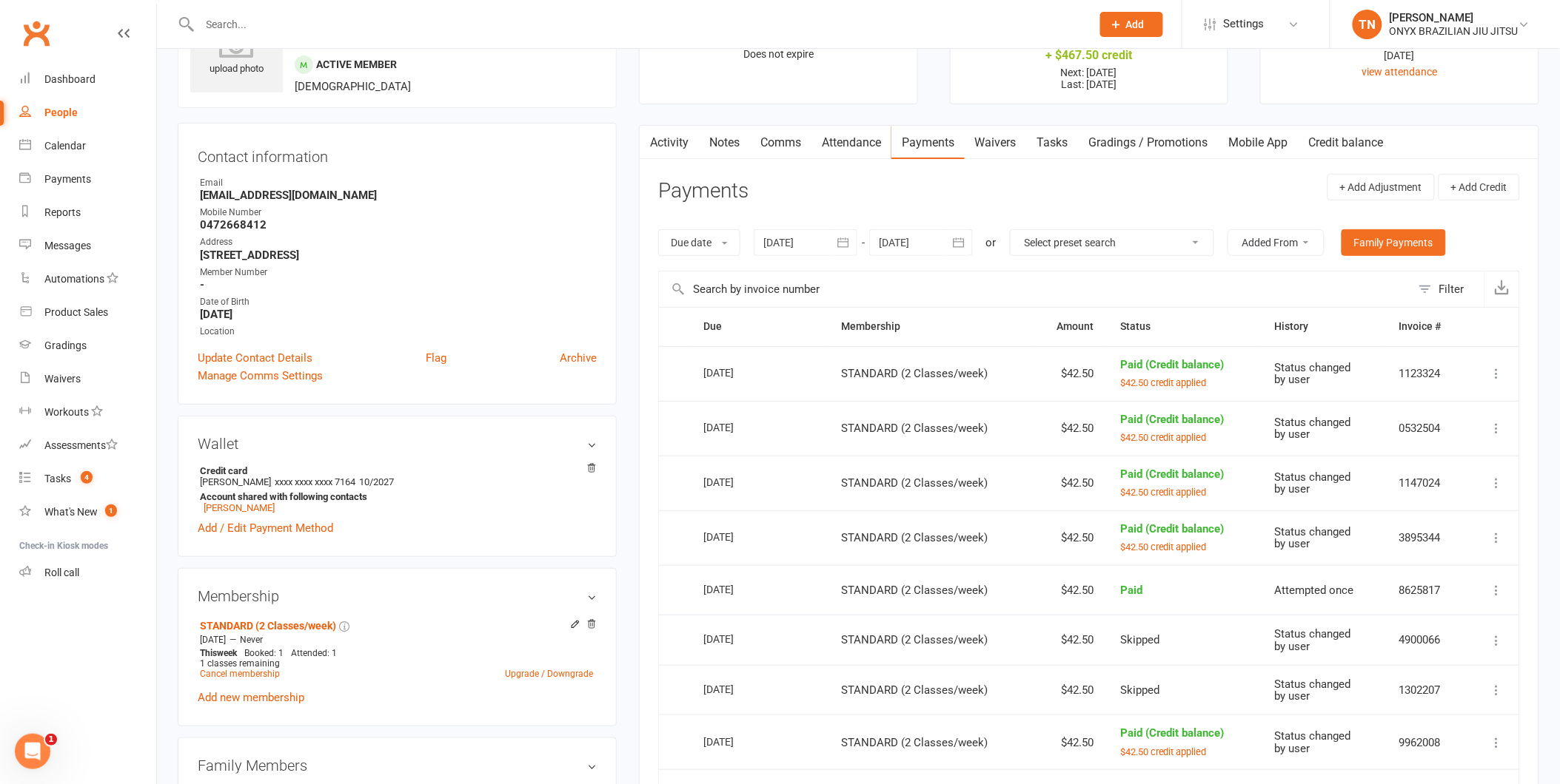
click at [958, 250] on button "button" at bounding box center [959, 243] width 27 height 27
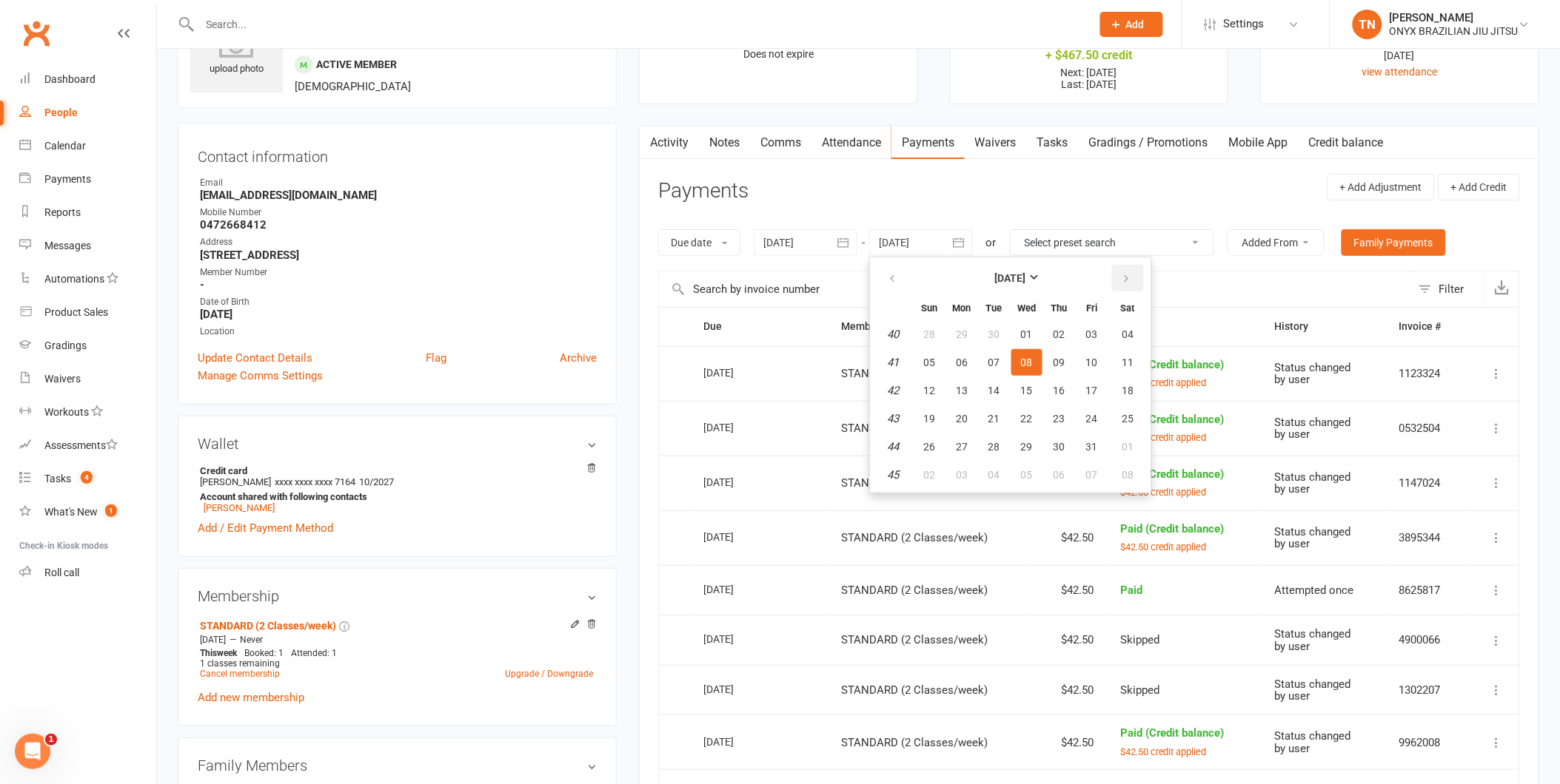
click at [1115, 281] on button "button" at bounding box center [1128, 278] width 31 height 27
click at [1056, 469] on span "04" at bounding box center [1060, 475] width 12 height 12
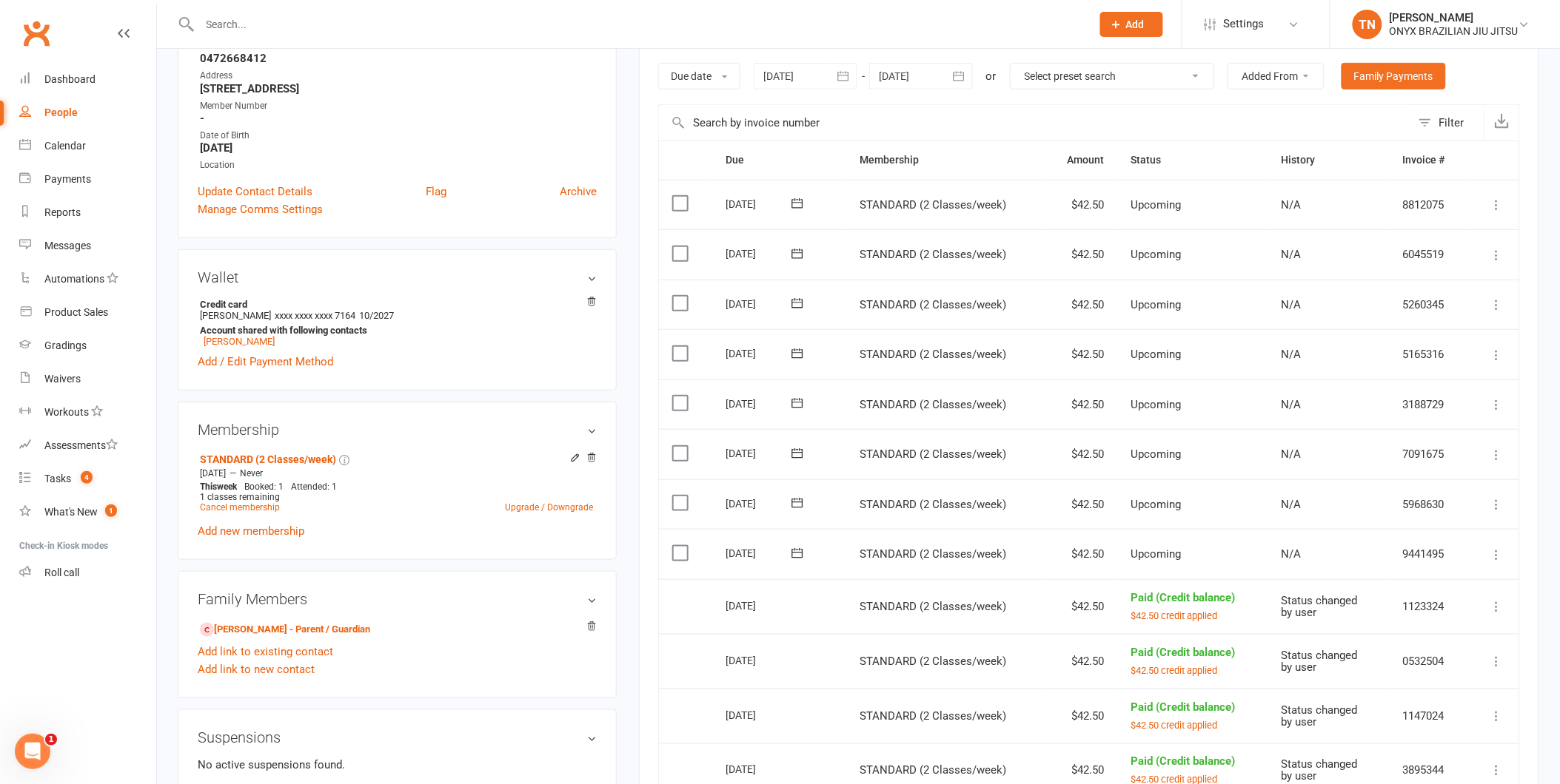
scroll to position [328, 0]
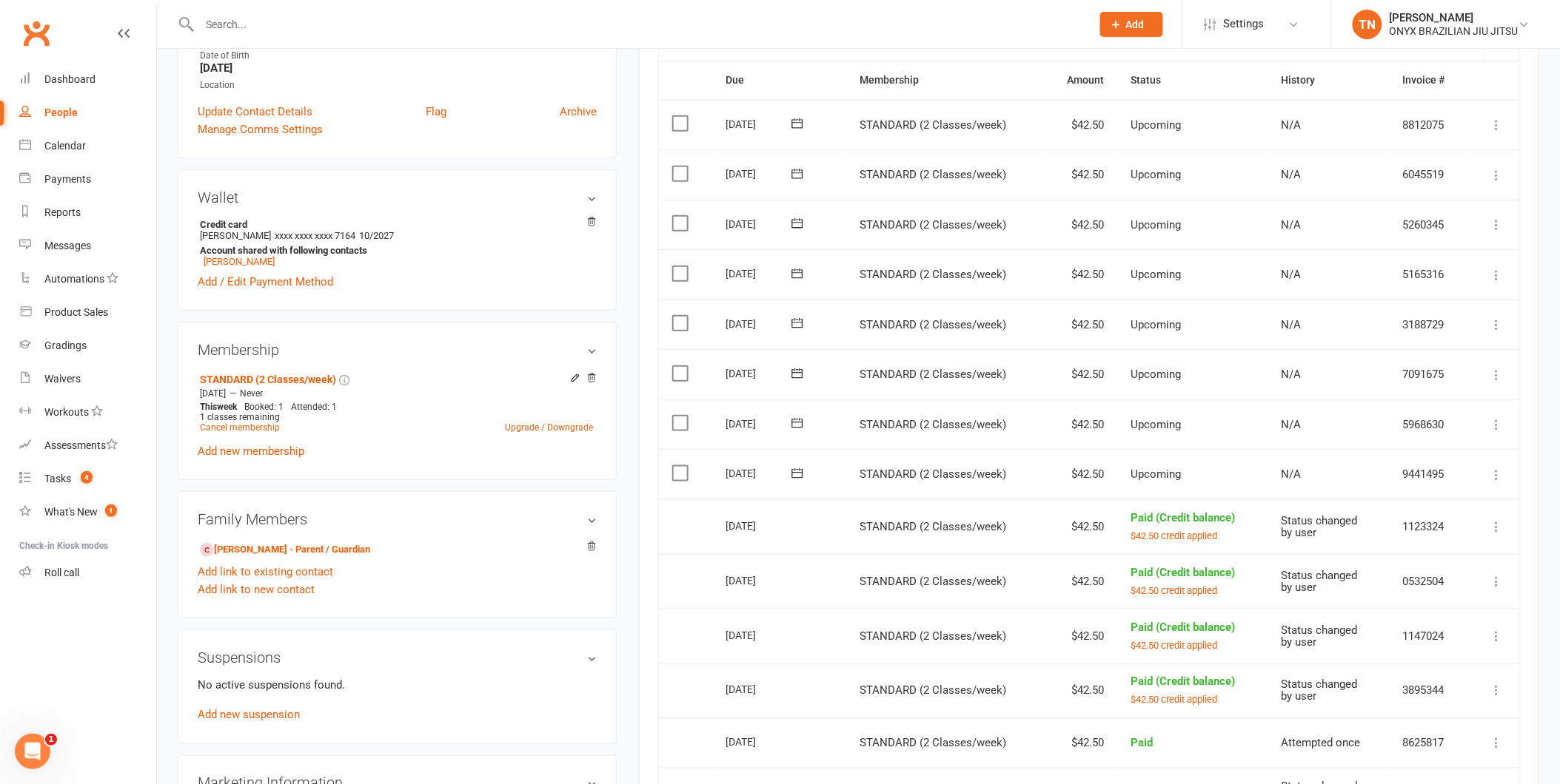
click at [1501, 478] on icon at bounding box center [1496, 475] width 15 height 15
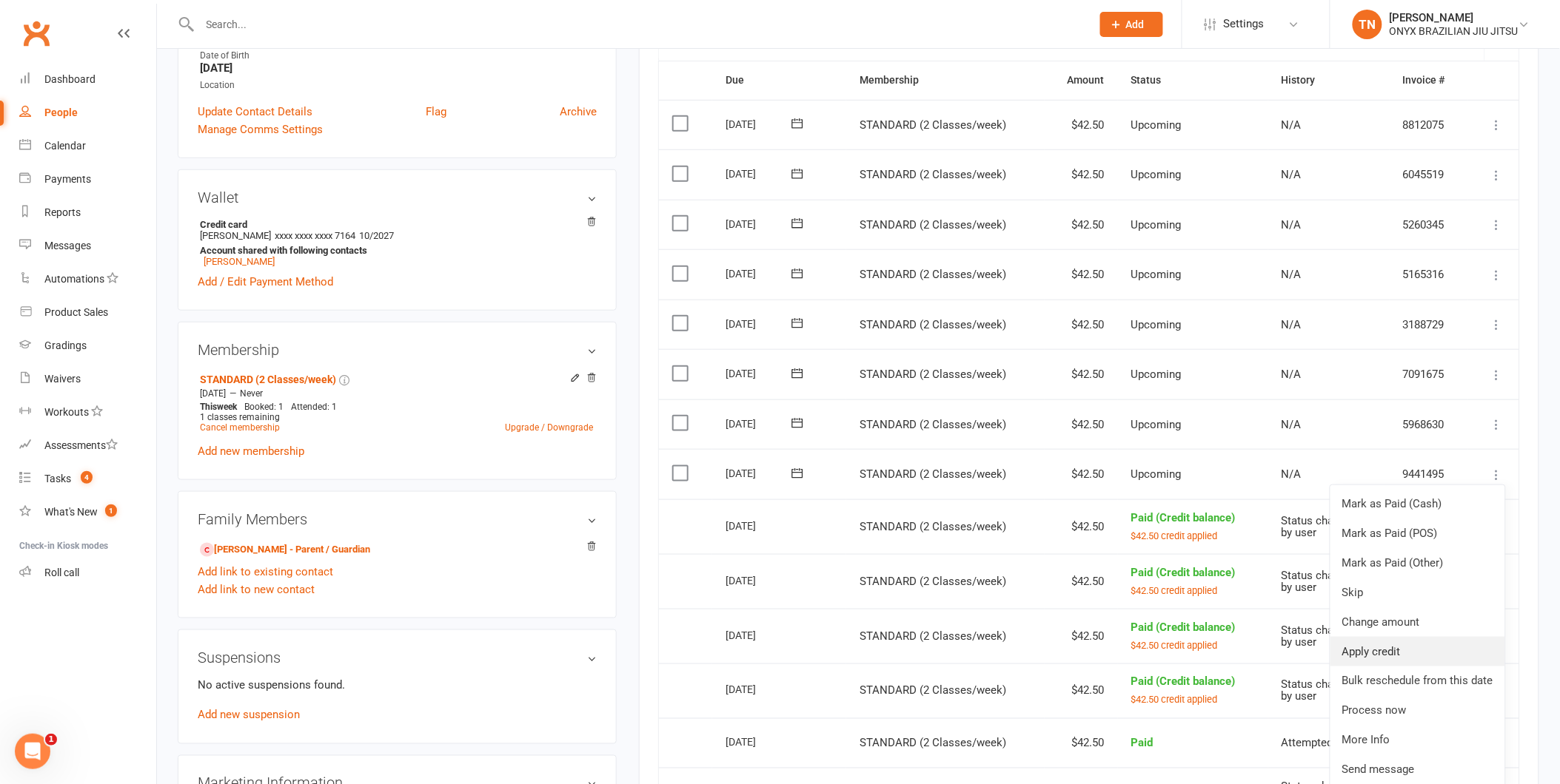
click at [1404, 644] on link "Apply credit" at bounding box center [1418, 652] width 175 height 30
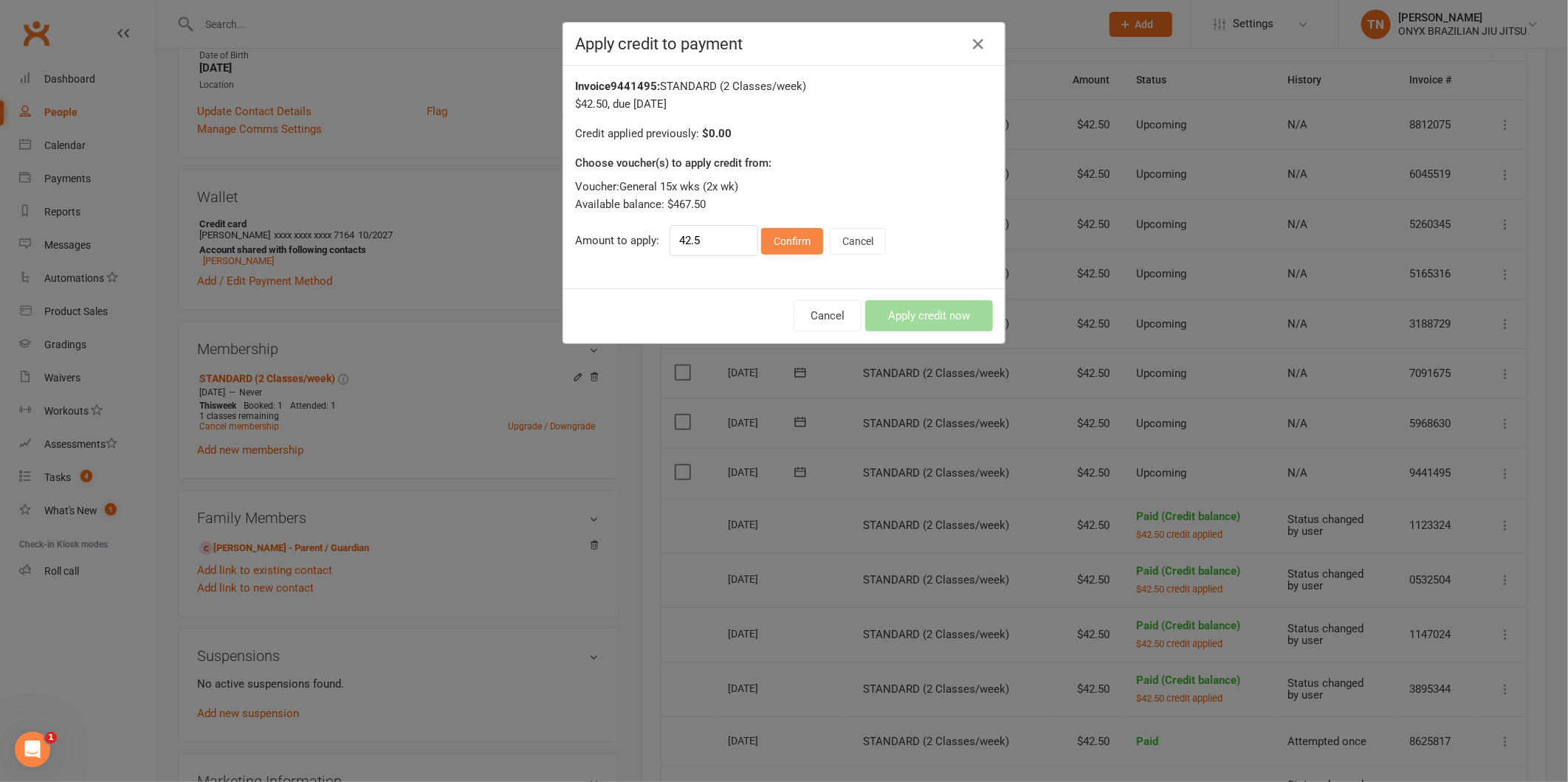
click at [787, 249] on button "Confirm" at bounding box center [792, 241] width 62 height 27
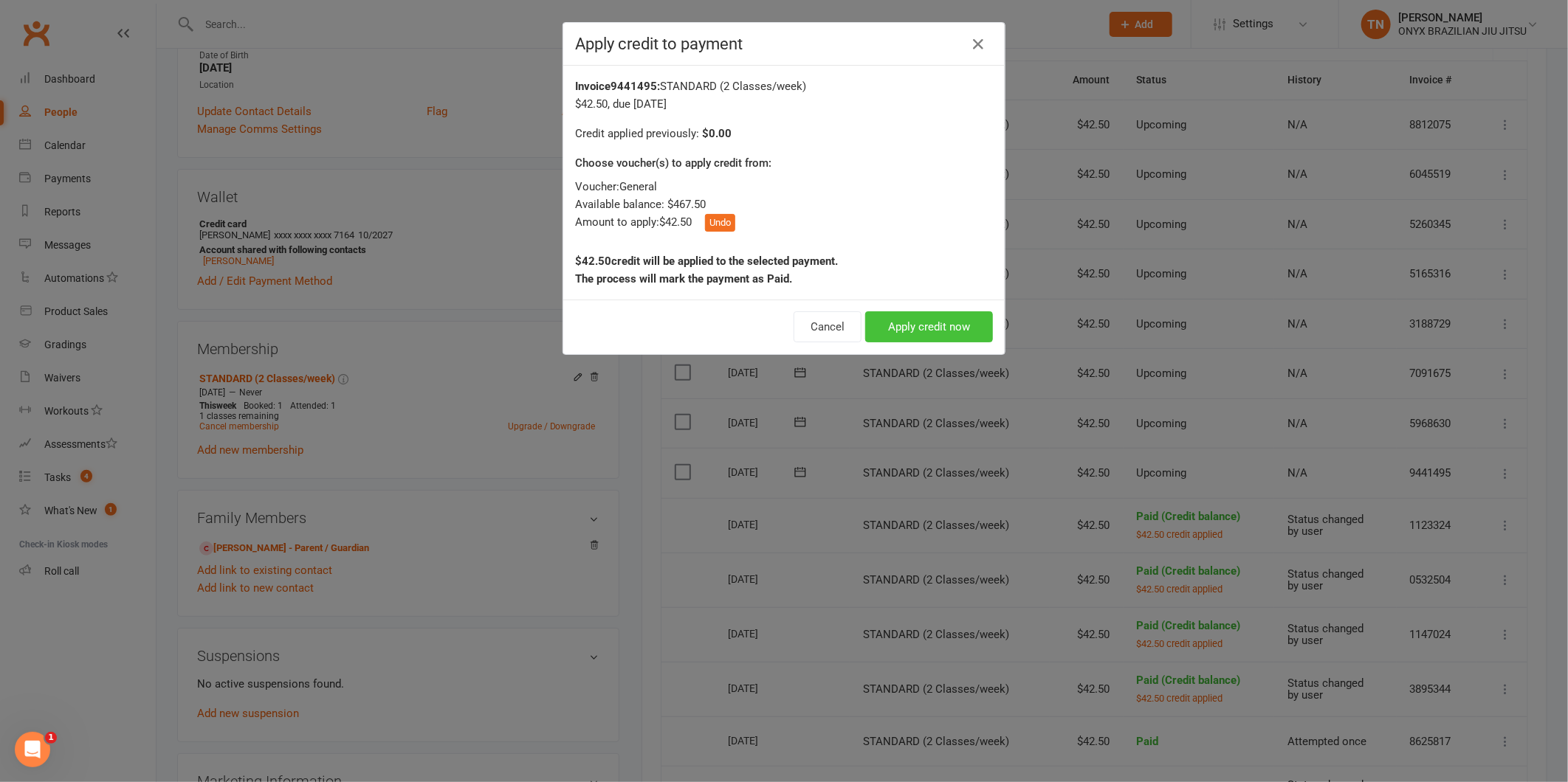
click at [924, 326] on button "Apply credit now" at bounding box center [929, 327] width 128 height 31
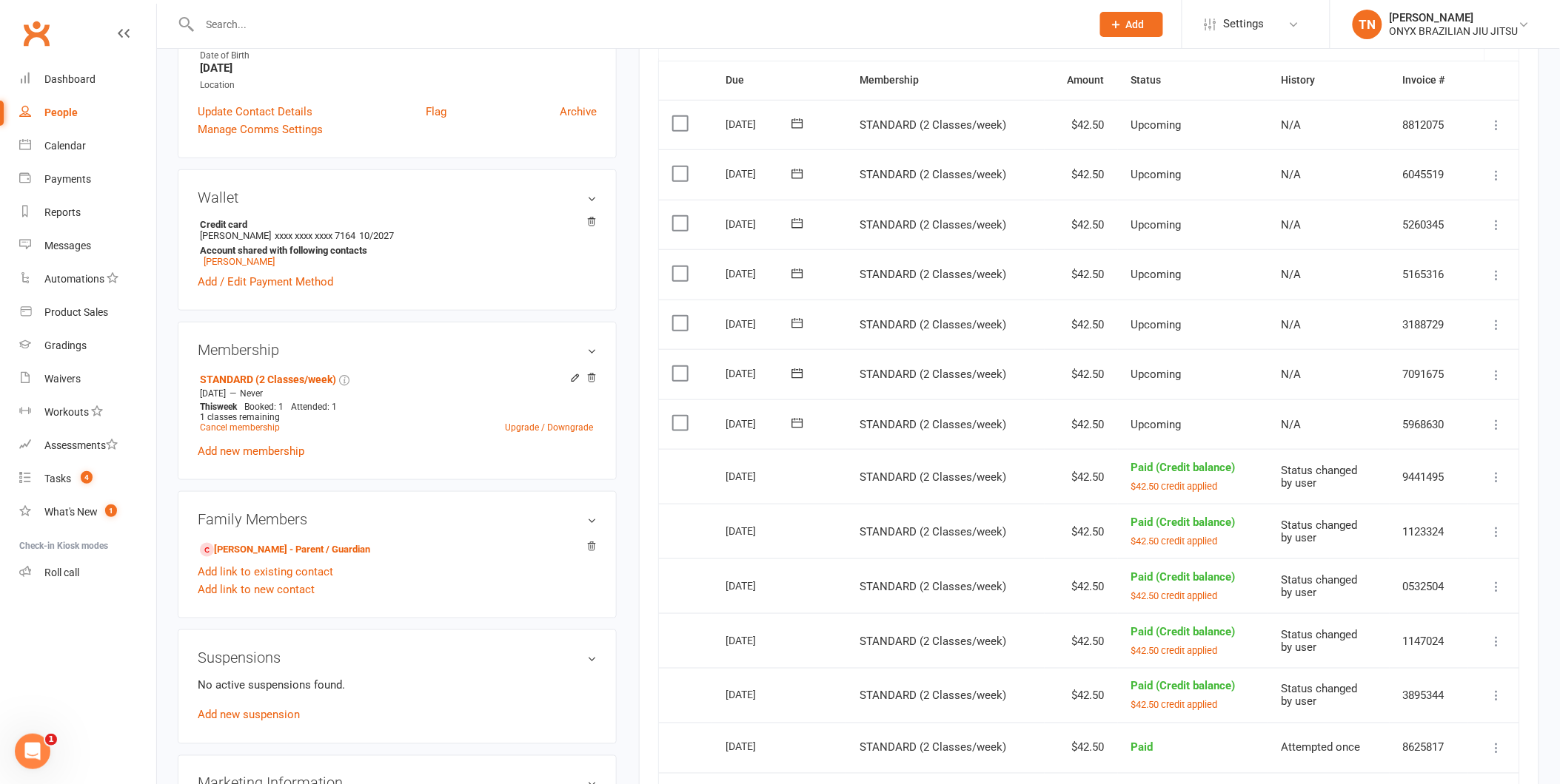
click at [1499, 433] on td "Mark as Paid (Cash) Mark as Paid (POS) Mark as Paid (Other) Skip Change amount …" at bounding box center [1494, 425] width 51 height 51
click at [1489, 423] on icon at bounding box center [1496, 424] width 15 height 15
click at [1491, 601] on link "Apply credit" at bounding box center [1418, 602] width 175 height 30
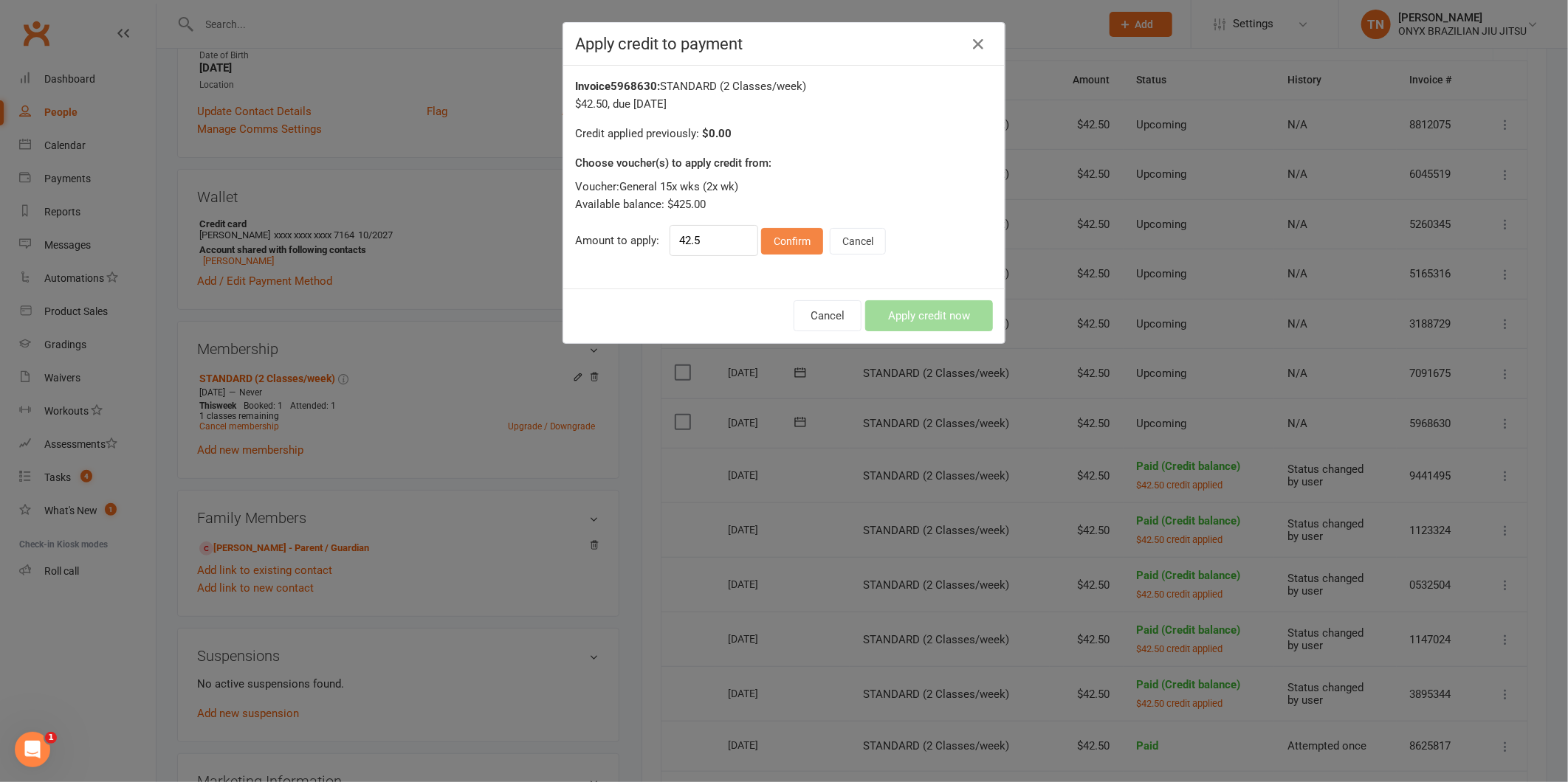
click at [780, 248] on button "Confirm" at bounding box center [792, 241] width 62 height 27
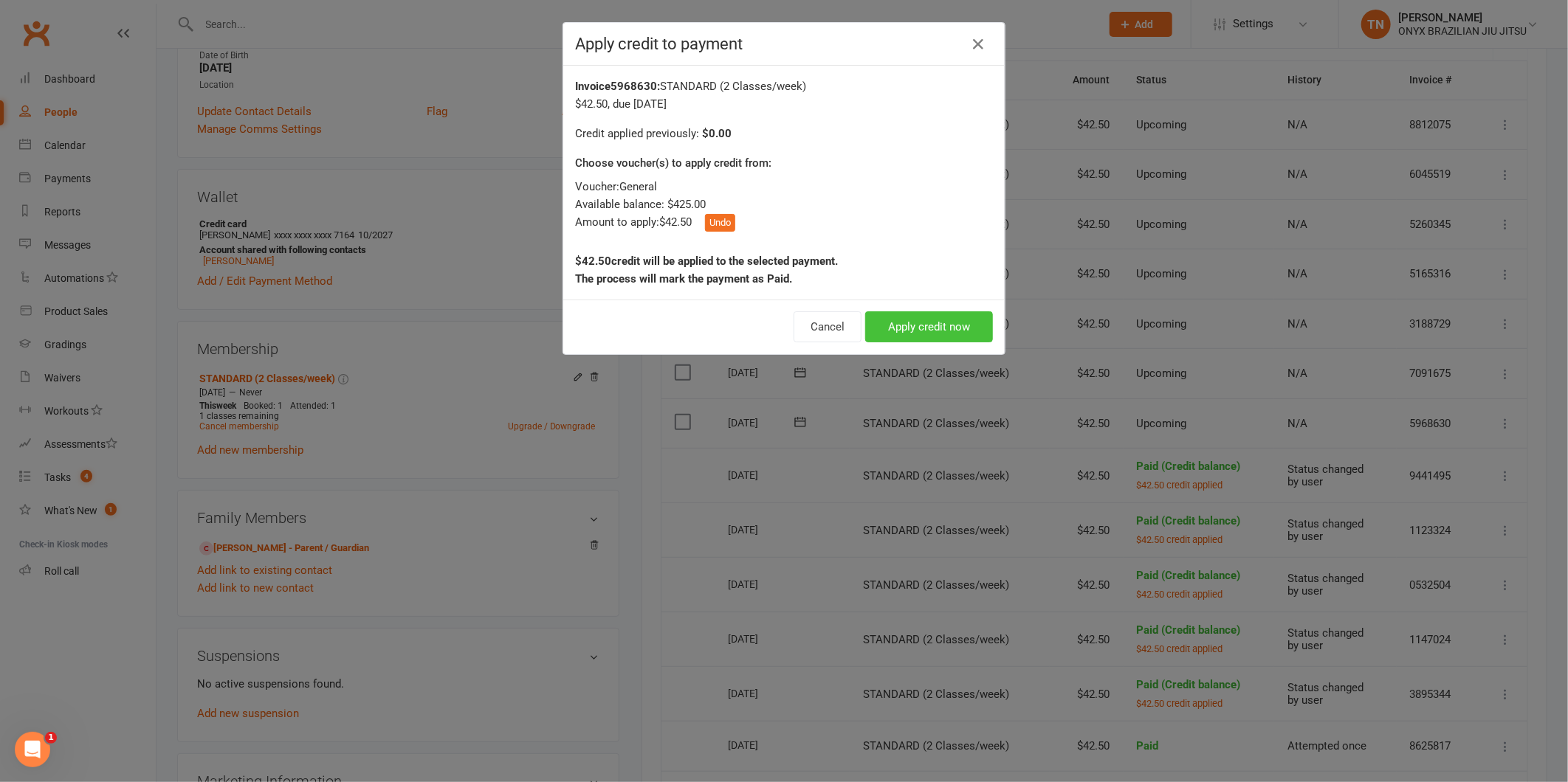
click at [980, 333] on button "Apply credit now" at bounding box center [929, 327] width 128 height 31
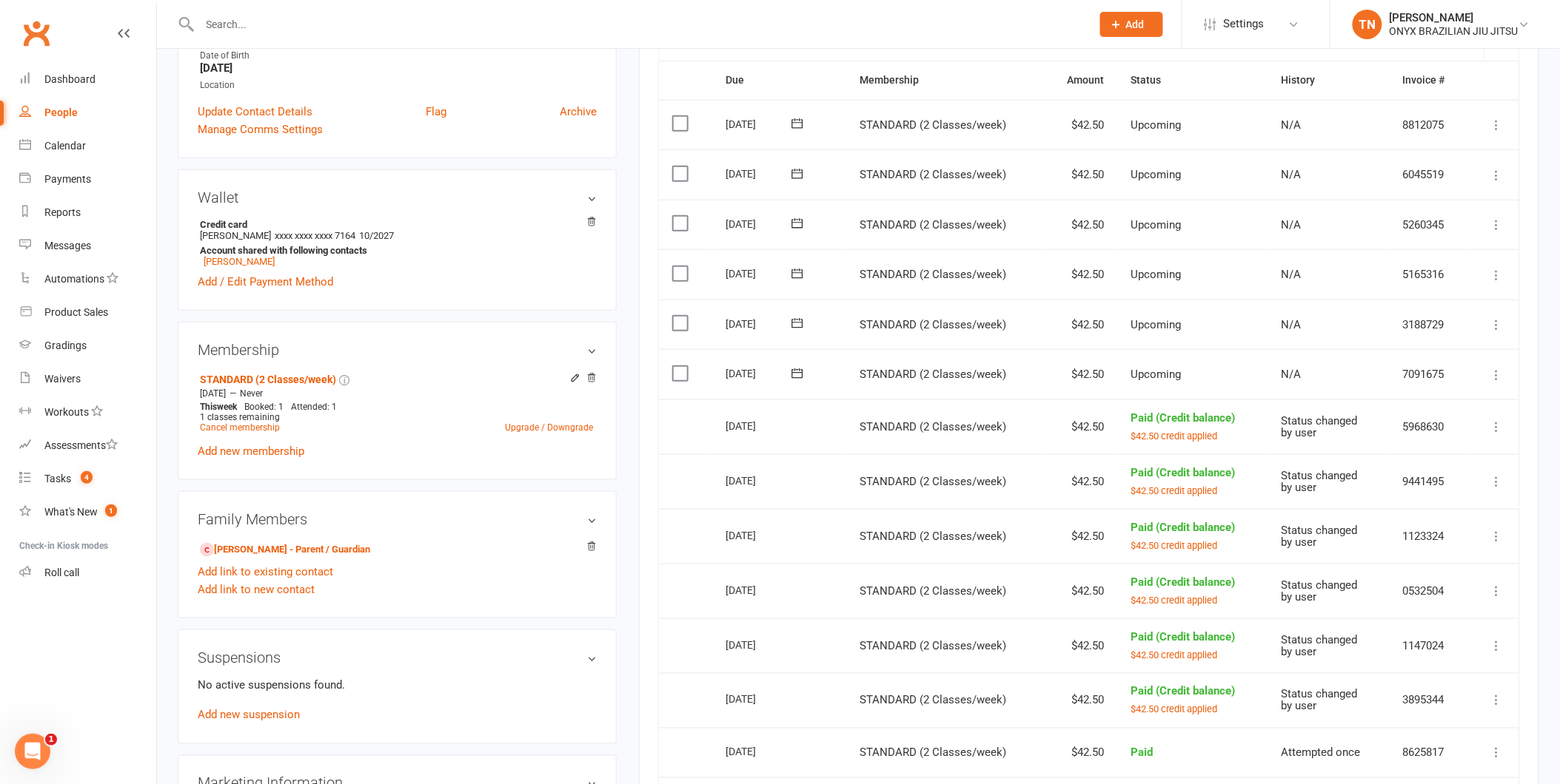
click at [1495, 375] on icon at bounding box center [1496, 375] width 15 height 15
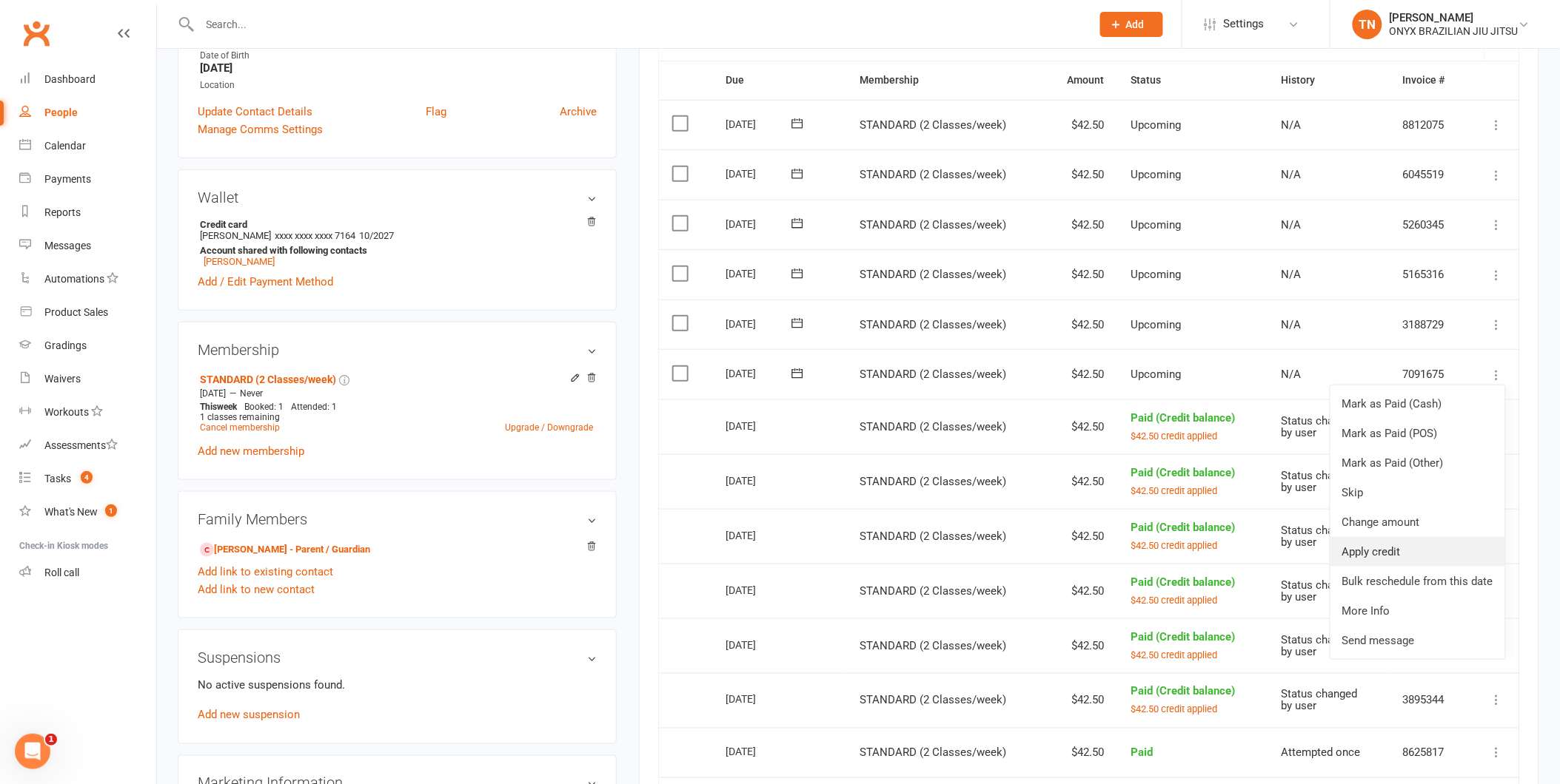
click at [1357, 558] on link "Apply credit" at bounding box center [1418, 552] width 175 height 30
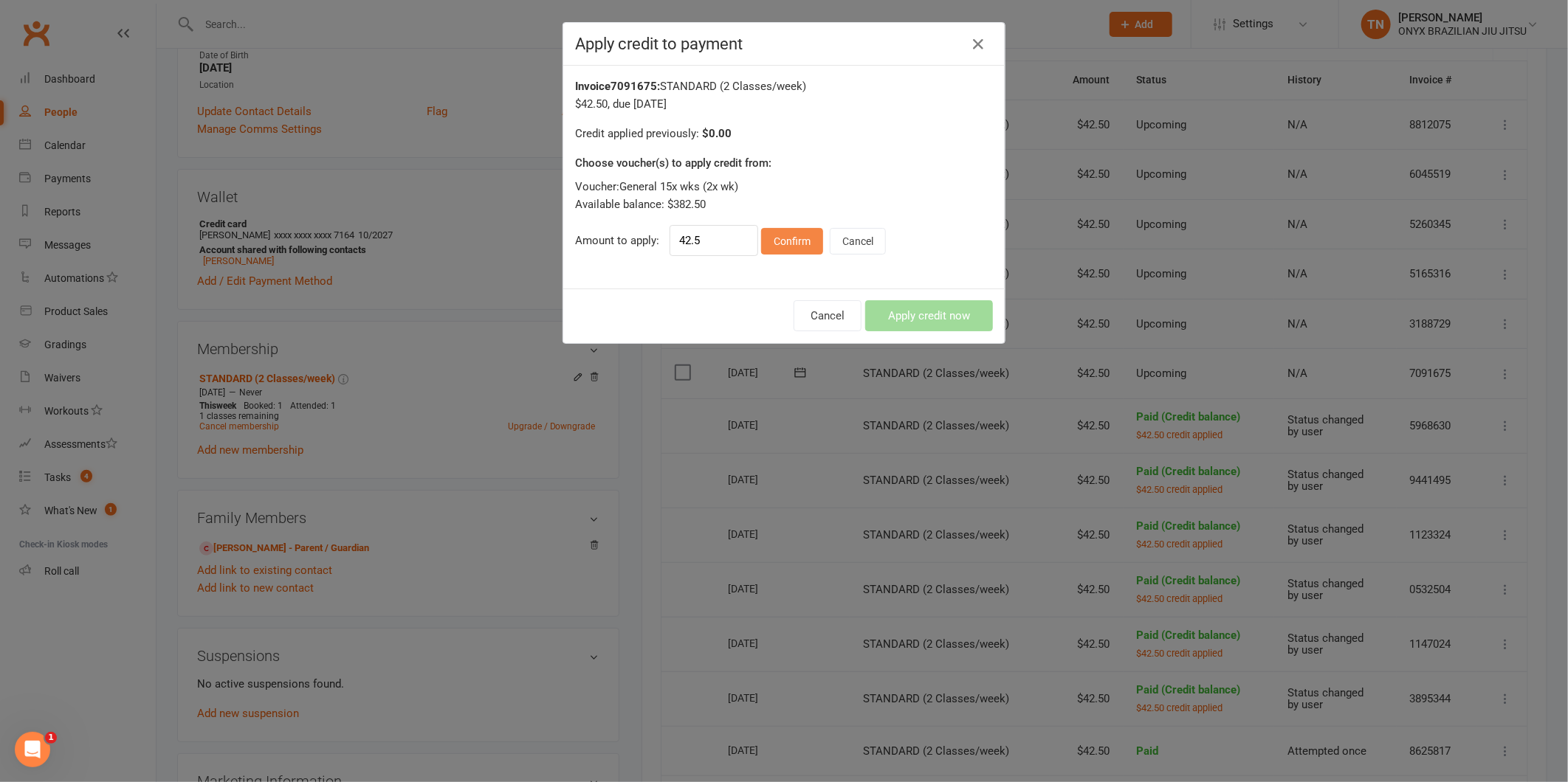
click at [805, 241] on button "Confirm" at bounding box center [792, 241] width 62 height 27
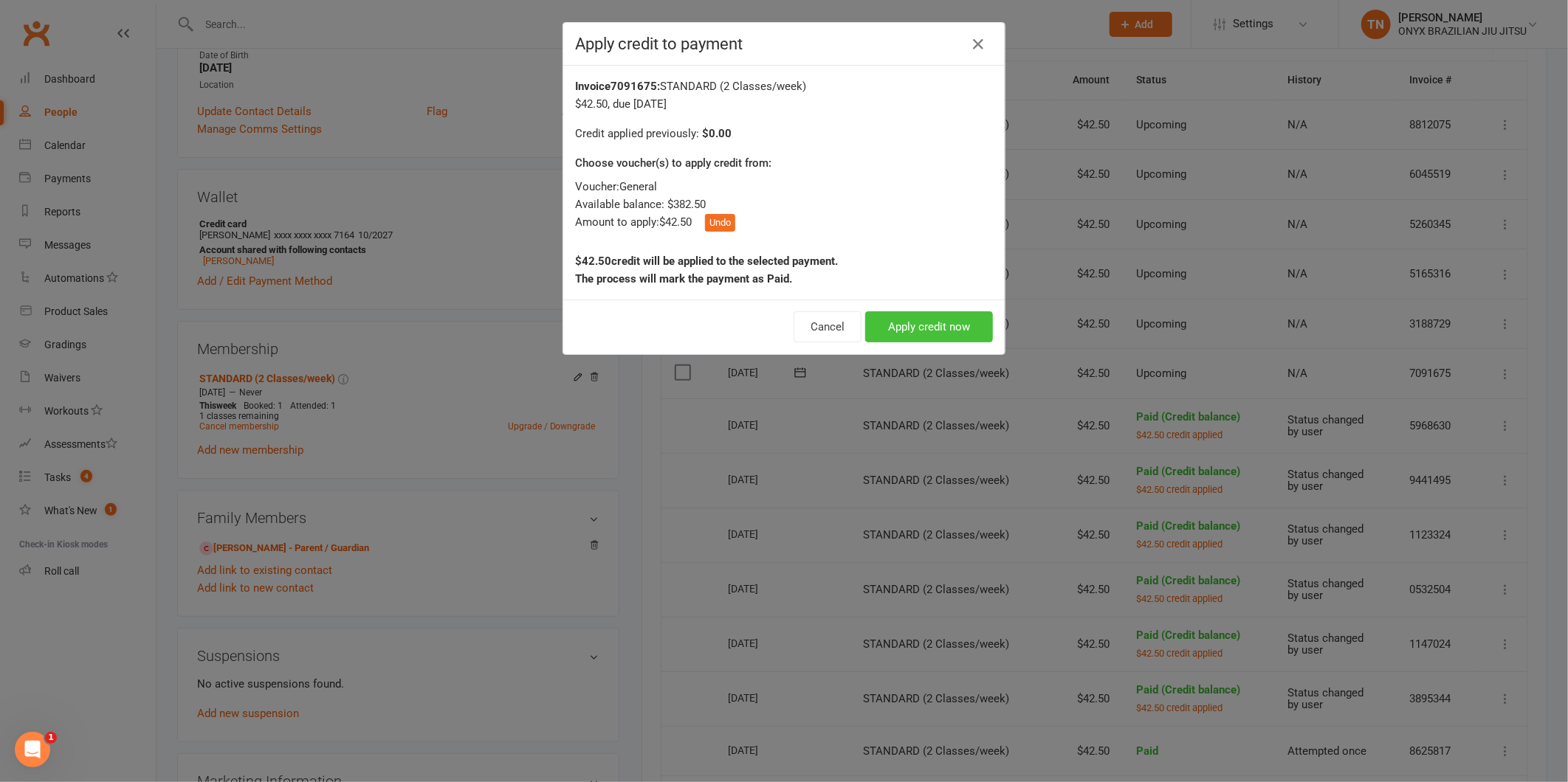
click at [926, 314] on button "Apply credit now" at bounding box center [929, 327] width 128 height 31
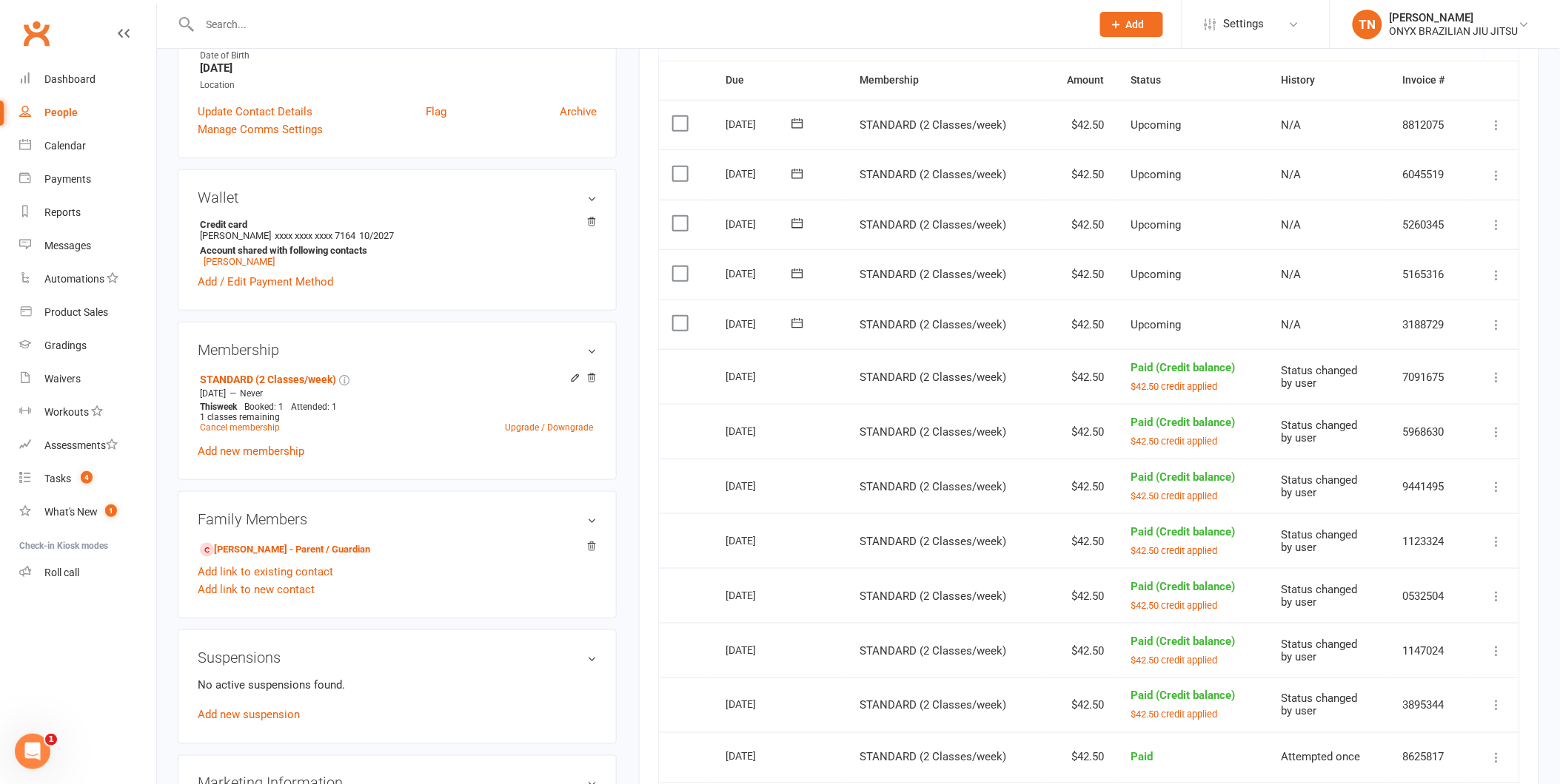
click at [1493, 322] on icon at bounding box center [1496, 325] width 15 height 15
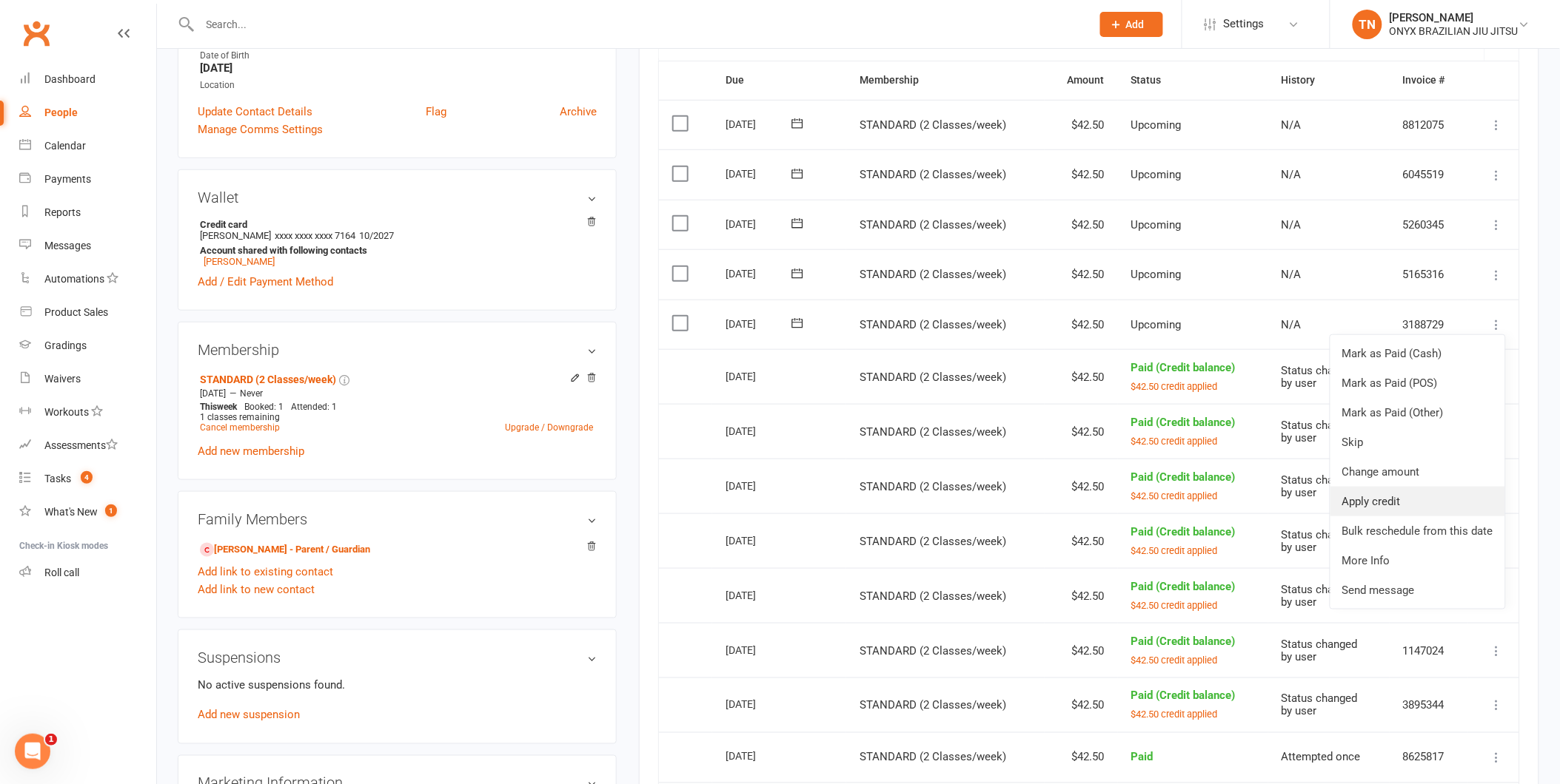
click at [1439, 499] on link "Apply credit" at bounding box center [1418, 502] width 175 height 30
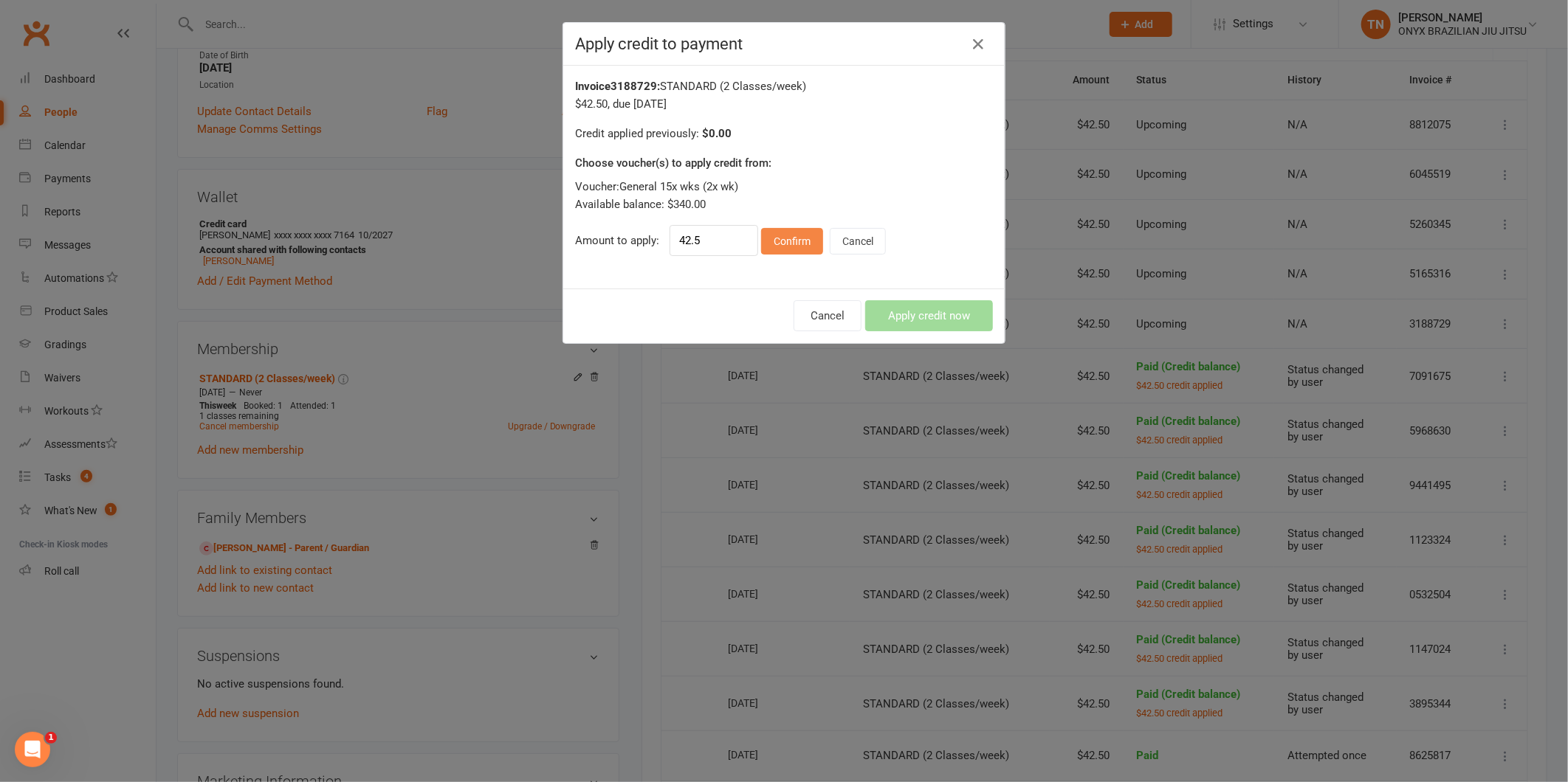
click at [798, 249] on button "Confirm" at bounding box center [792, 241] width 62 height 27
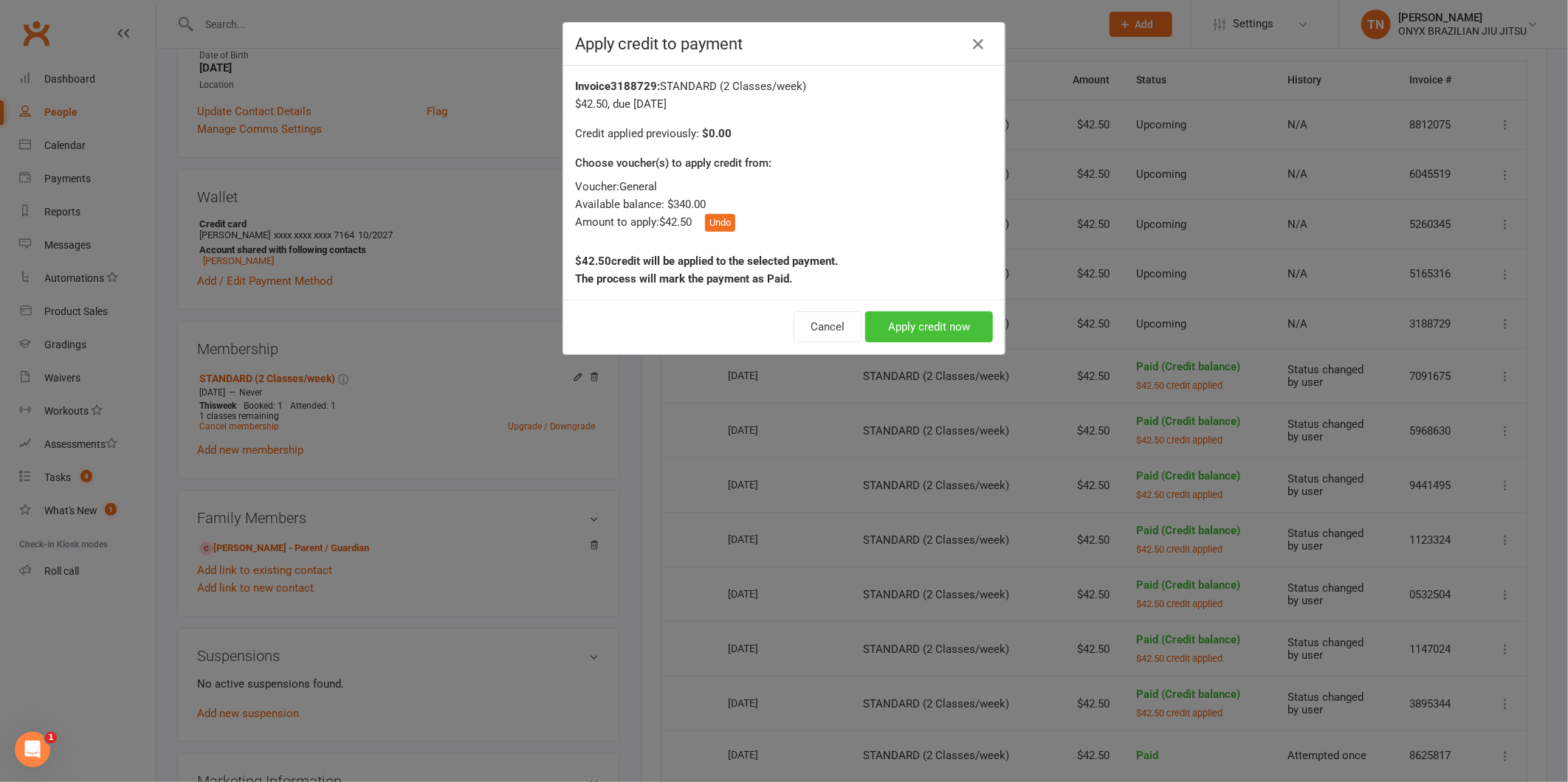
click at [908, 334] on button "Apply credit now" at bounding box center [929, 327] width 128 height 31
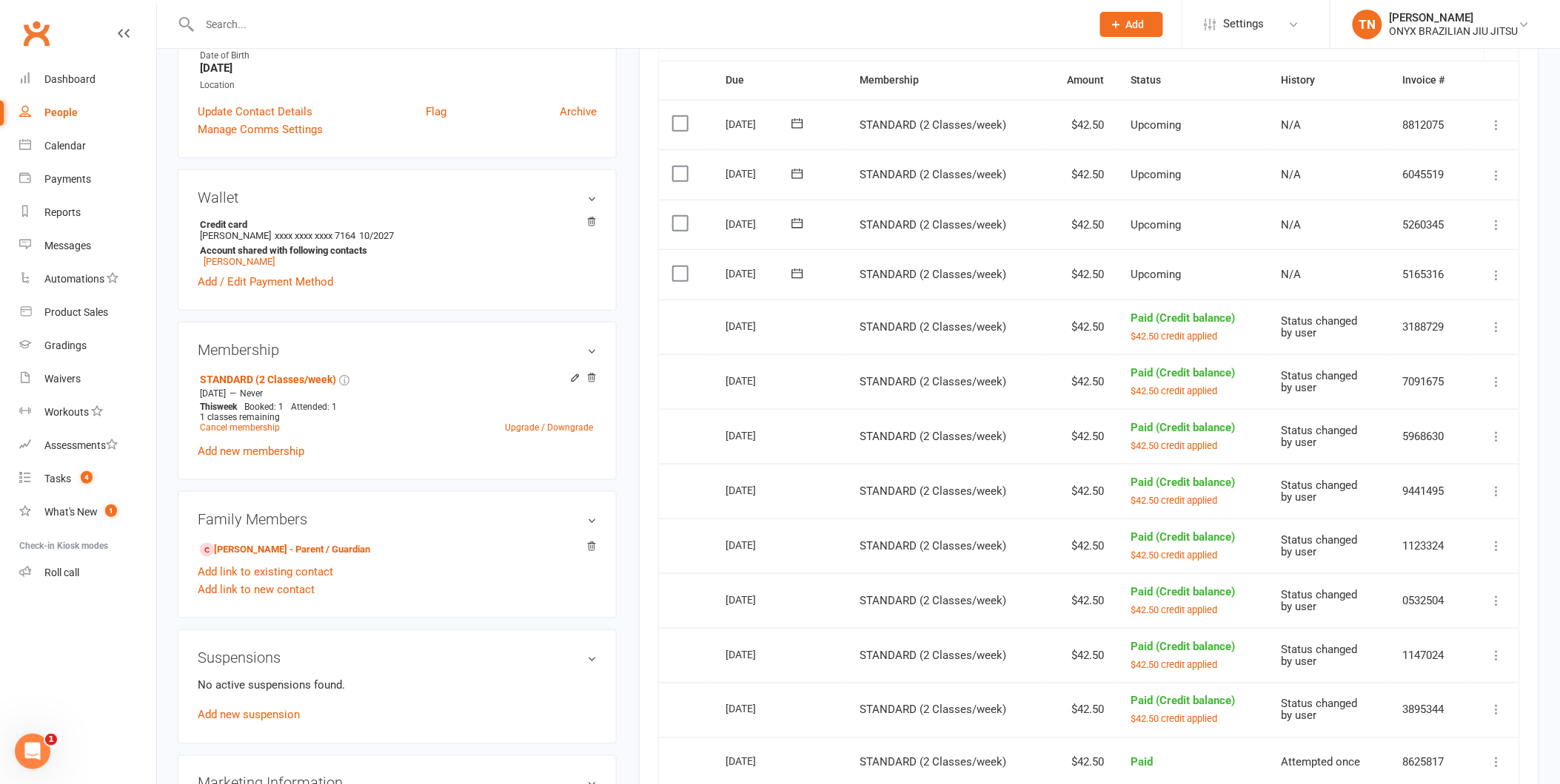
click at [1494, 279] on icon at bounding box center [1496, 275] width 15 height 15
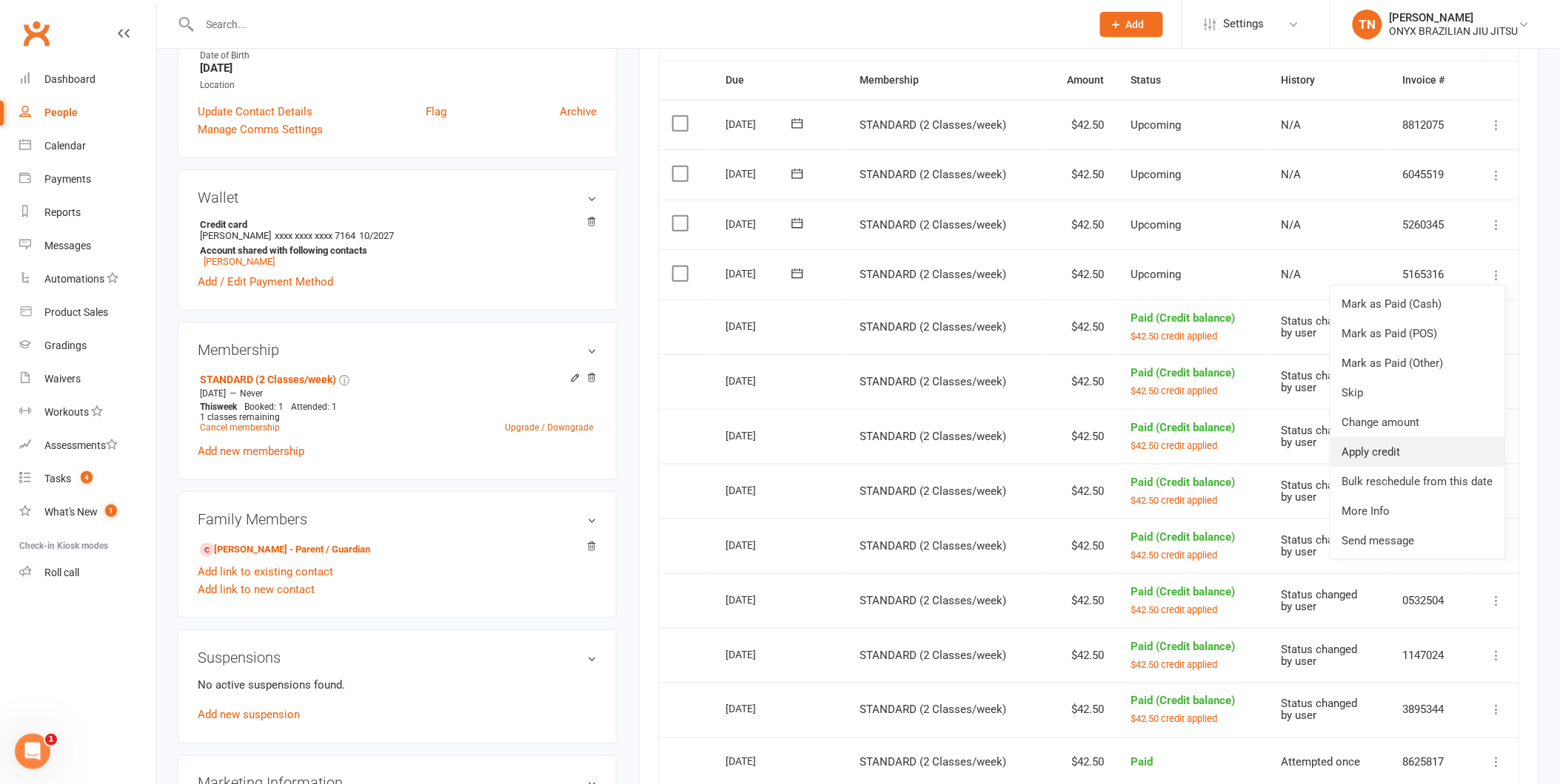
click at [1470, 453] on link "Apply credit" at bounding box center [1418, 452] width 175 height 30
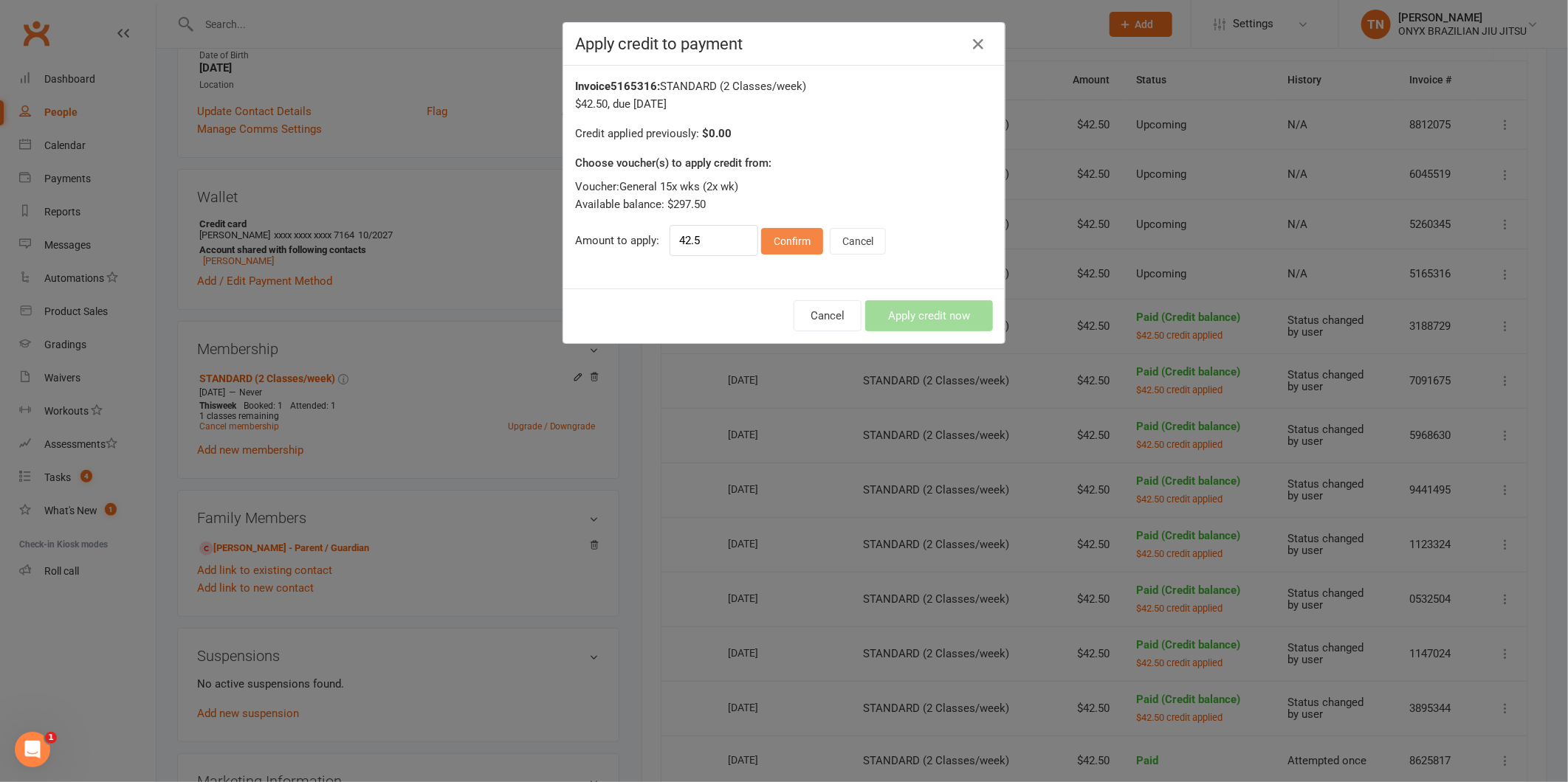
click at [801, 245] on button "Confirm" at bounding box center [792, 241] width 62 height 27
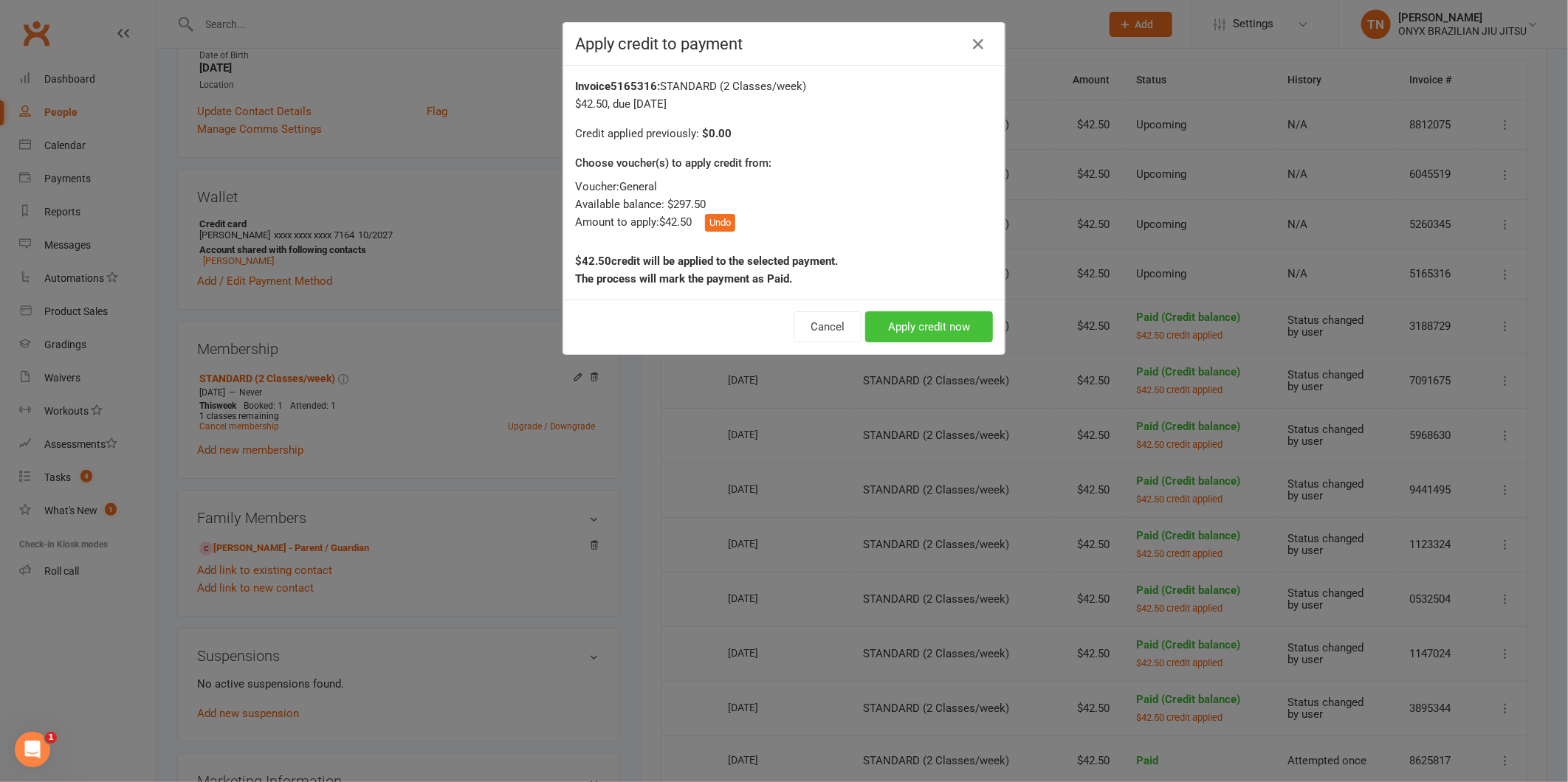
click at [966, 337] on button "Apply credit now" at bounding box center [929, 327] width 128 height 31
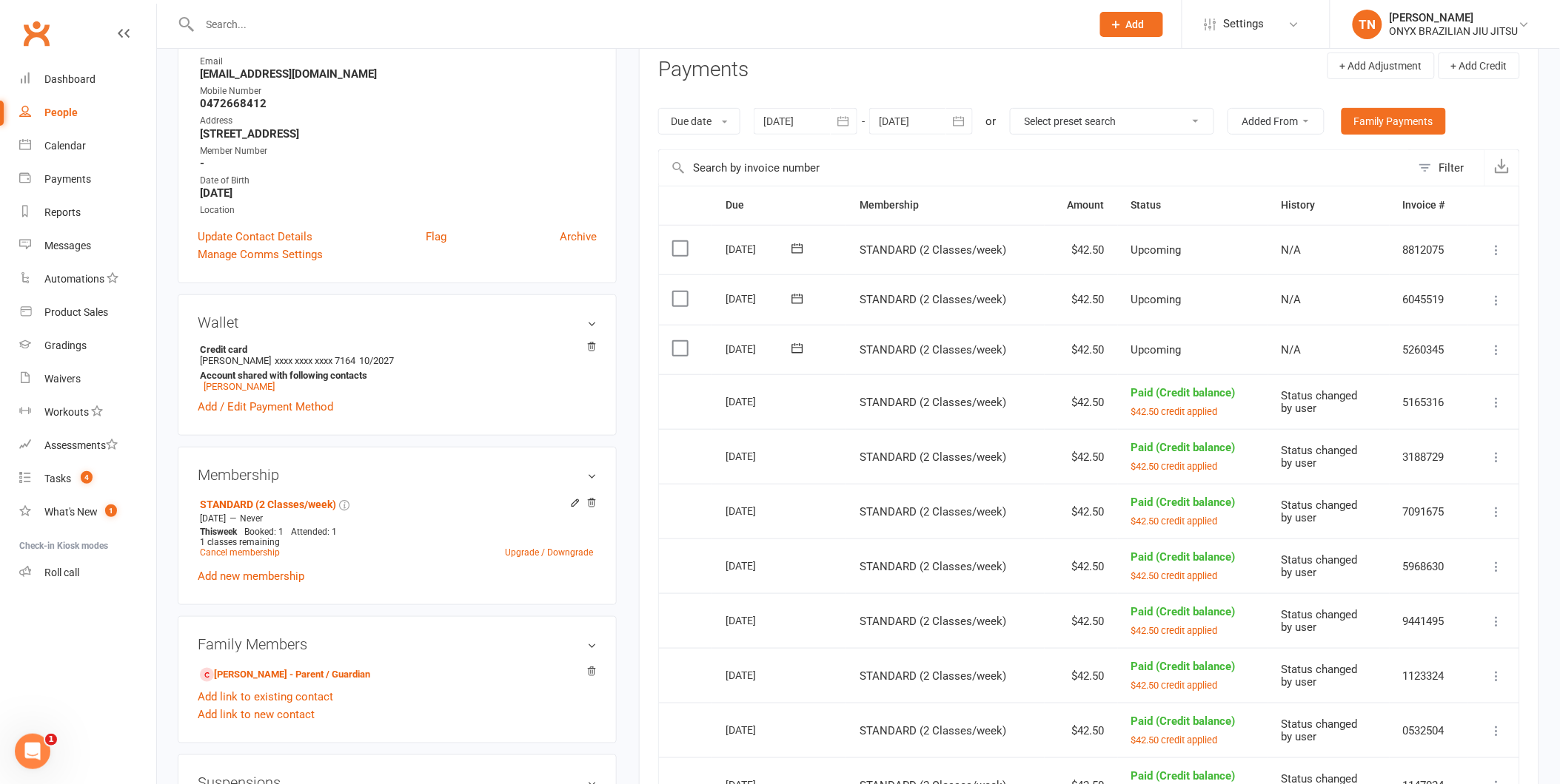
scroll to position [164, 0]
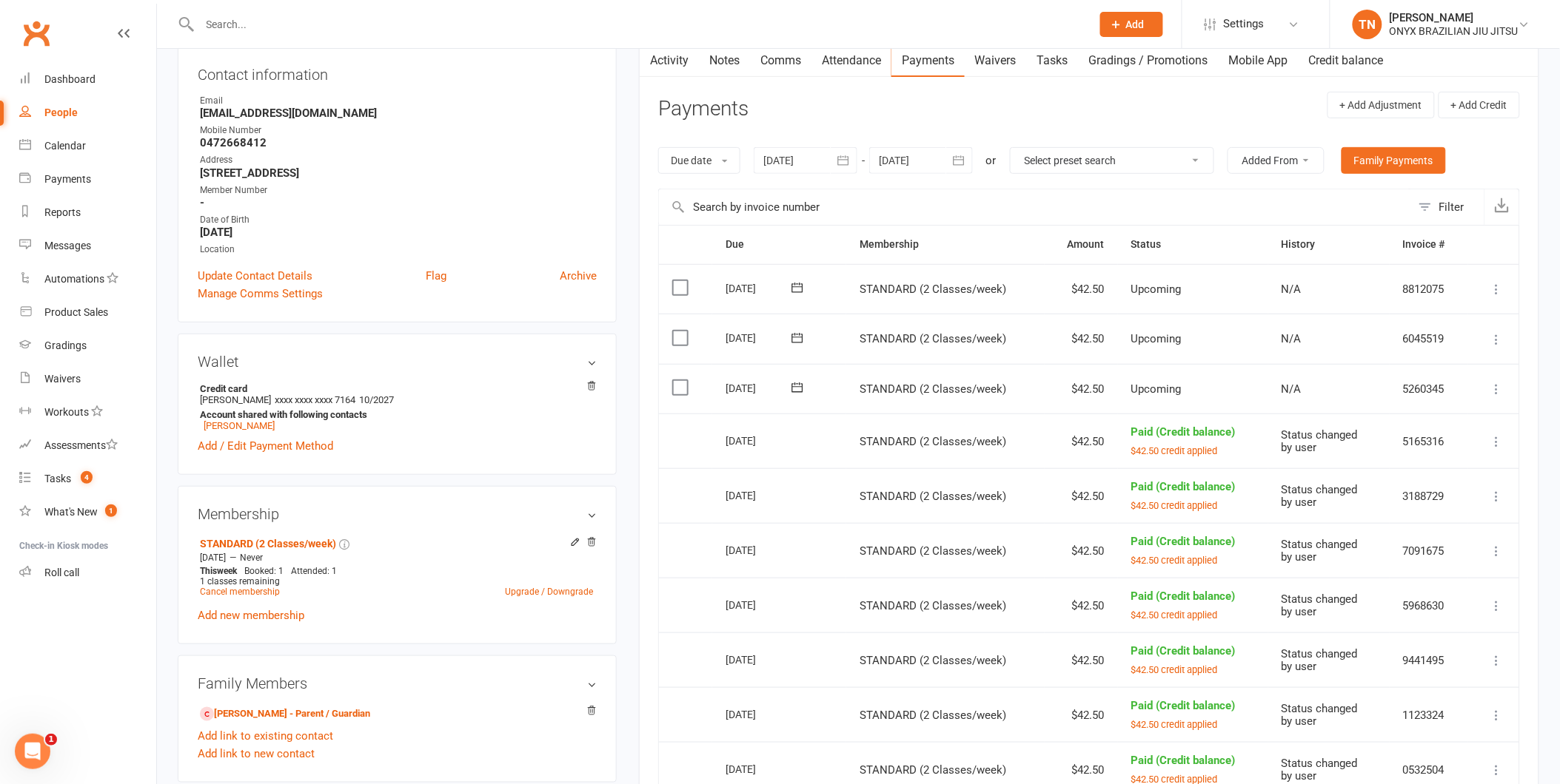
click at [1501, 382] on icon at bounding box center [1496, 389] width 15 height 15
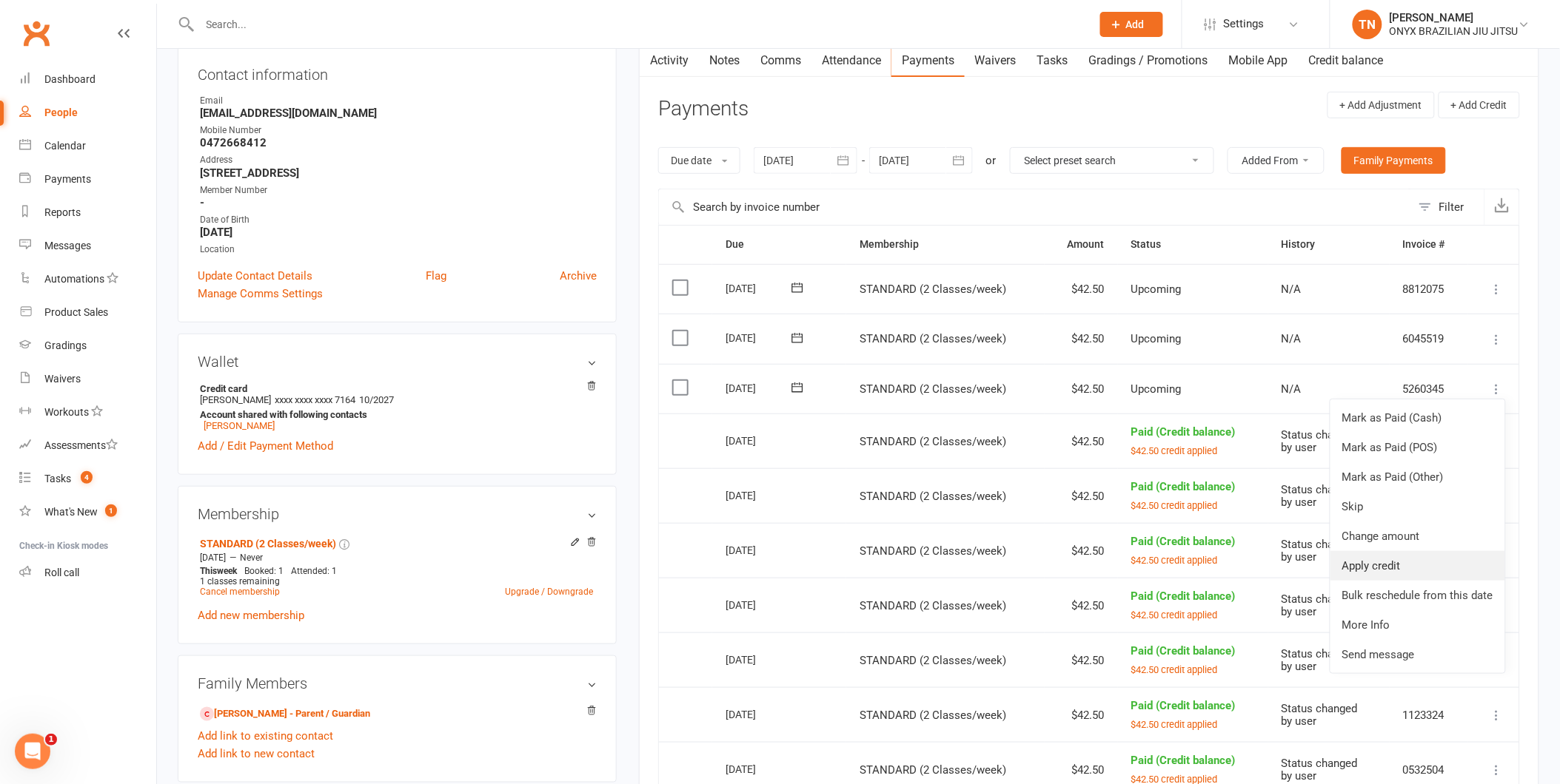
click at [1463, 570] on link "Apply credit" at bounding box center [1418, 566] width 175 height 30
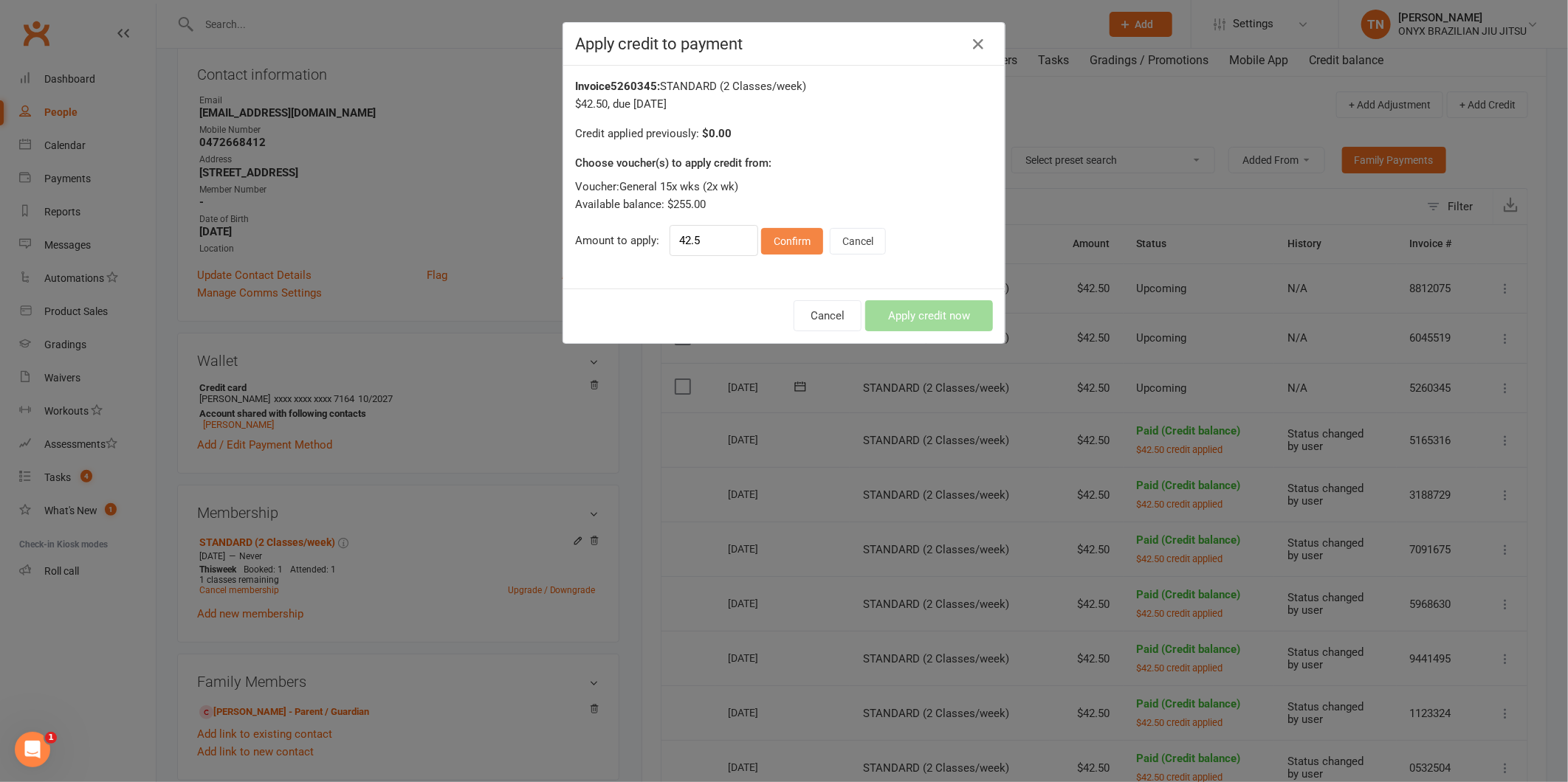
click at [785, 240] on button "Confirm" at bounding box center [792, 241] width 62 height 27
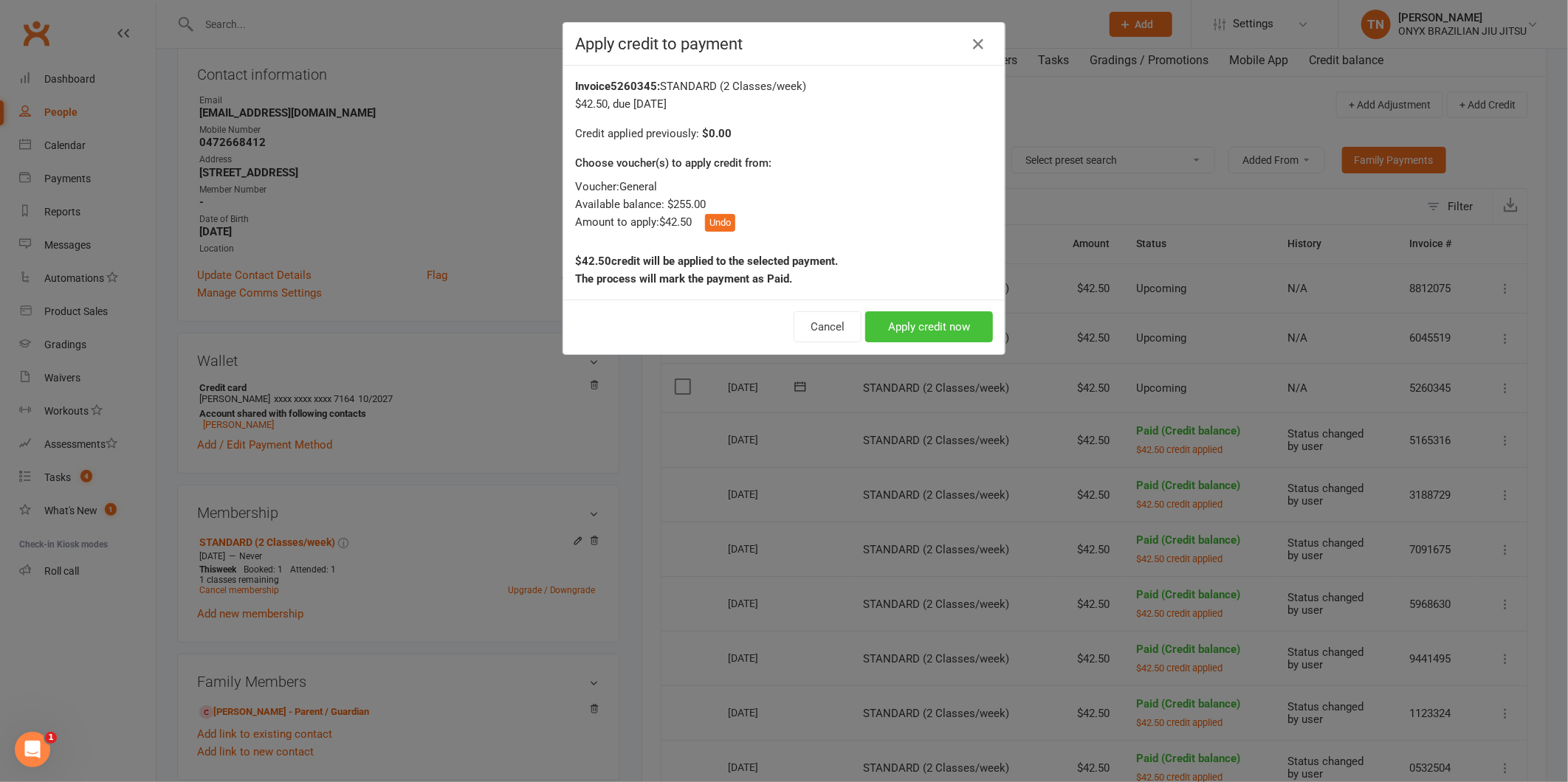
click at [978, 331] on button "Apply credit now" at bounding box center [929, 327] width 128 height 31
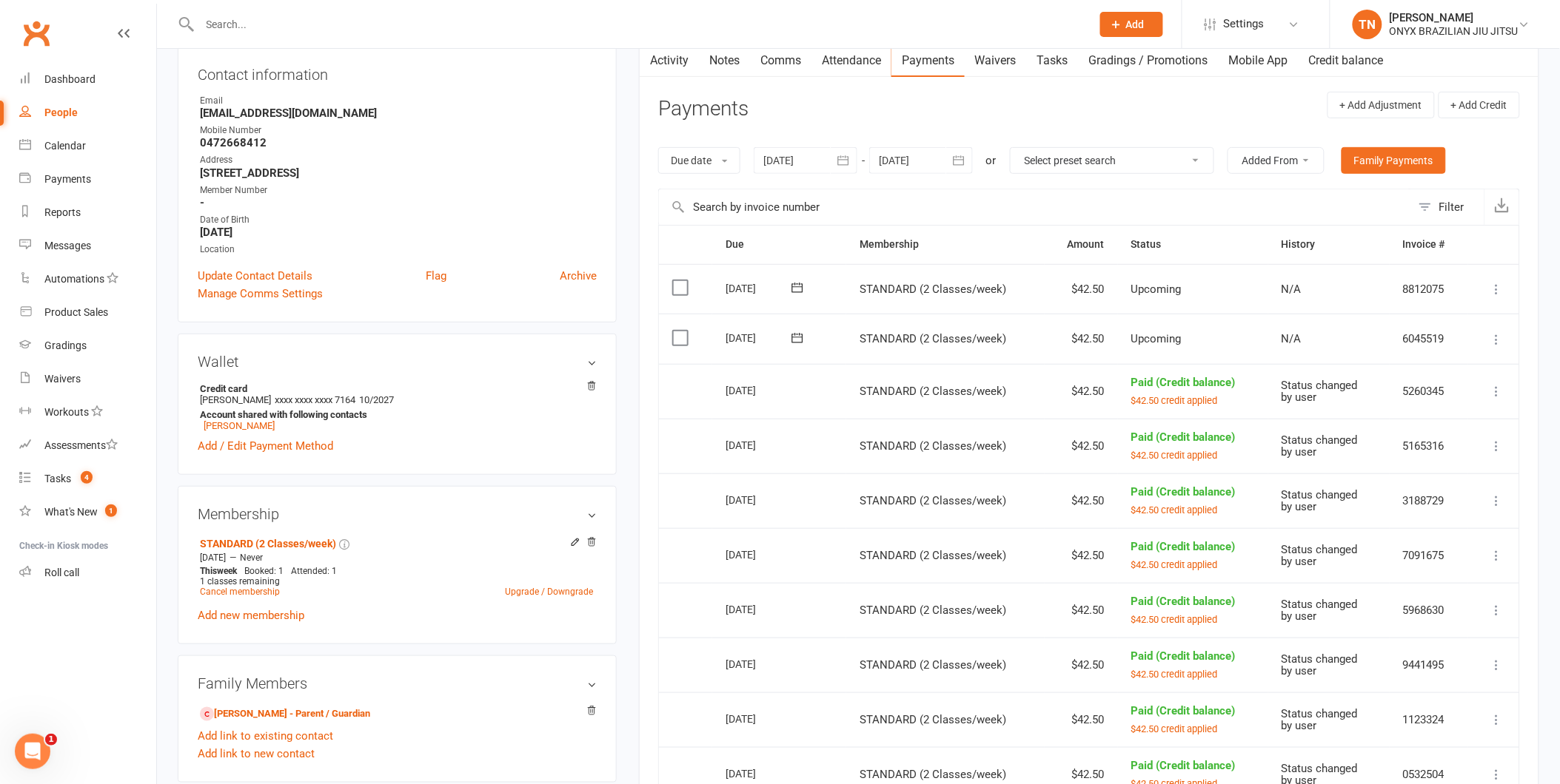
click at [1494, 336] on icon at bounding box center [1496, 340] width 15 height 15
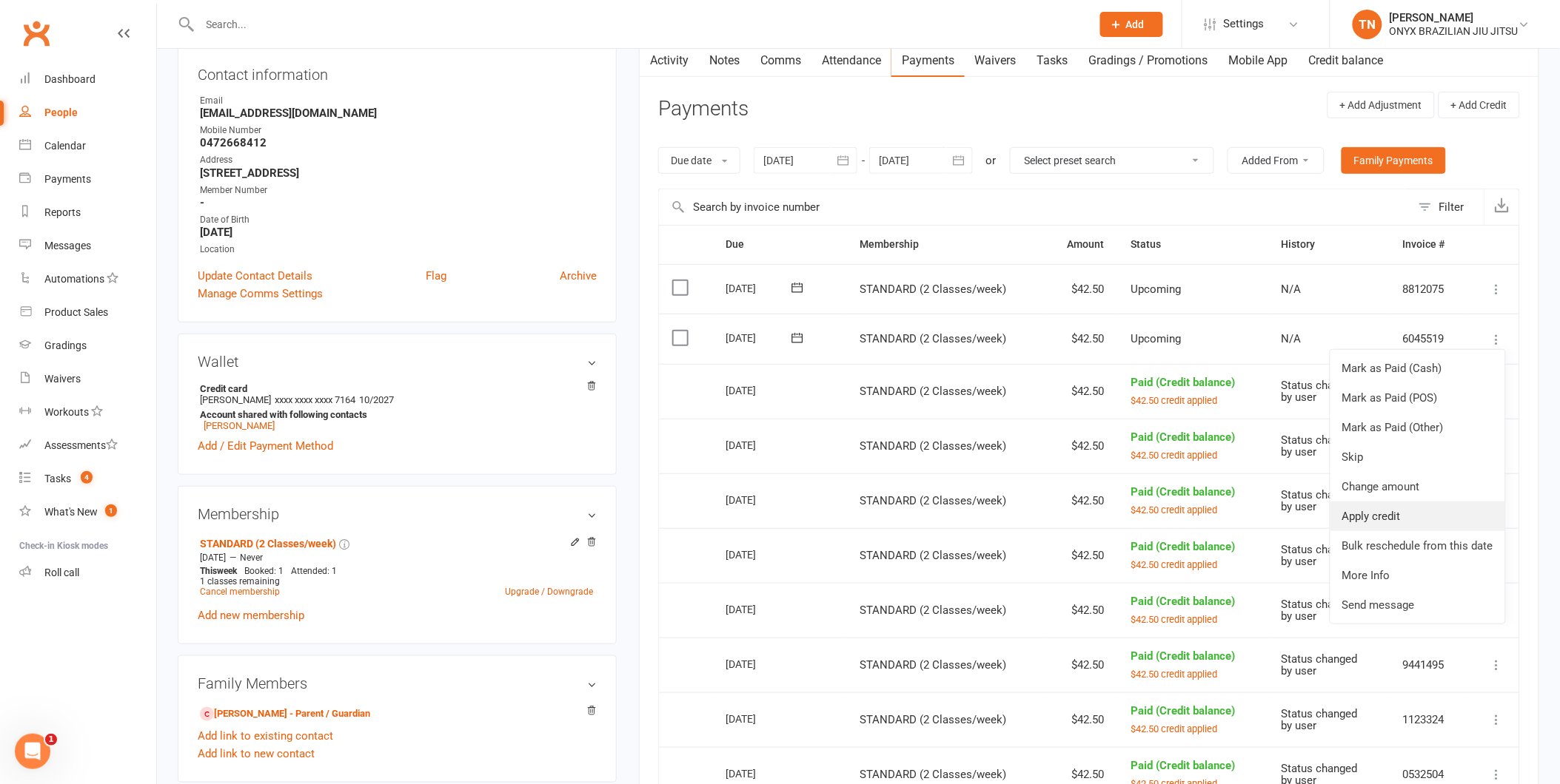
click at [1454, 513] on link "Apply credit" at bounding box center [1418, 517] width 175 height 30
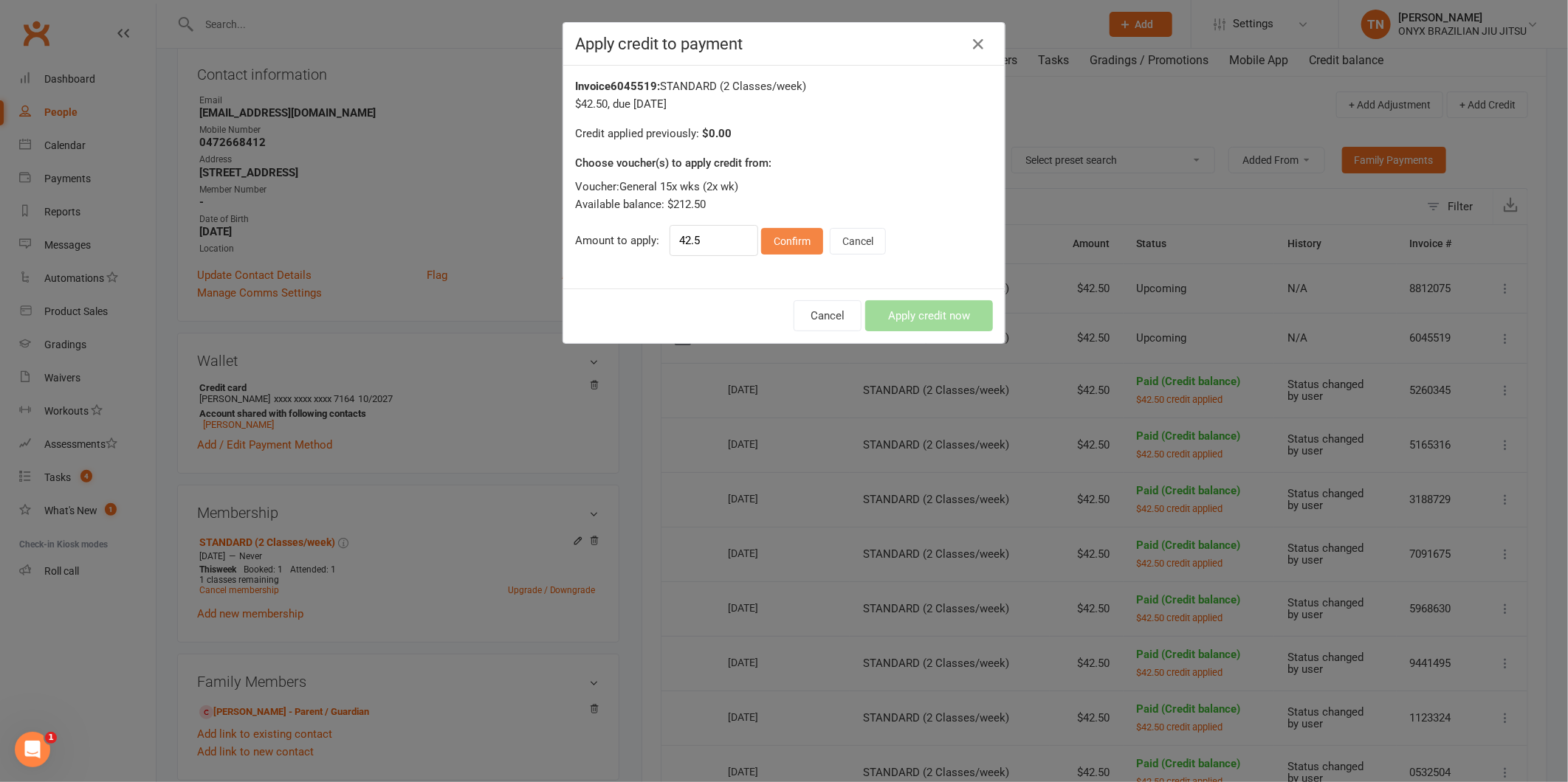
click at [783, 240] on button "Confirm" at bounding box center [792, 241] width 62 height 27
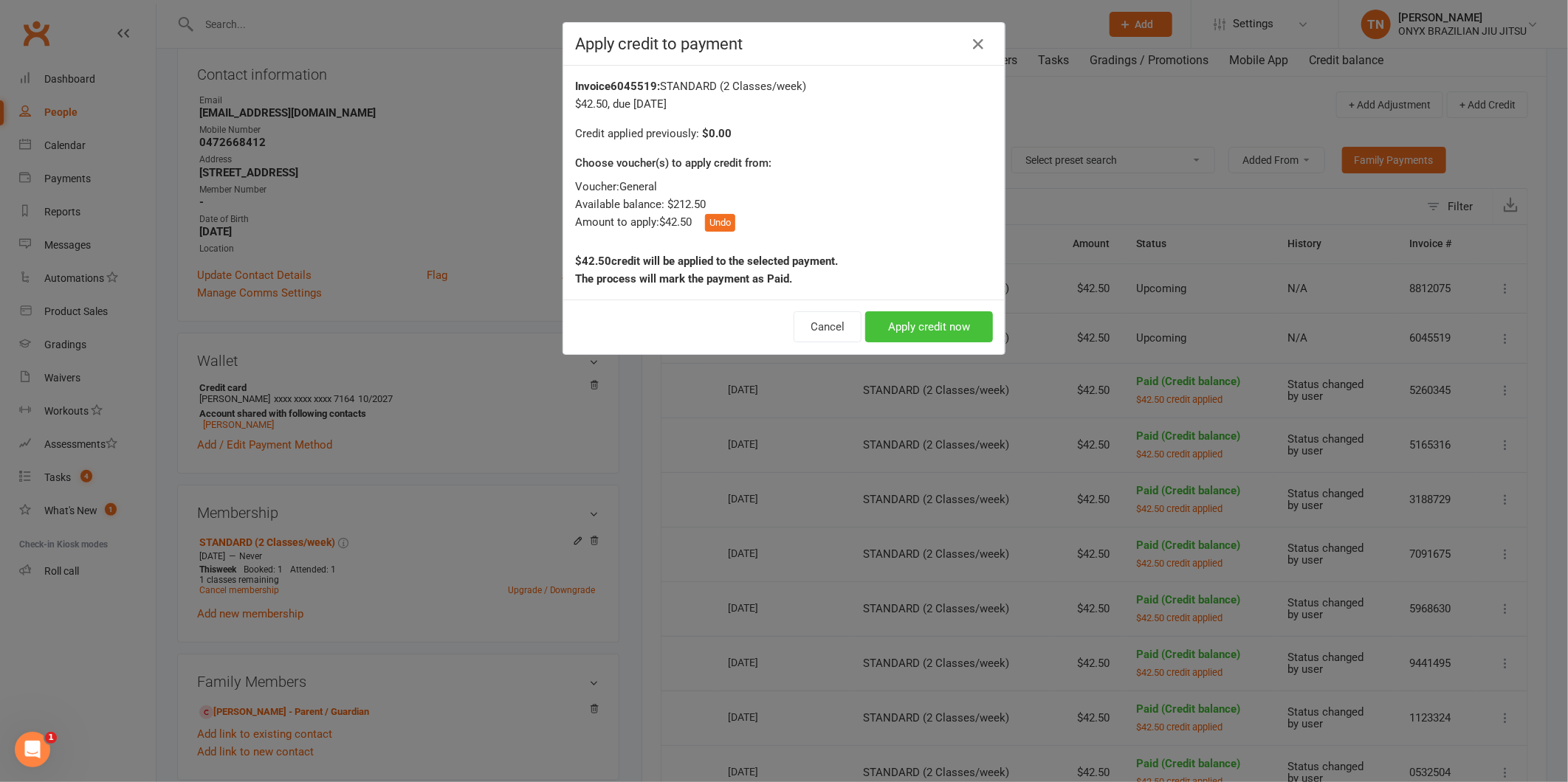
click at [938, 336] on button "Apply credit now" at bounding box center [929, 327] width 128 height 31
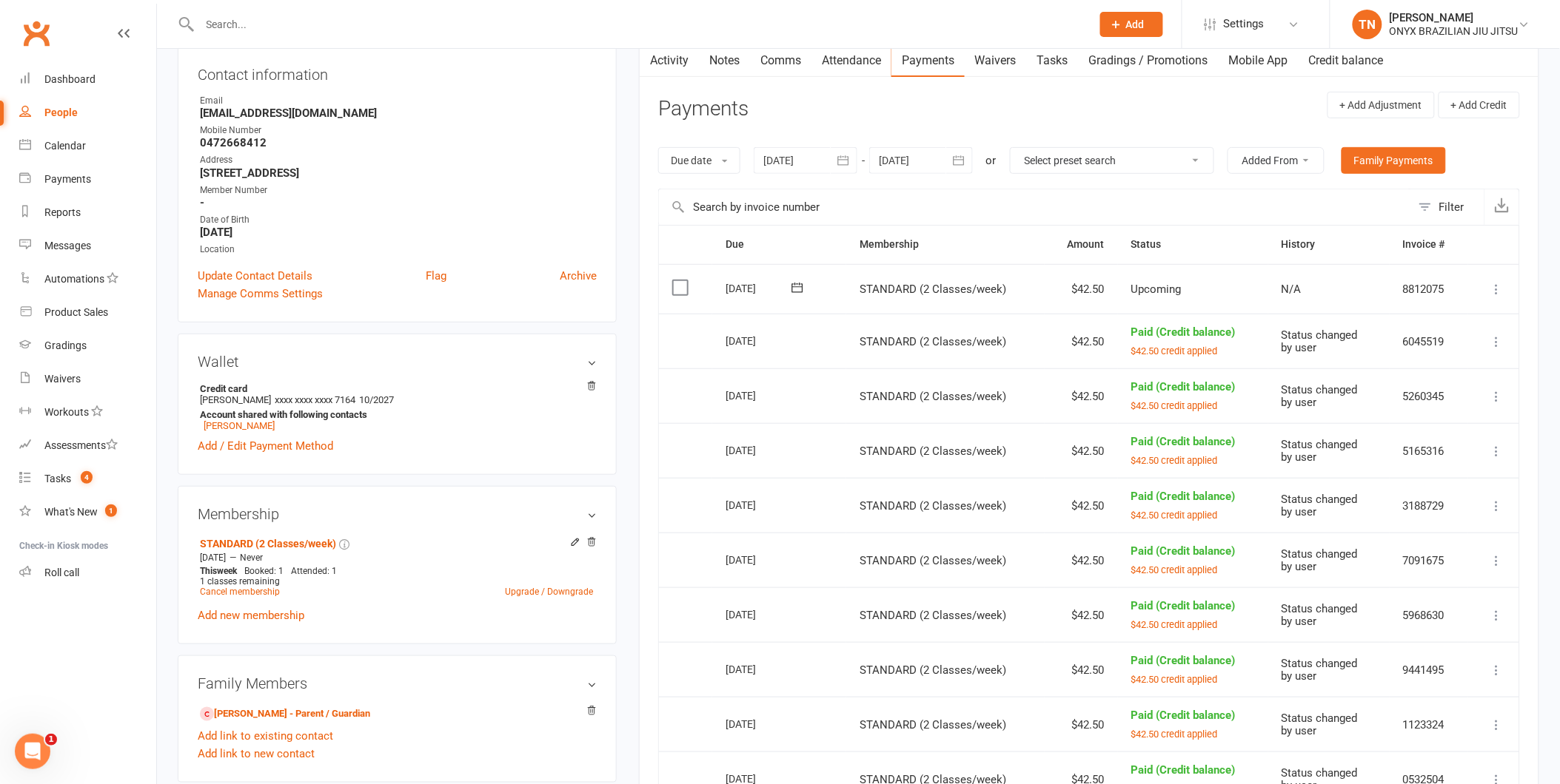
click at [1492, 286] on icon at bounding box center [1496, 289] width 15 height 15
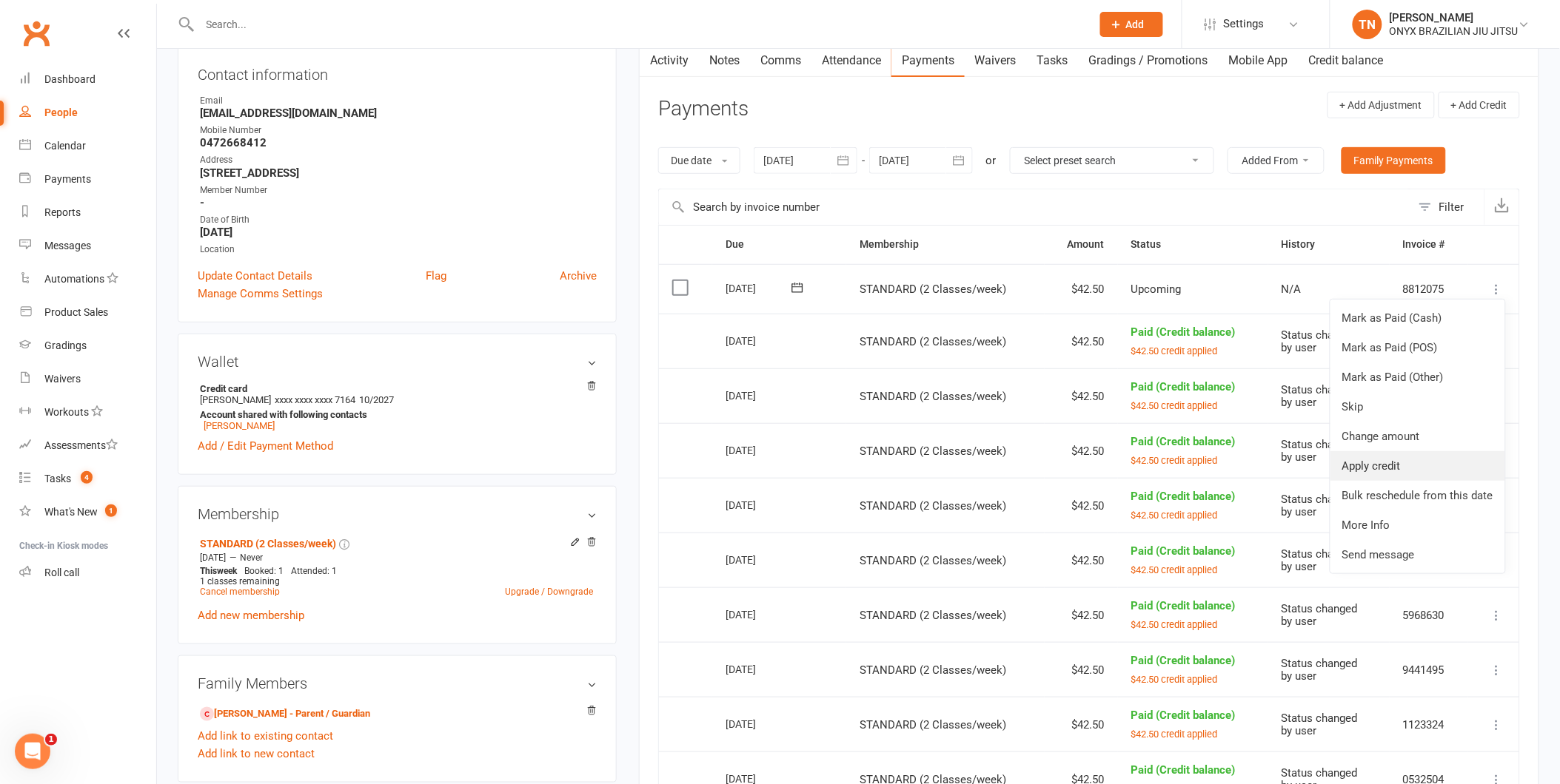
click at [1466, 462] on link "Apply credit" at bounding box center [1418, 466] width 175 height 30
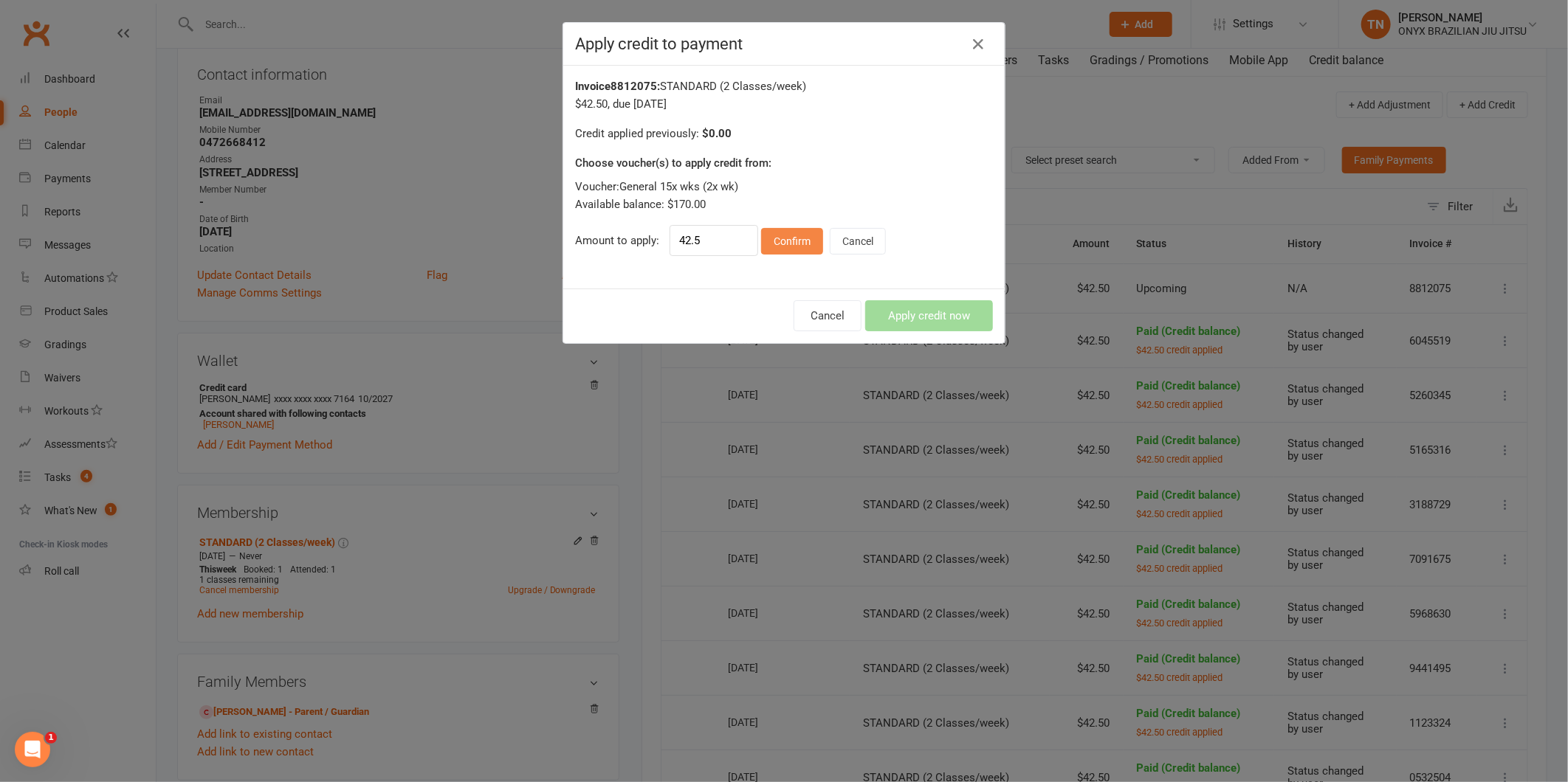
click at [792, 249] on button "Confirm" at bounding box center [792, 241] width 62 height 27
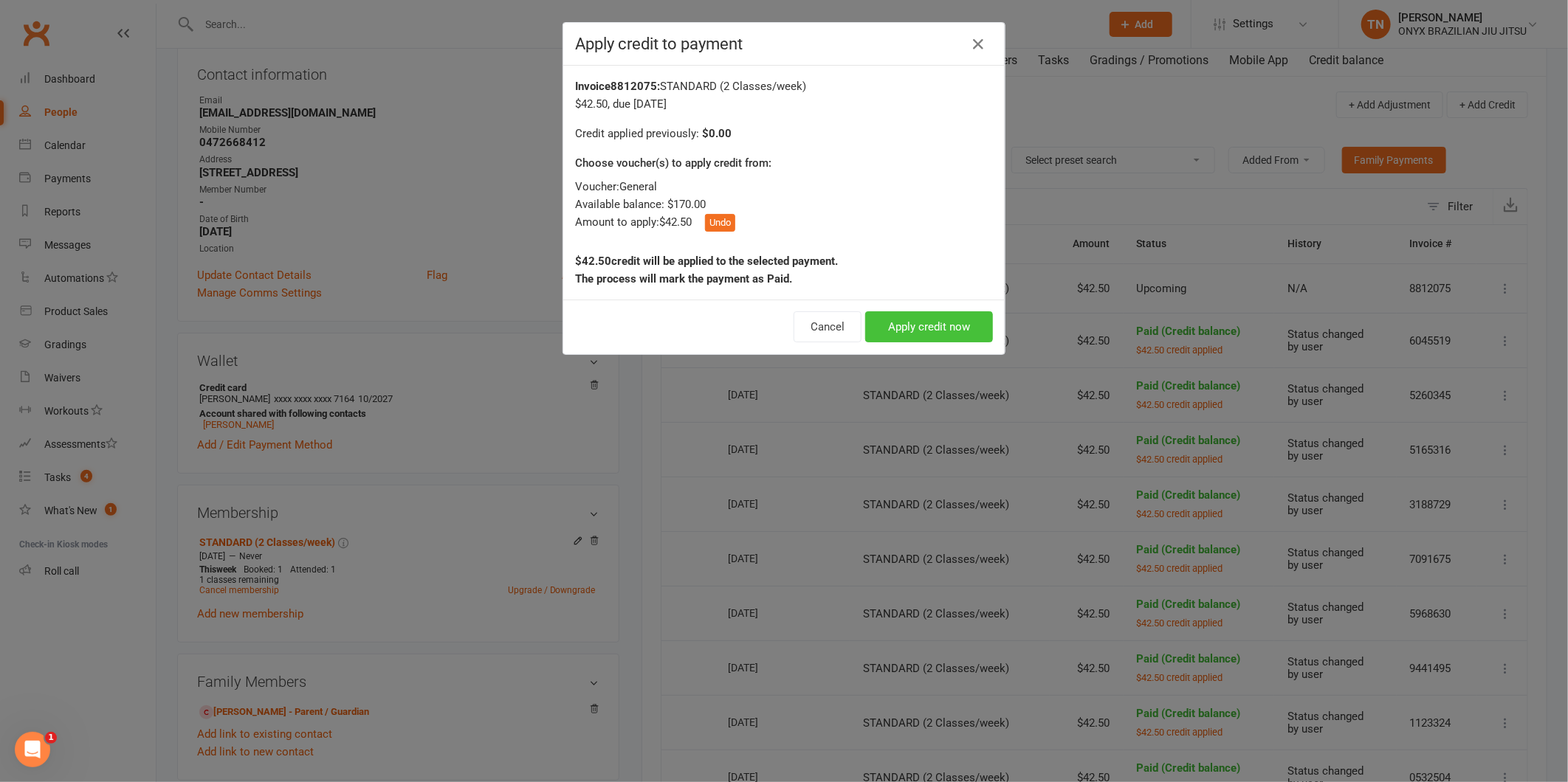
click at [943, 326] on button "Apply credit now" at bounding box center [929, 327] width 128 height 31
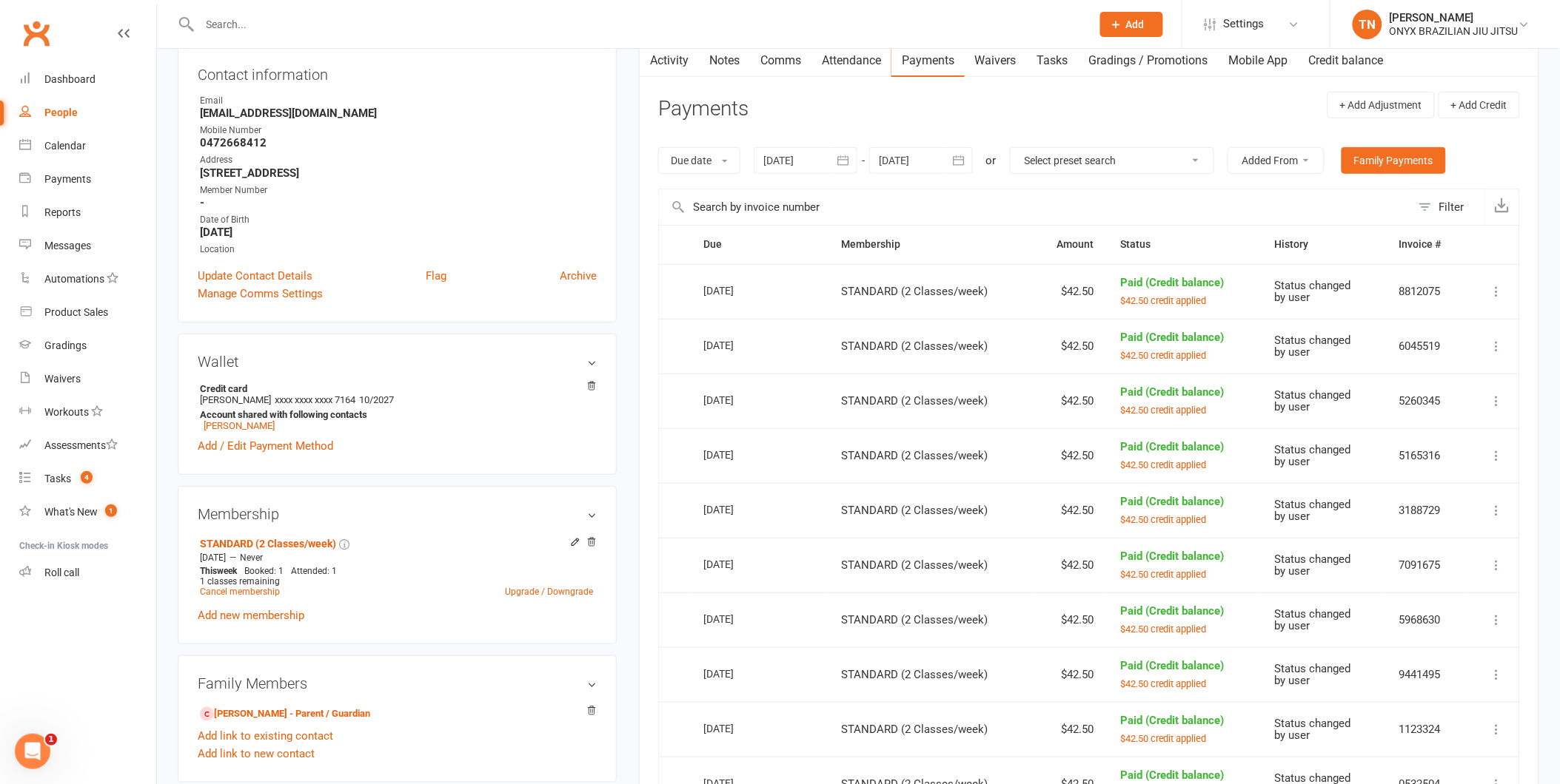
click at [953, 162] on icon "button" at bounding box center [958, 160] width 15 height 15
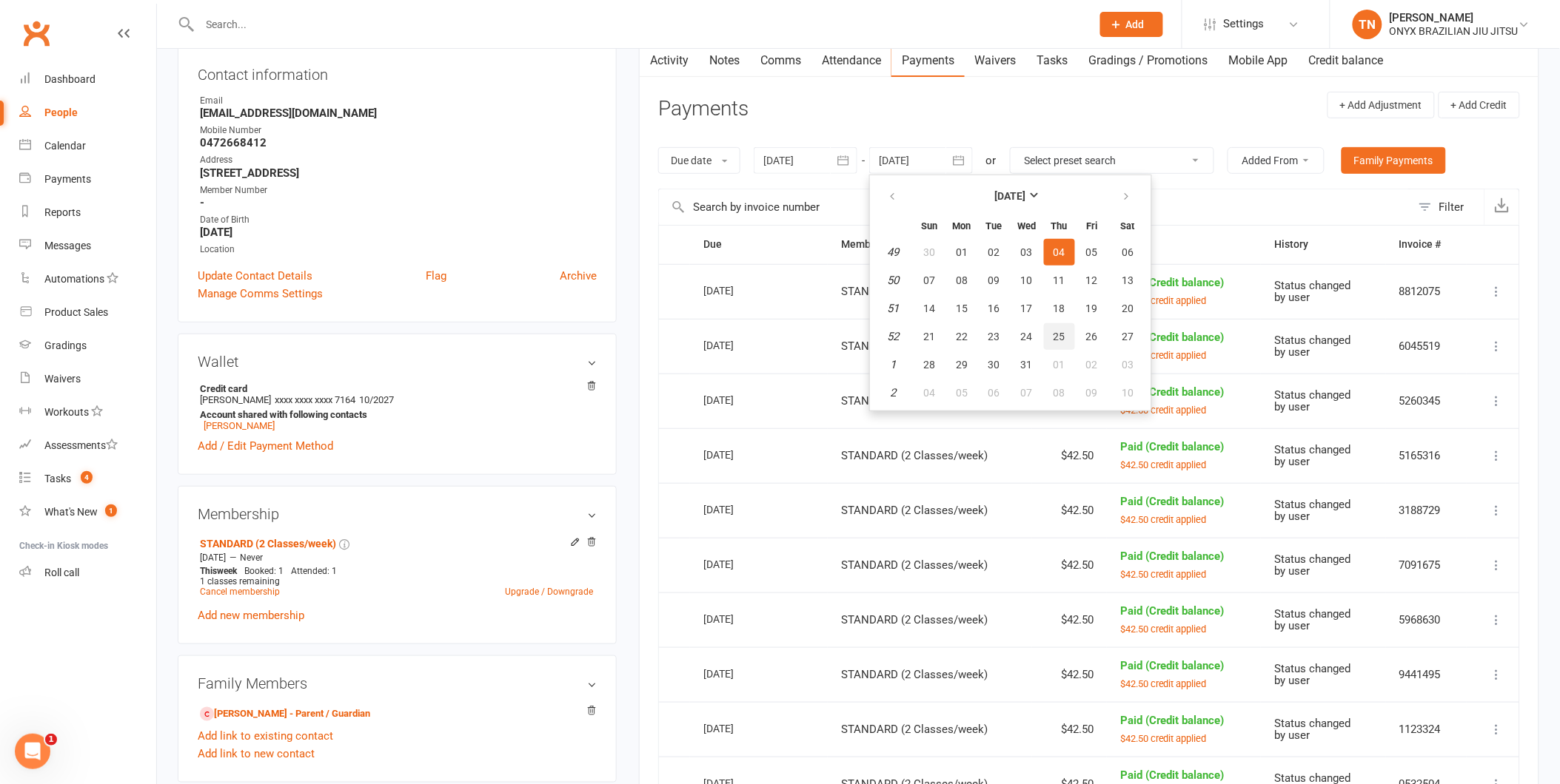
click at [1061, 331] on span "25" at bounding box center [1060, 337] width 12 height 12
type input "[DATE]"
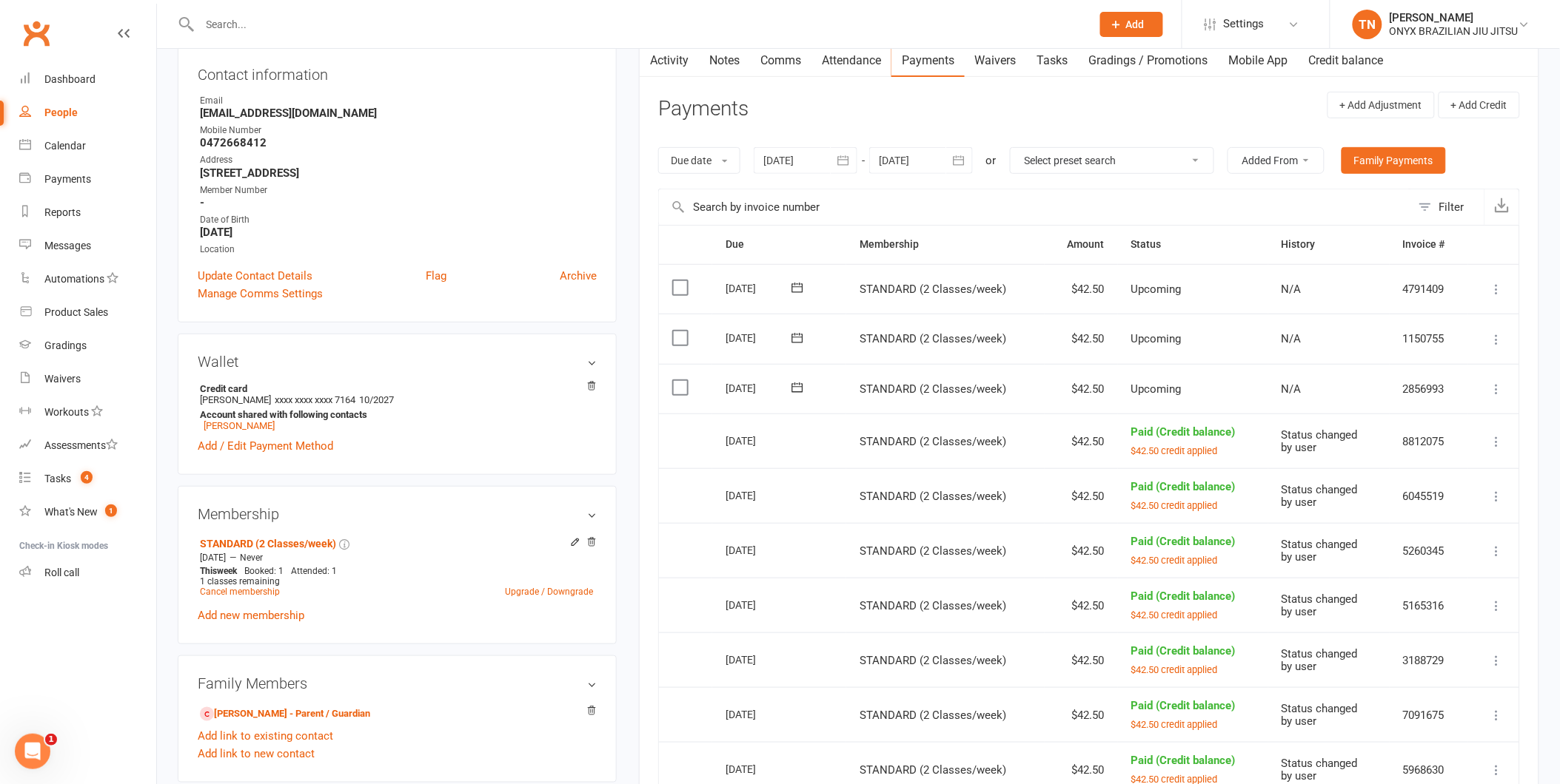
click at [1486, 388] on td "Mark as Paid (Cash) Mark as Paid (POS) Mark as Paid (Other) Skip Change amount …" at bounding box center [1494, 389] width 51 height 51
click at [1492, 385] on icon at bounding box center [1496, 389] width 15 height 15
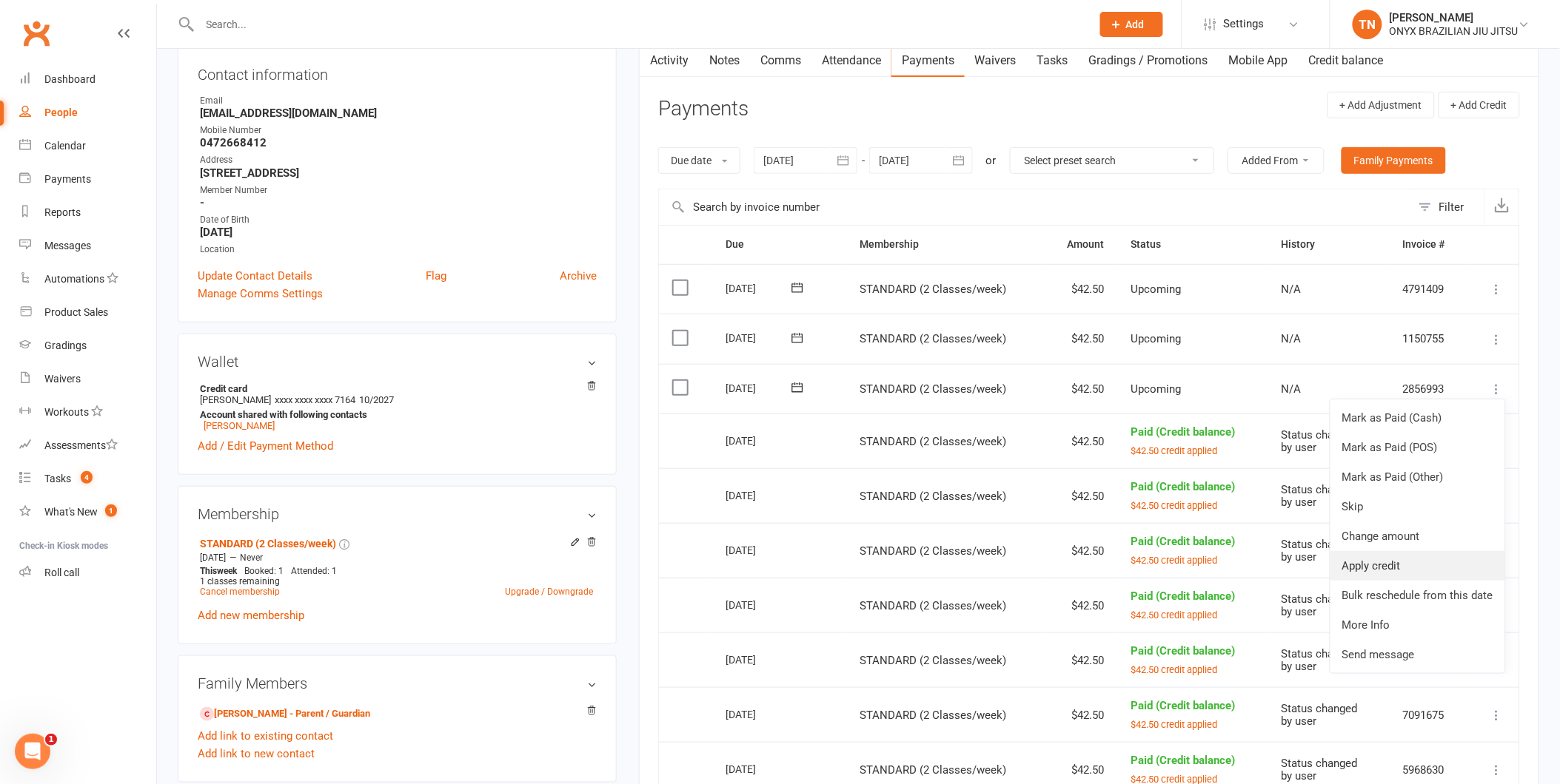
click at [1485, 565] on link "Apply credit" at bounding box center [1418, 566] width 175 height 30
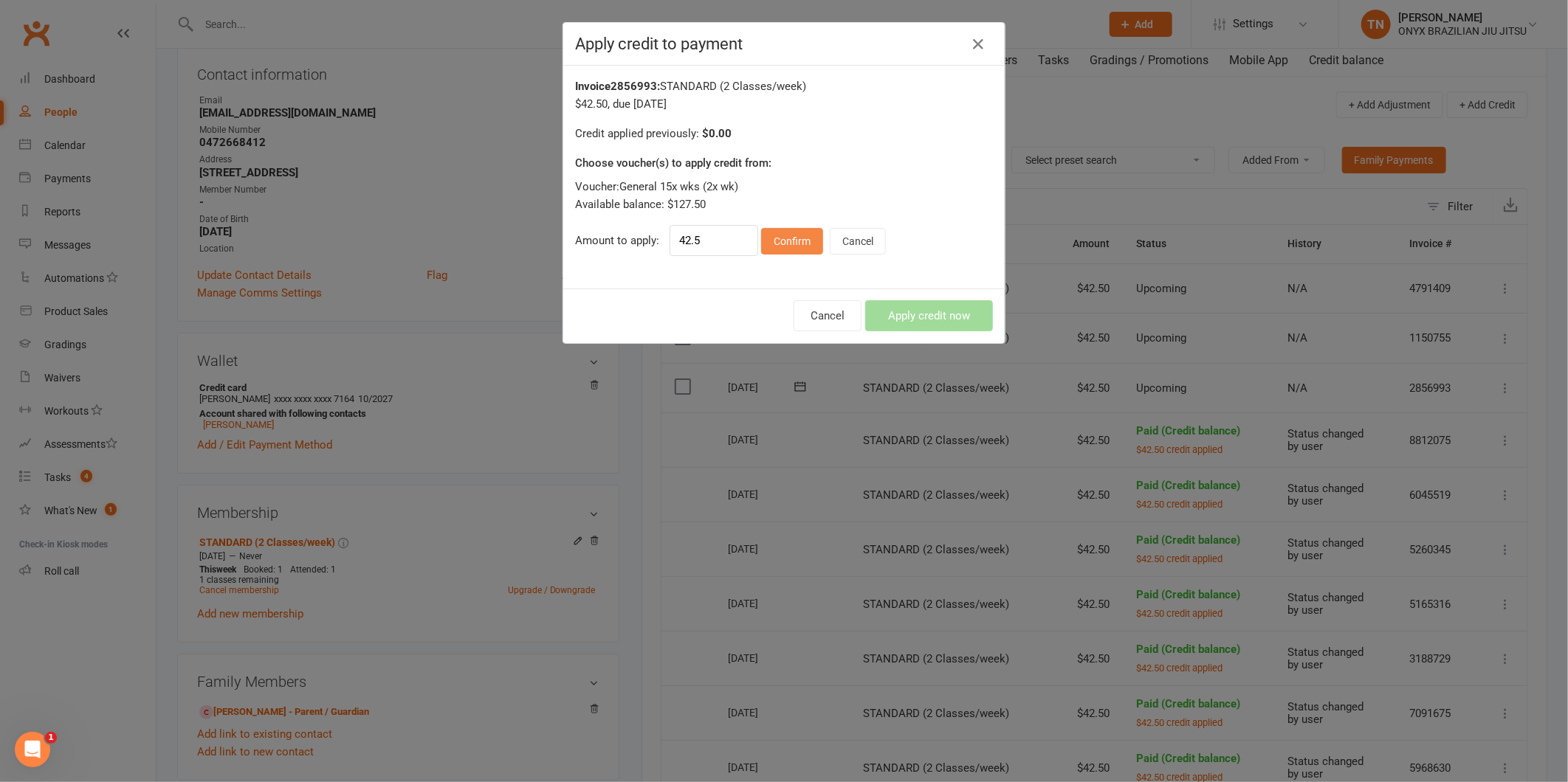
click at [795, 242] on button "Confirm" at bounding box center [792, 241] width 62 height 27
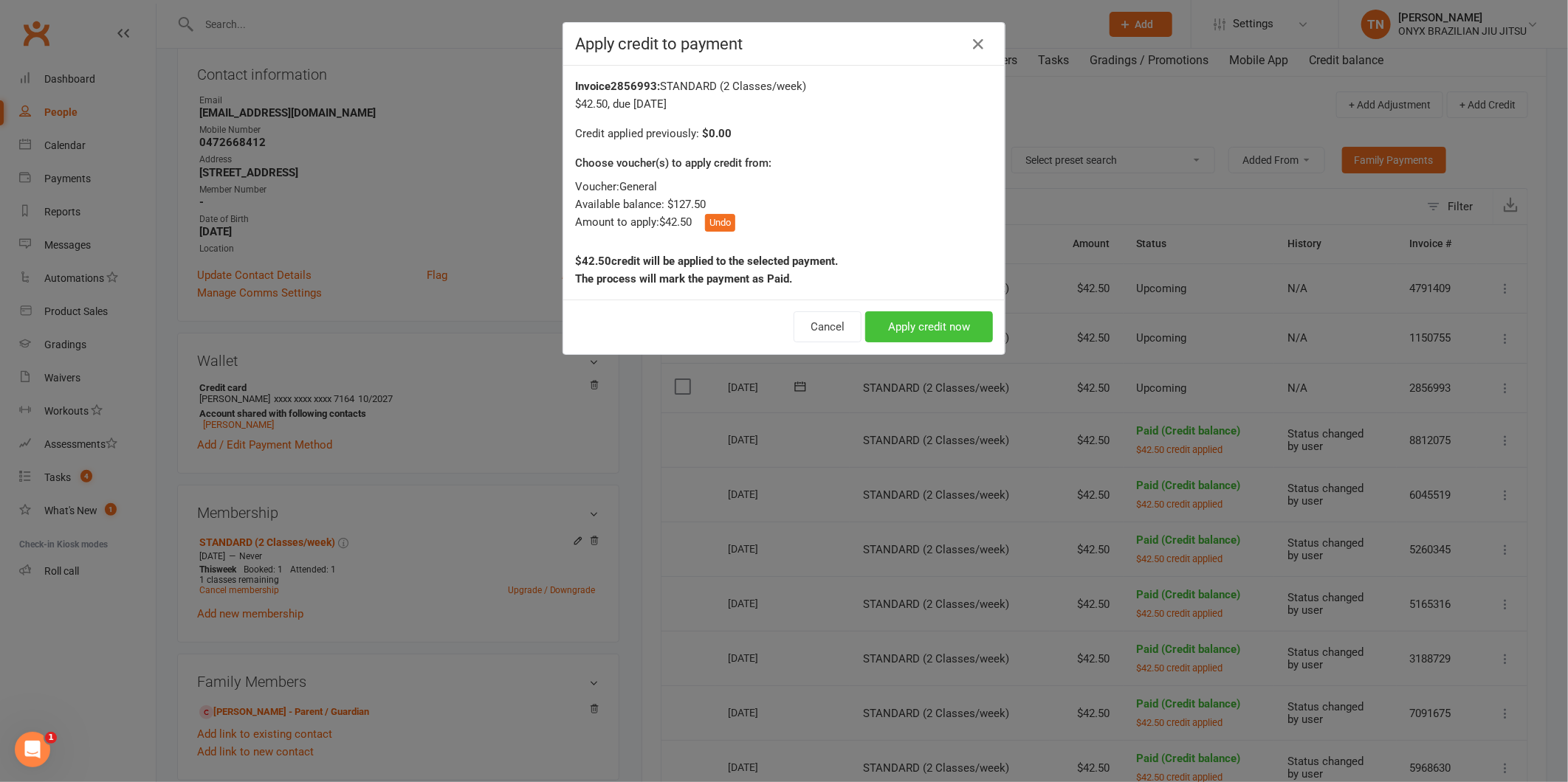
click at [947, 332] on button "Apply credit now" at bounding box center [929, 327] width 128 height 31
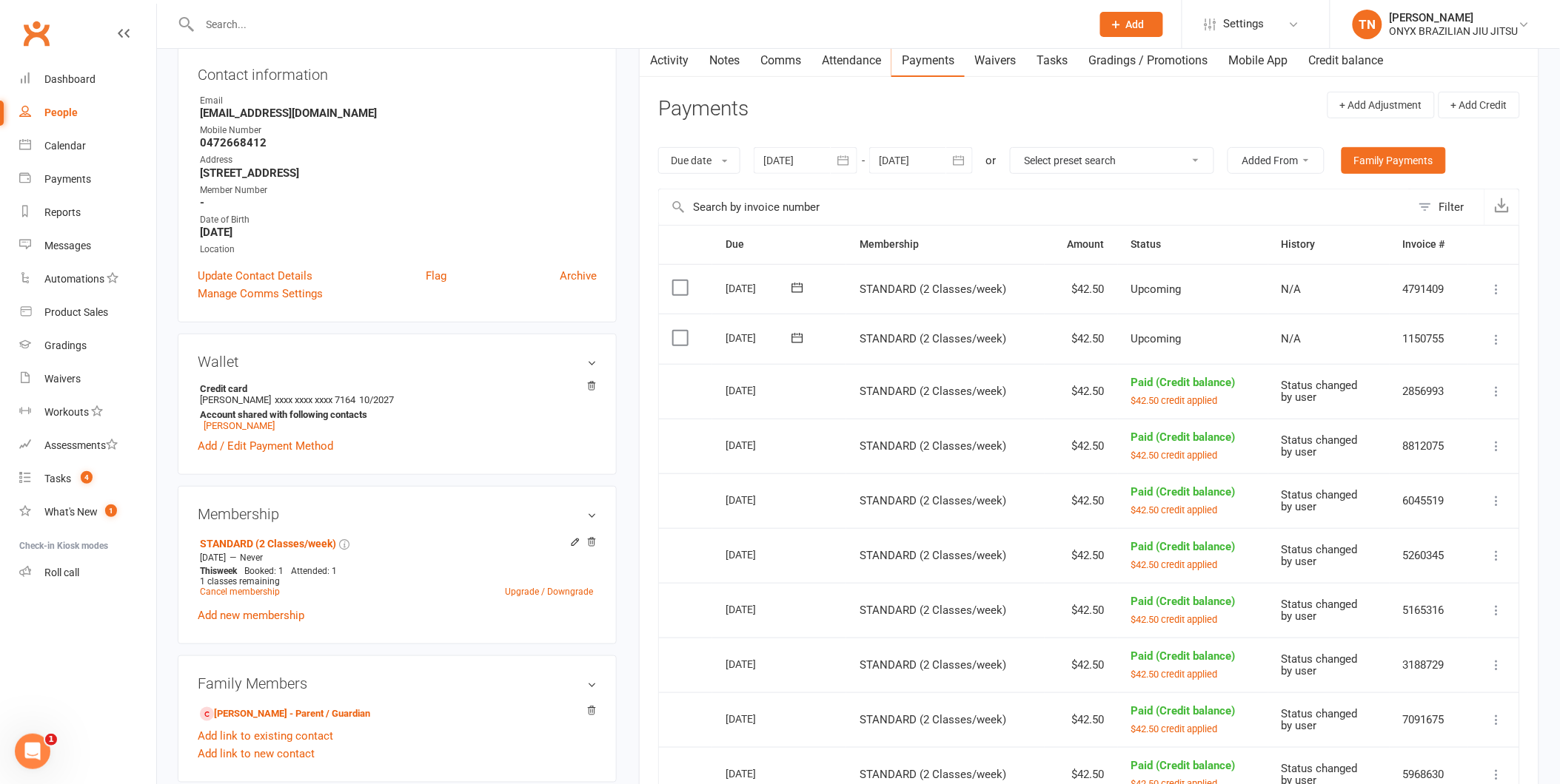
click at [1498, 338] on icon at bounding box center [1496, 340] width 15 height 15
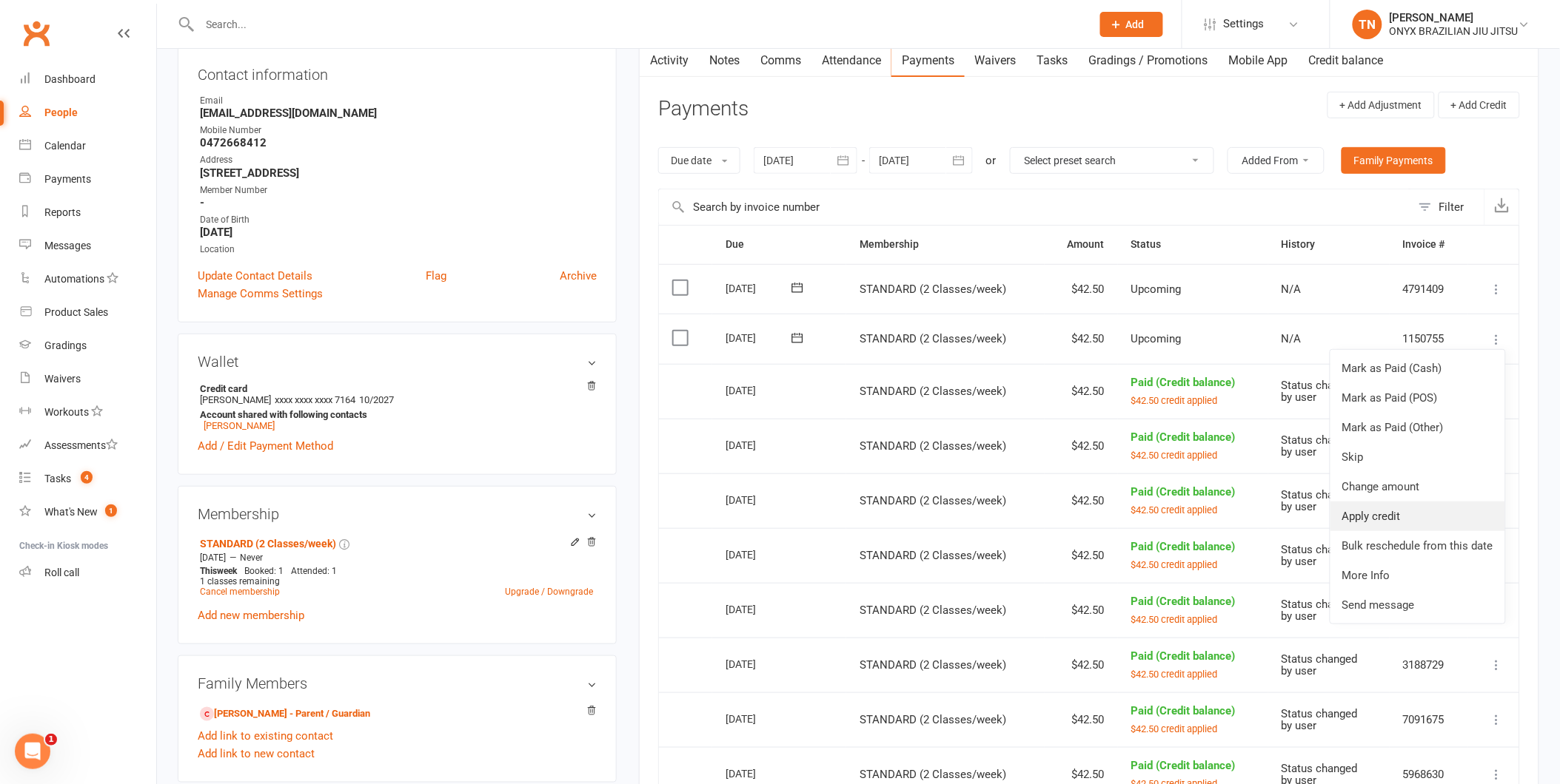
click at [1462, 518] on link "Apply credit" at bounding box center [1418, 517] width 175 height 30
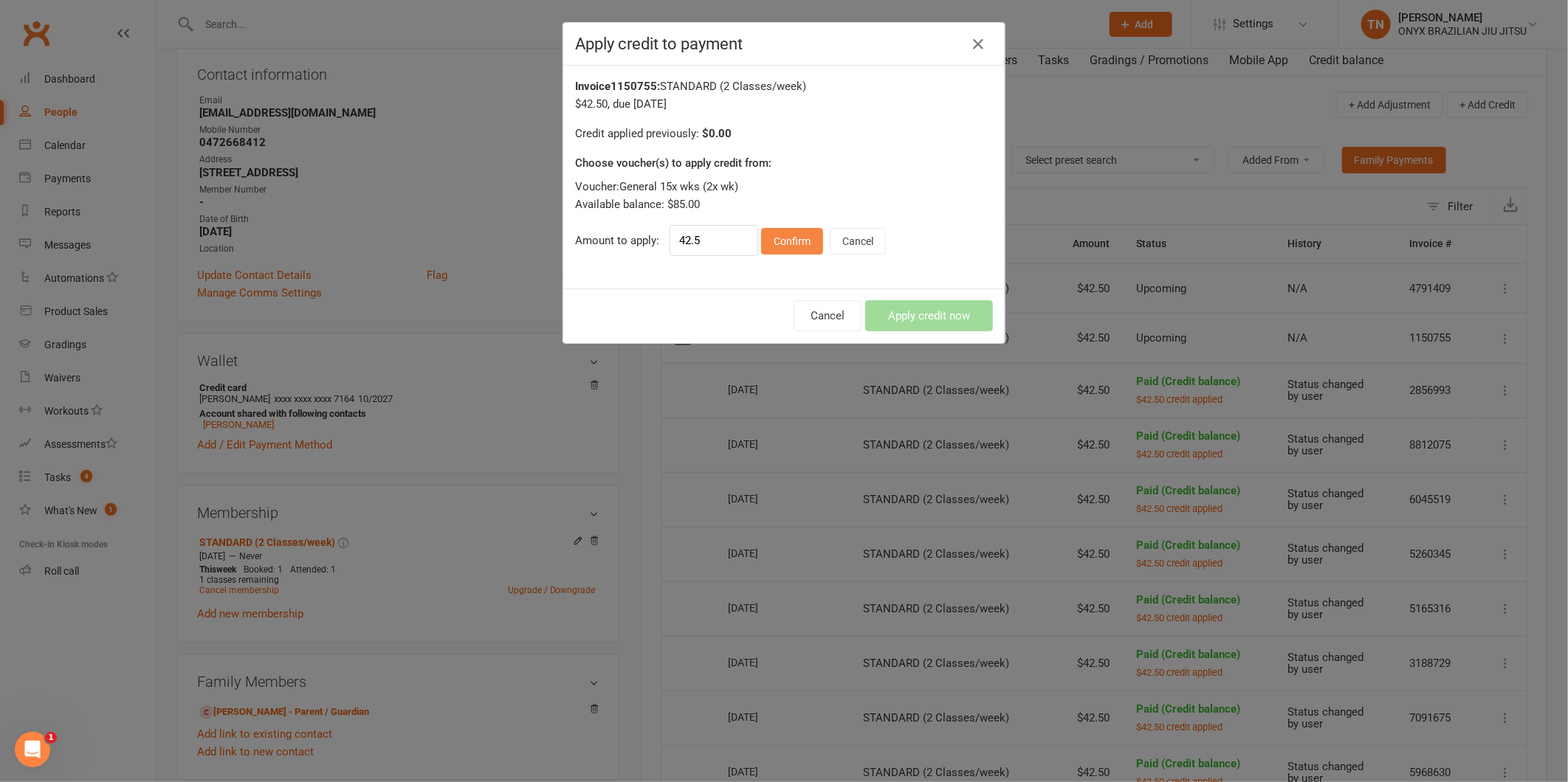
click at [794, 246] on button "Confirm" at bounding box center [792, 241] width 62 height 27
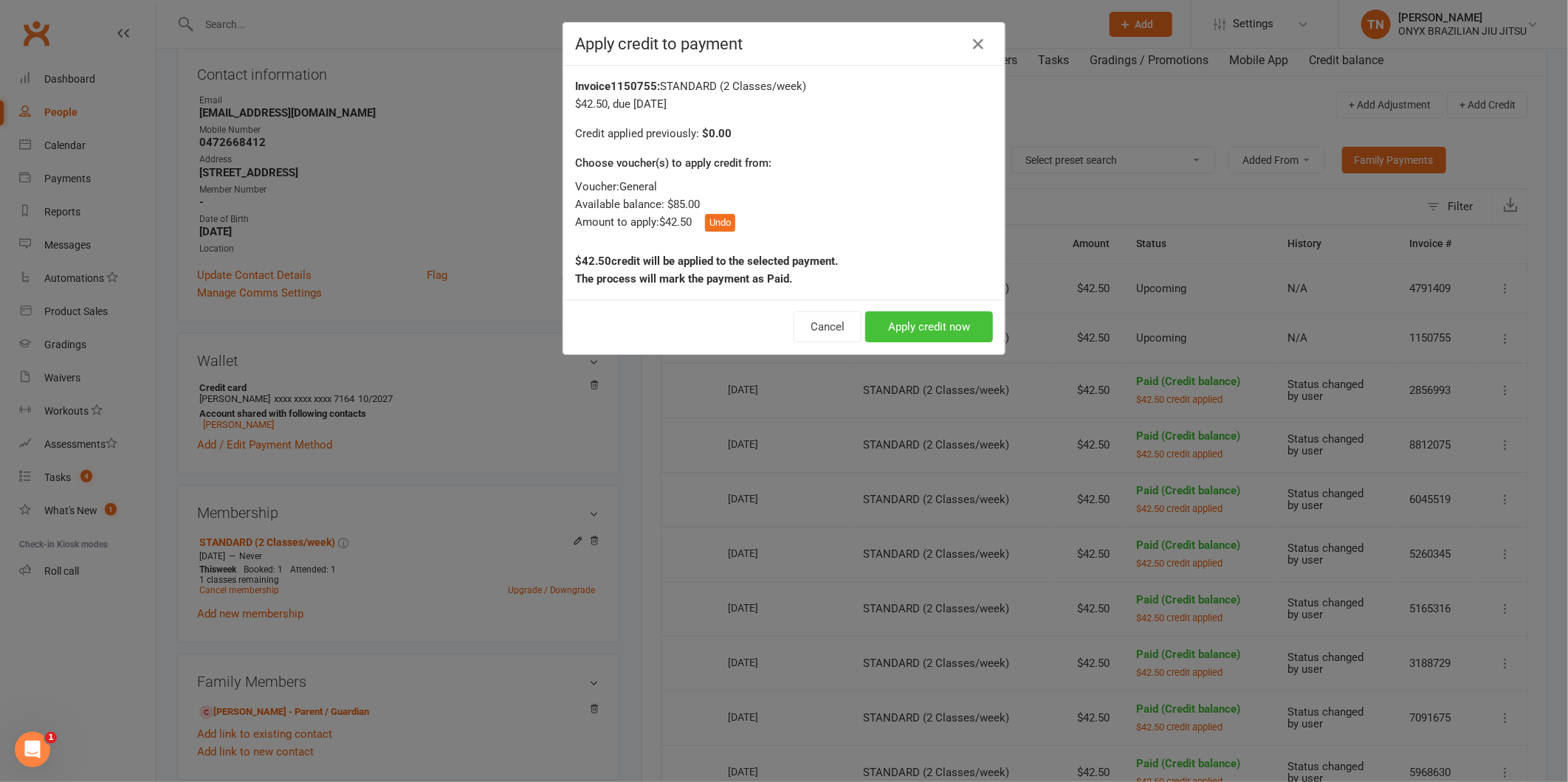
click at [921, 318] on button "Apply credit now" at bounding box center [929, 327] width 128 height 31
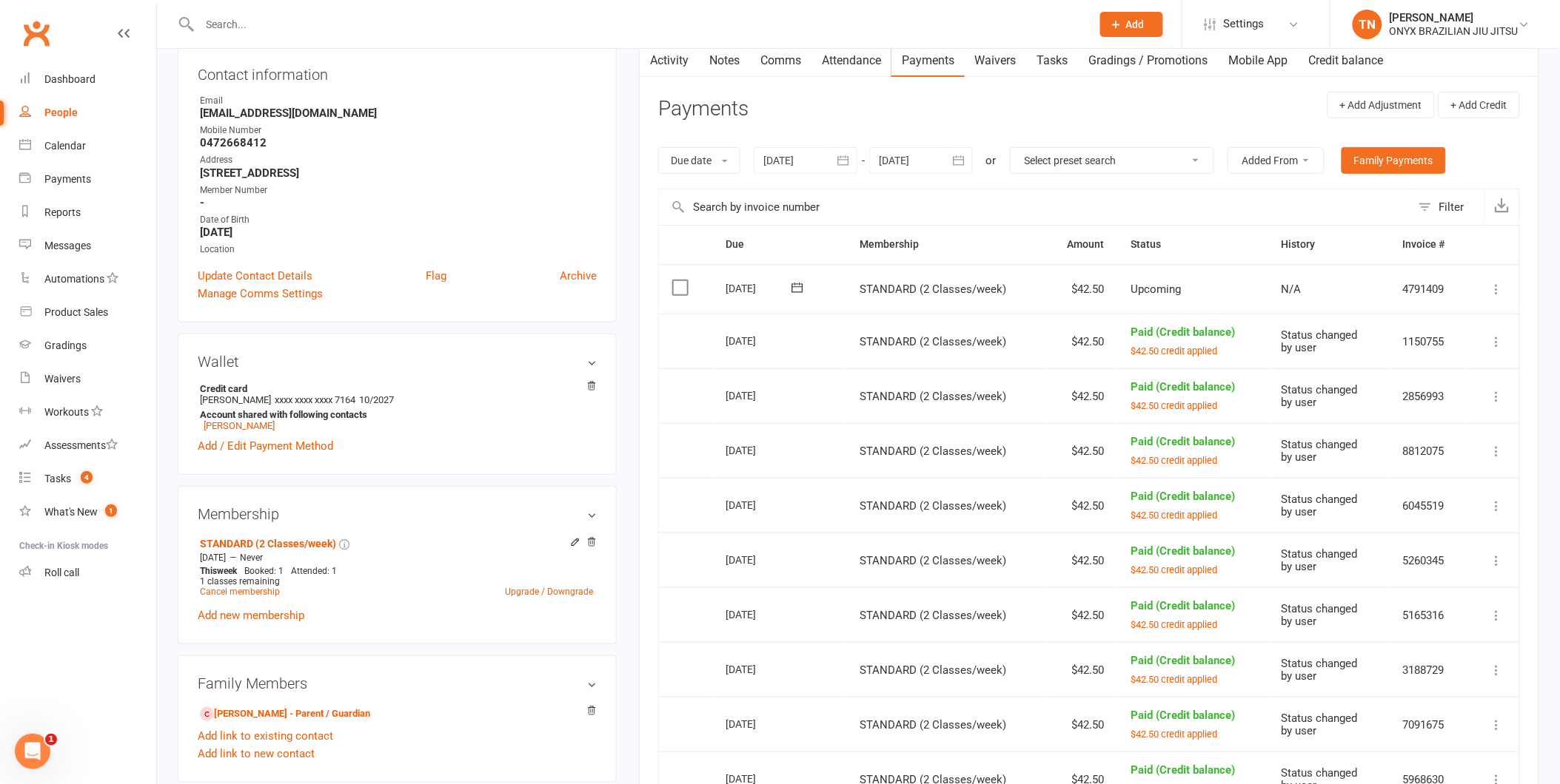
click at [1495, 293] on icon at bounding box center [1496, 289] width 15 height 15
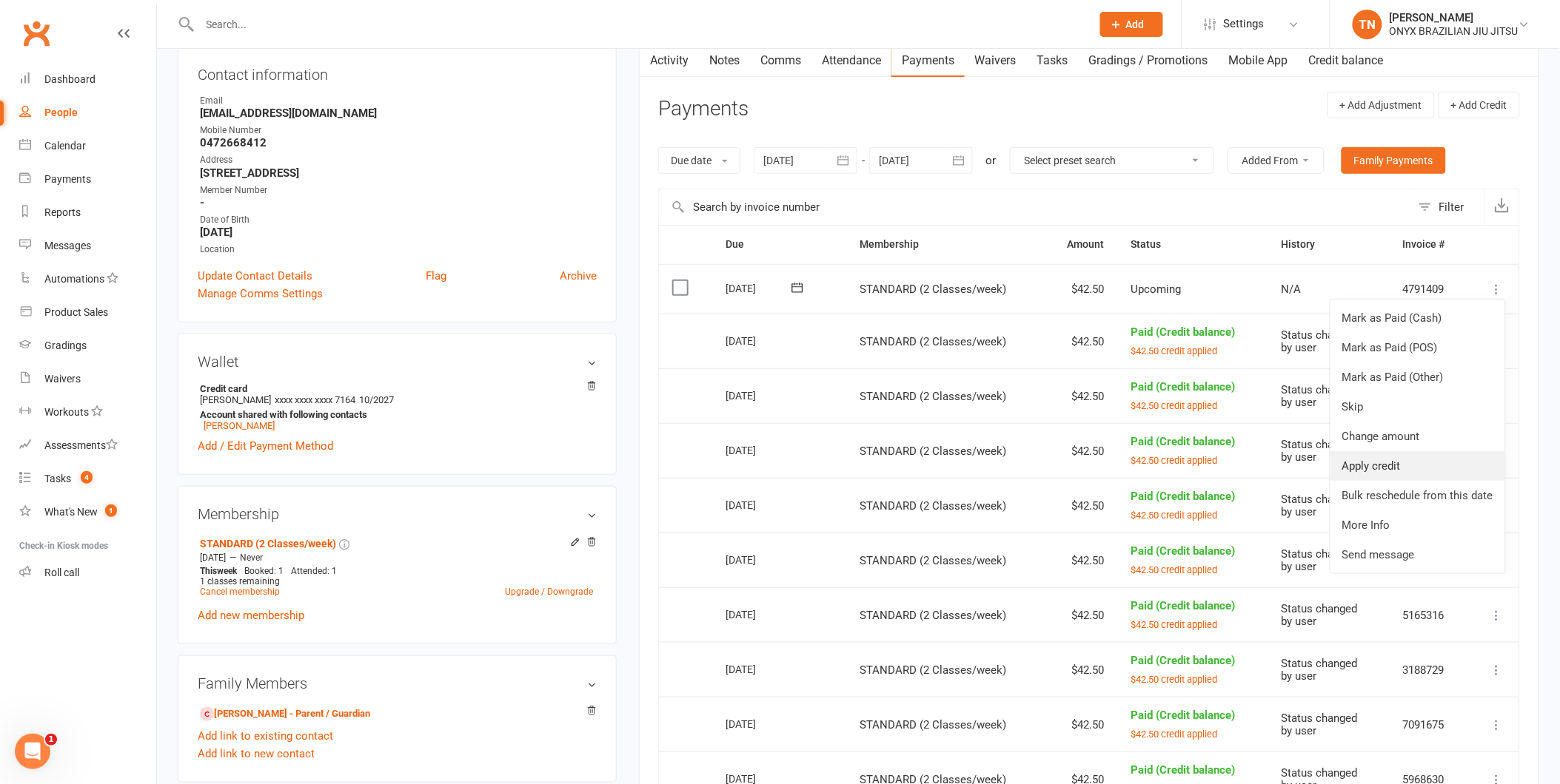
click at [1481, 469] on link "Apply credit" at bounding box center [1418, 466] width 175 height 30
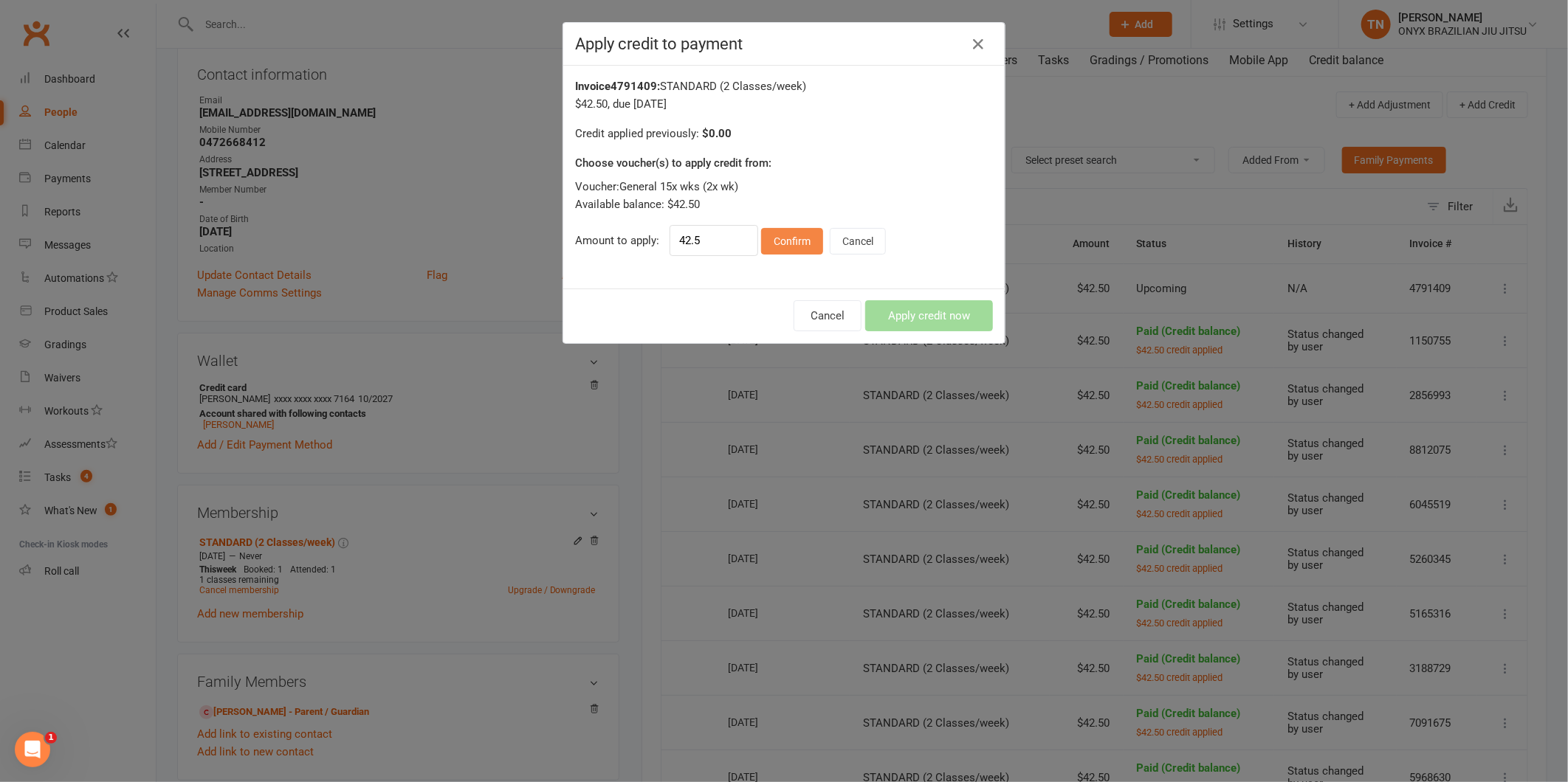
click at [816, 249] on button "Confirm" at bounding box center [792, 241] width 62 height 27
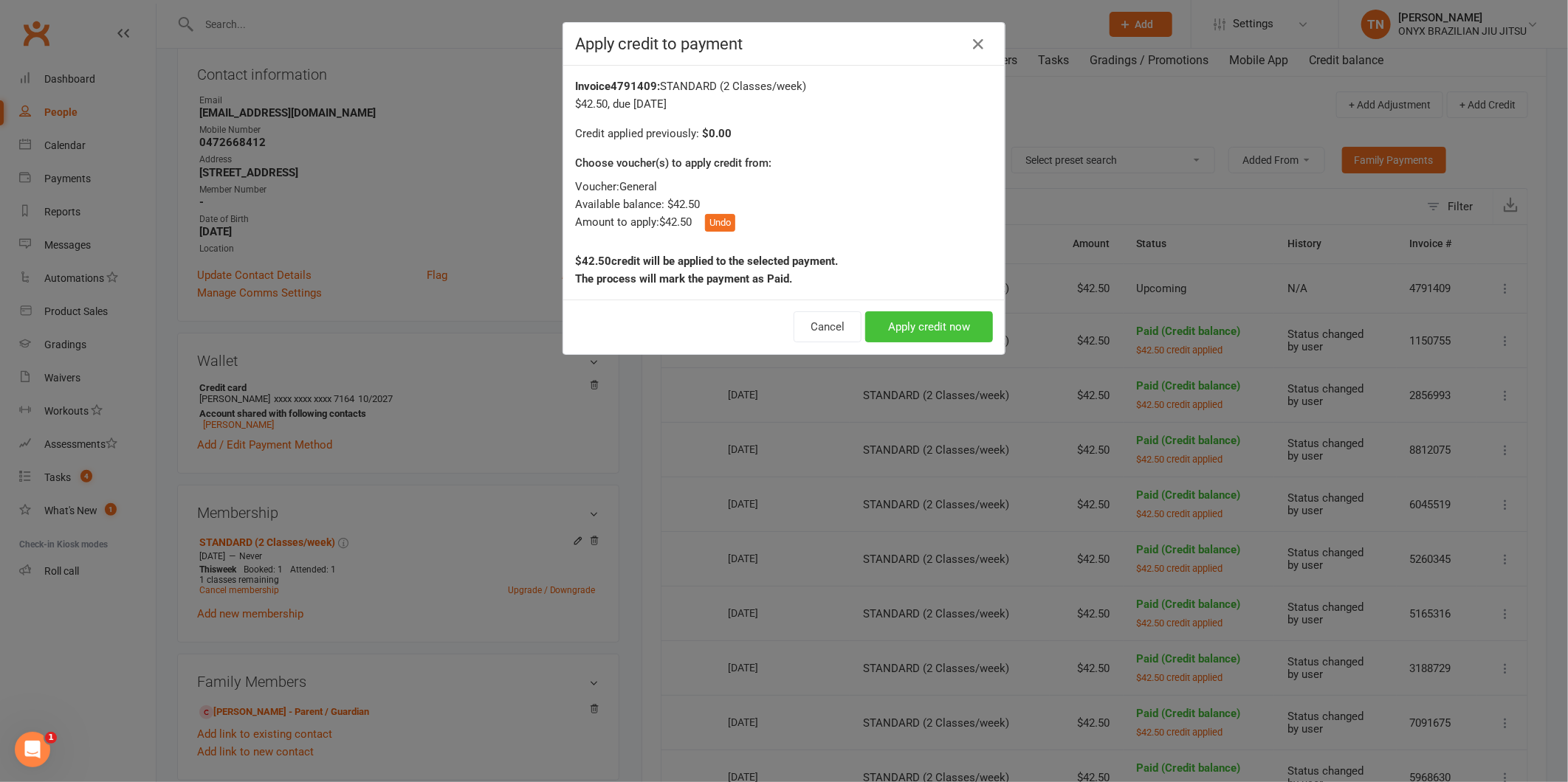
click at [917, 322] on button "Apply credit now" at bounding box center [929, 327] width 128 height 31
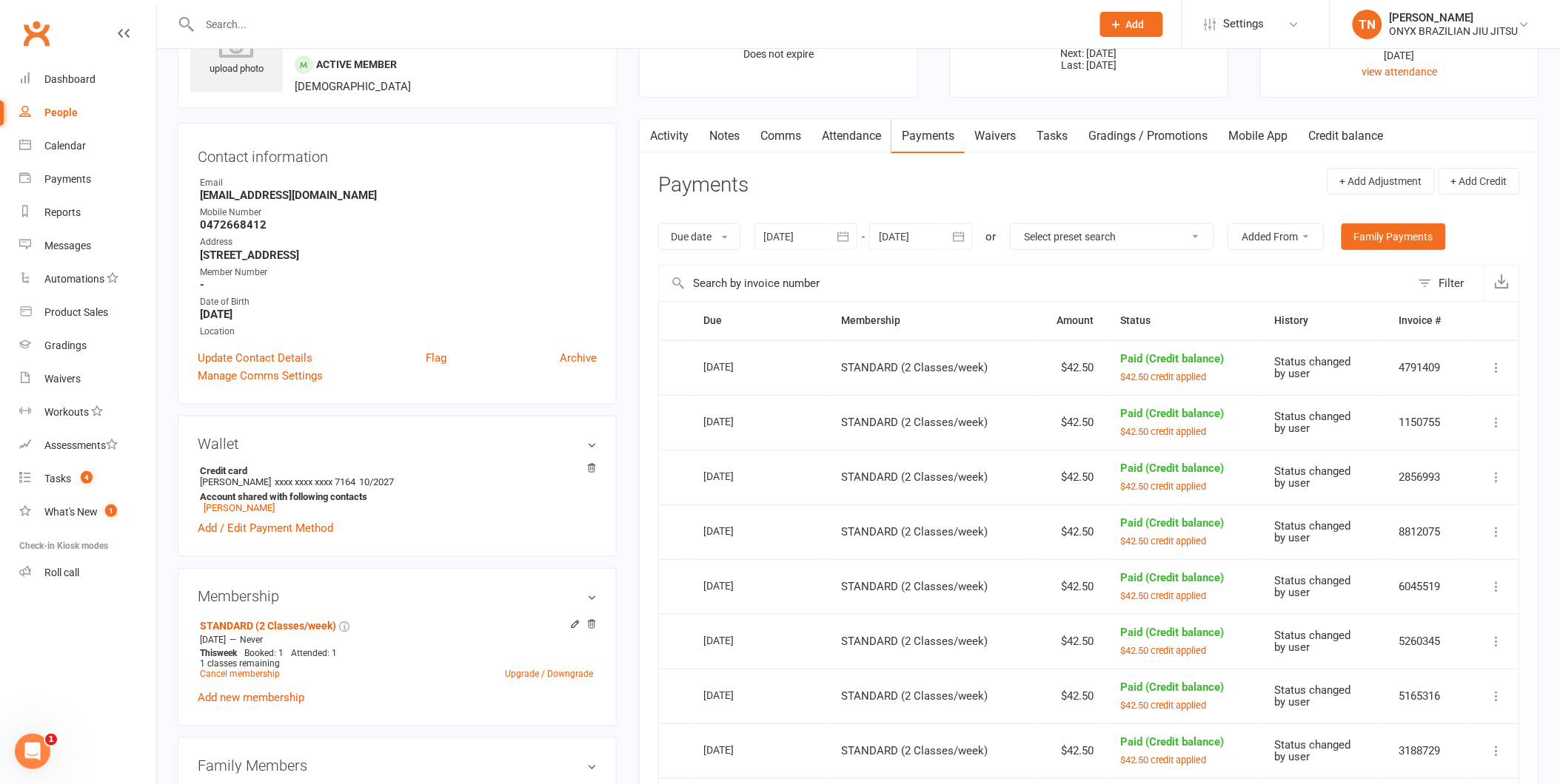
scroll to position [0, 0]
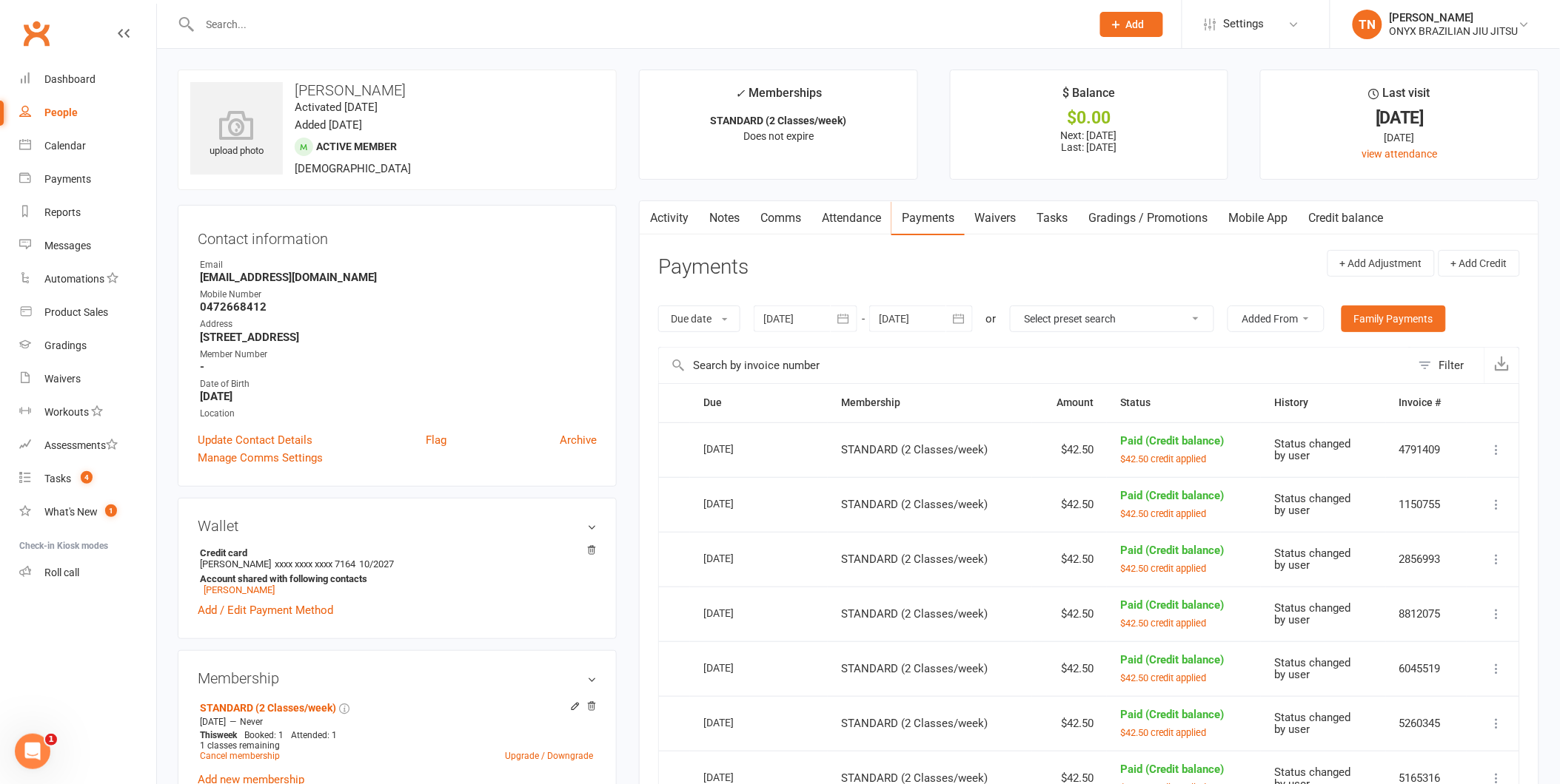
click at [746, 217] on link "Notes" at bounding box center [724, 218] width 51 height 34
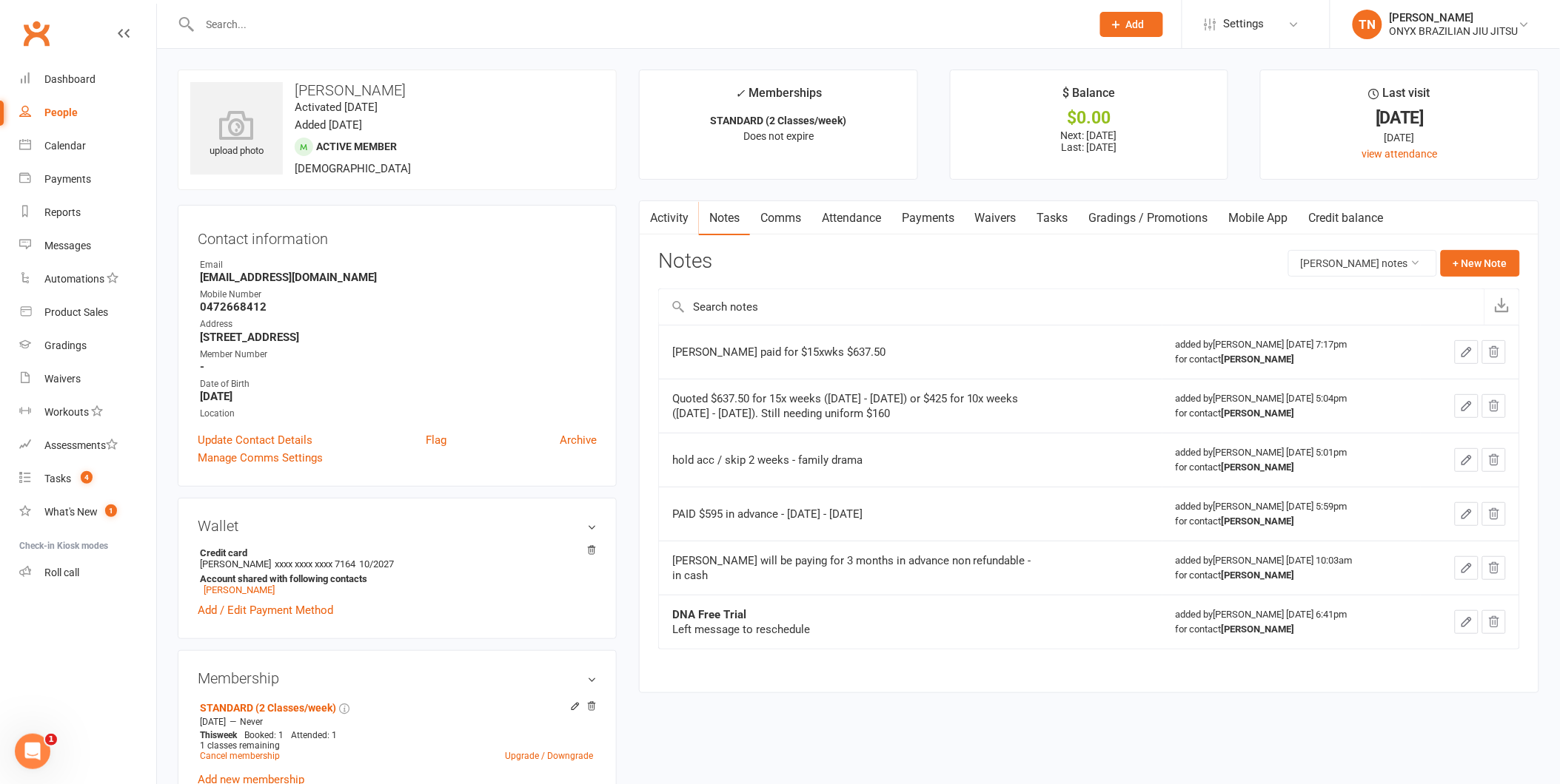
click at [1464, 350] on icon "button" at bounding box center [1466, 352] width 13 height 13
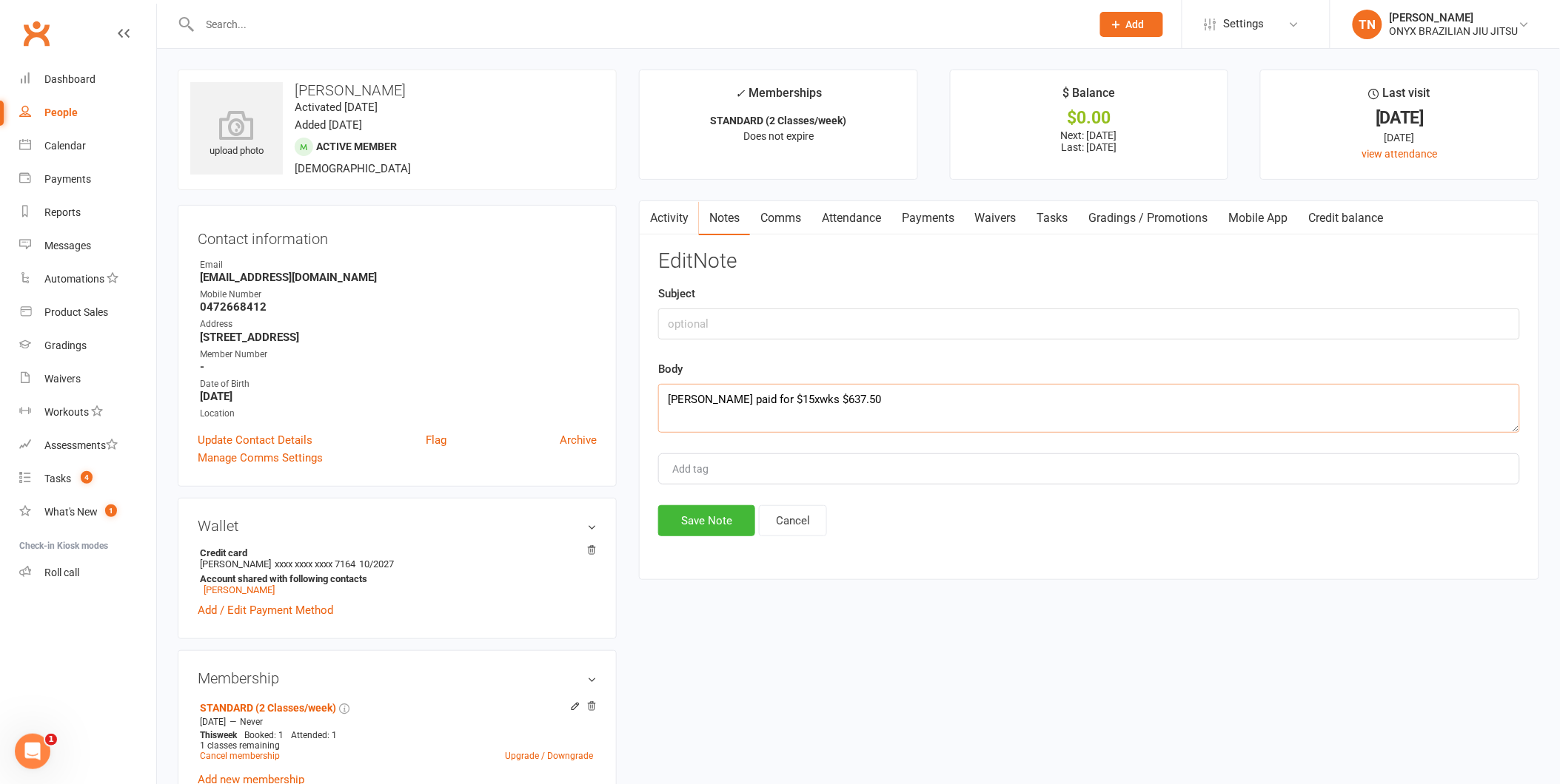
click at [915, 410] on textarea "[PERSON_NAME] paid for $15xwks $637.50" at bounding box center [1088, 409] width 862 height 49
type textarea "[PERSON_NAME] paid for $15xwks $637.50 cash"
click at [688, 523] on button "Save Note" at bounding box center [706, 521] width 97 height 31
